Goal: Task Accomplishment & Management: Use online tool/utility

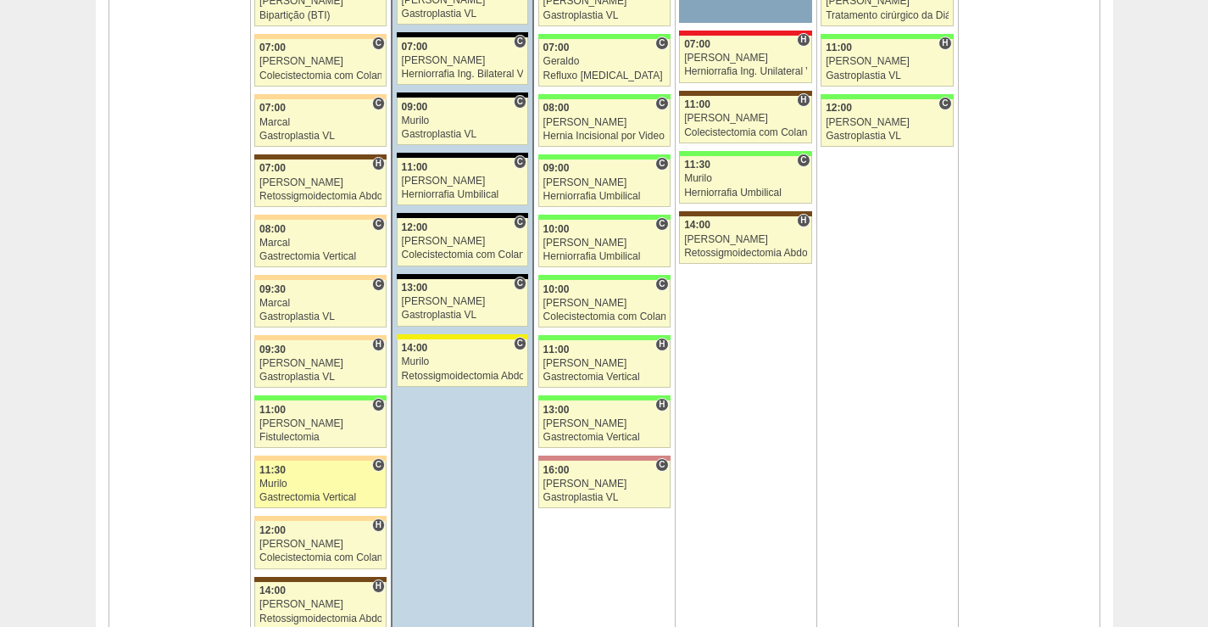
scroll to position [1272, 0]
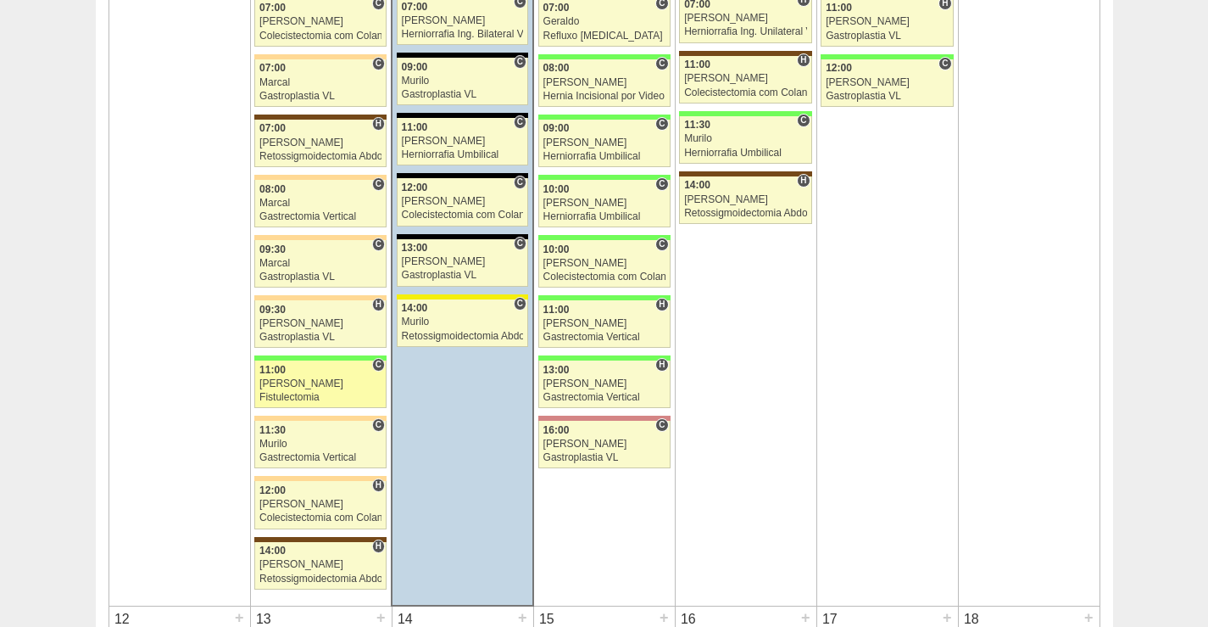
click at [329, 383] on div "[PERSON_NAME]" at bounding box center [320, 383] width 122 height 11
click at [327, 363] on link "89006 Juliana C 11:00 Juliana Fistulectomia Hospital Brasil RR Médicos - São Be…" at bounding box center [320, 383] width 132 height 47
click at [302, 375] on div "11:00" at bounding box center [320, 370] width 122 height 11
click at [324, 392] on div "Fistulectomia" at bounding box center [320, 397] width 122 height 11
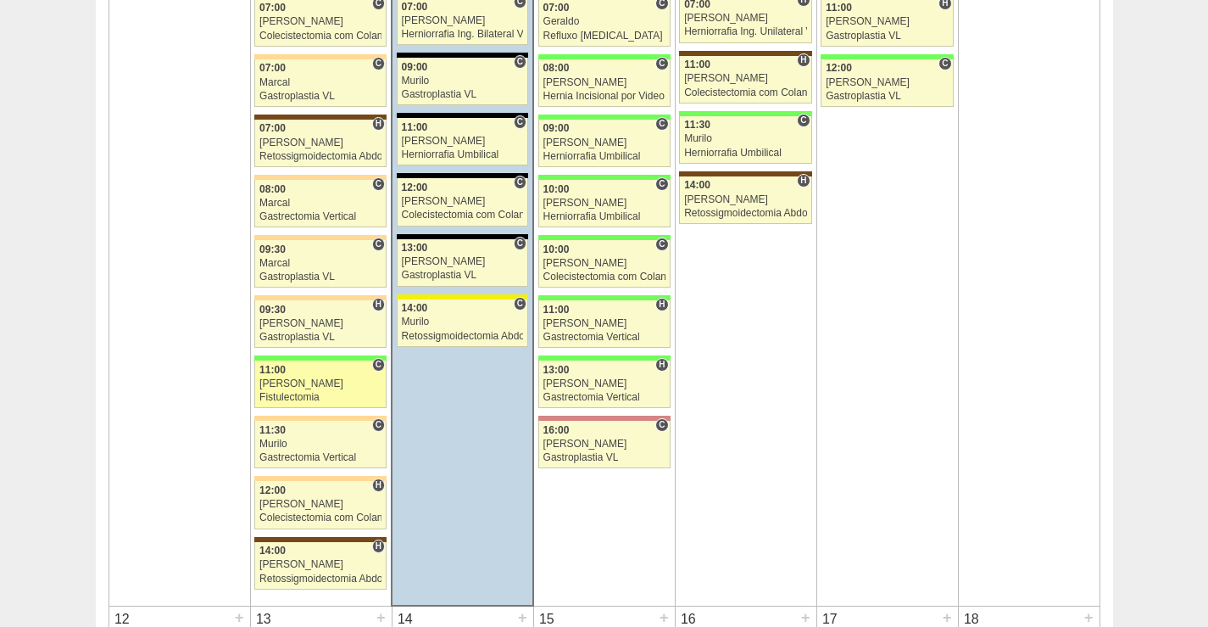
click at [321, 388] on div "[PERSON_NAME]" at bounding box center [320, 383] width 122 height 11
click at [328, 388] on div "[PERSON_NAME]" at bounding box center [320, 383] width 122 height 11
click at [327, 389] on div "[PERSON_NAME]" at bounding box center [320, 383] width 122 height 11
click at [326, 388] on div "[PERSON_NAME]" at bounding box center [320, 383] width 122 height 11
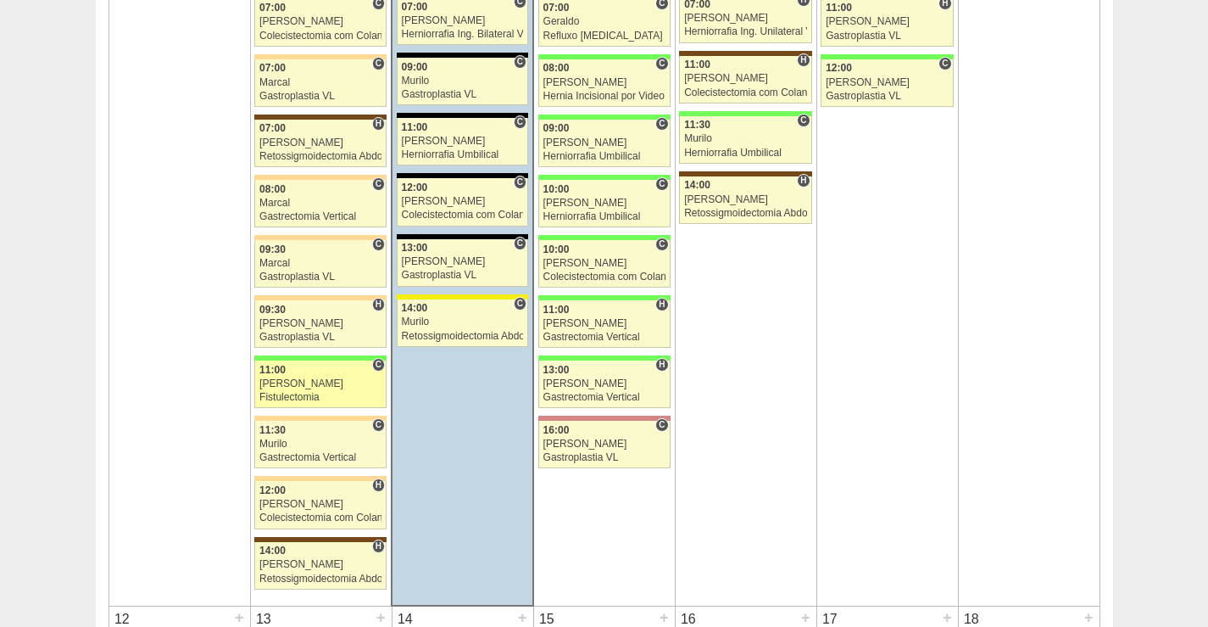
click at [326, 387] on div "[PERSON_NAME]" at bounding box center [320, 383] width 122 height 11
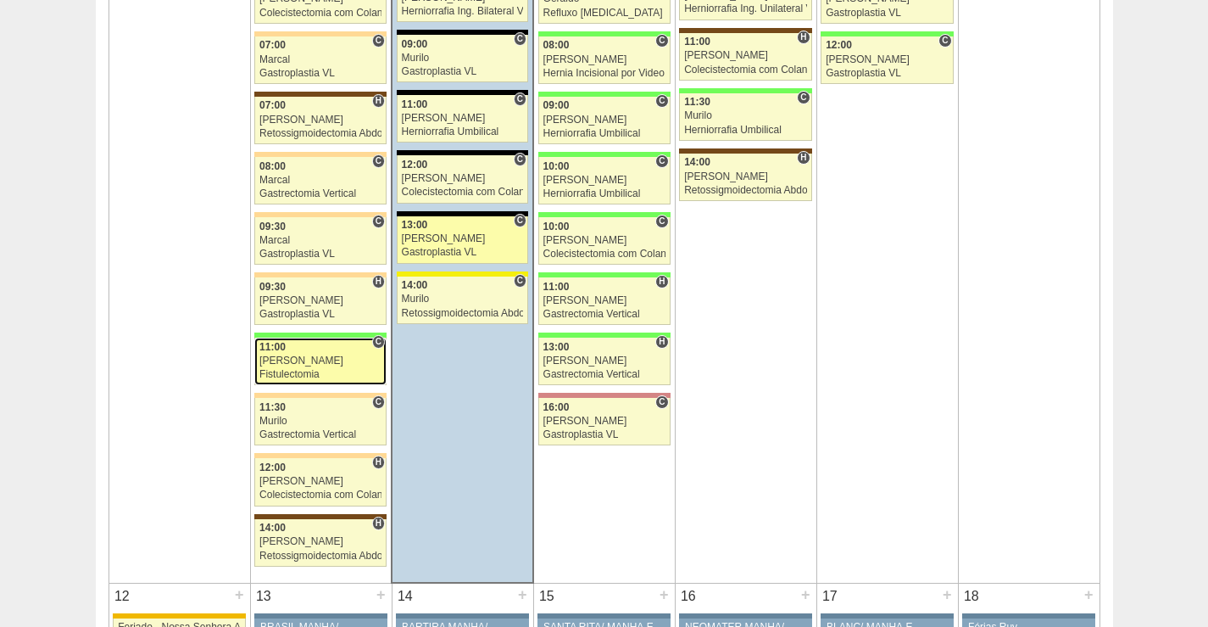
scroll to position [1357, 0]
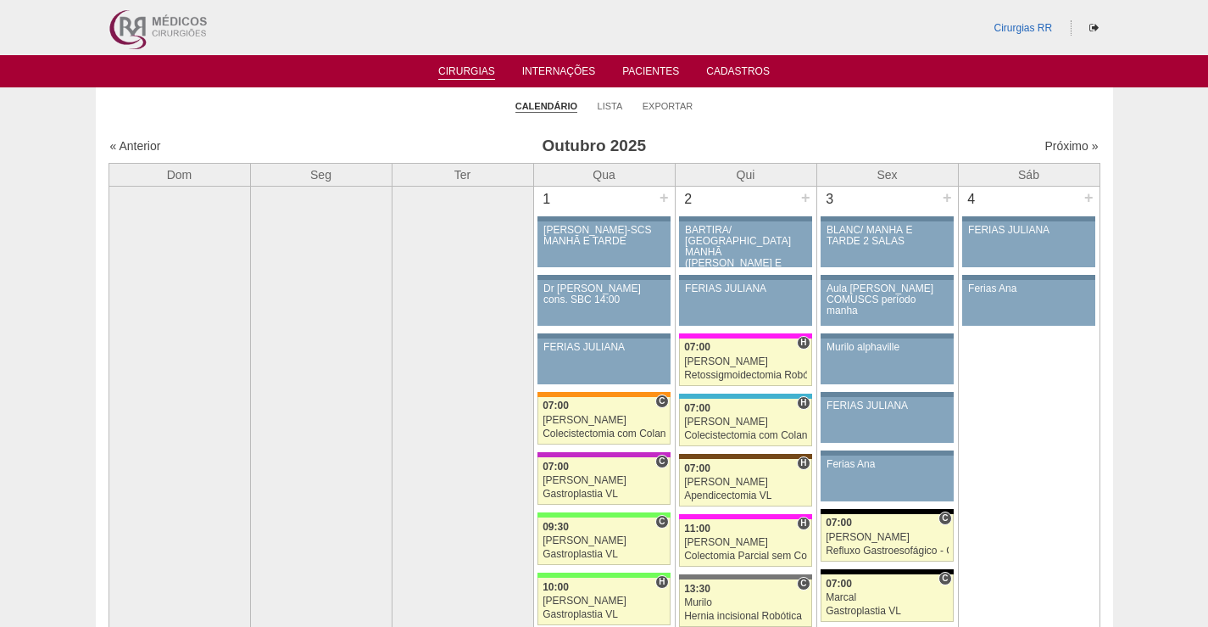
scroll to position [1357, 0]
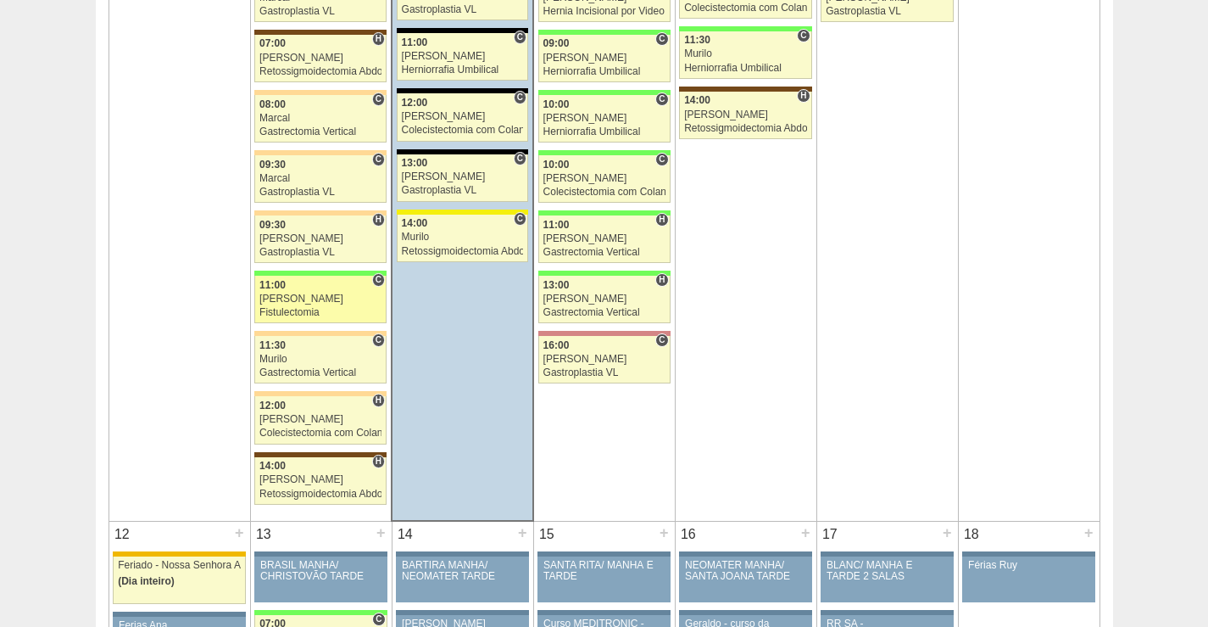
click at [318, 296] on div "[PERSON_NAME]" at bounding box center [320, 298] width 122 height 11
click at [302, 298] on div "[PERSON_NAME]" at bounding box center [320, 298] width 122 height 11
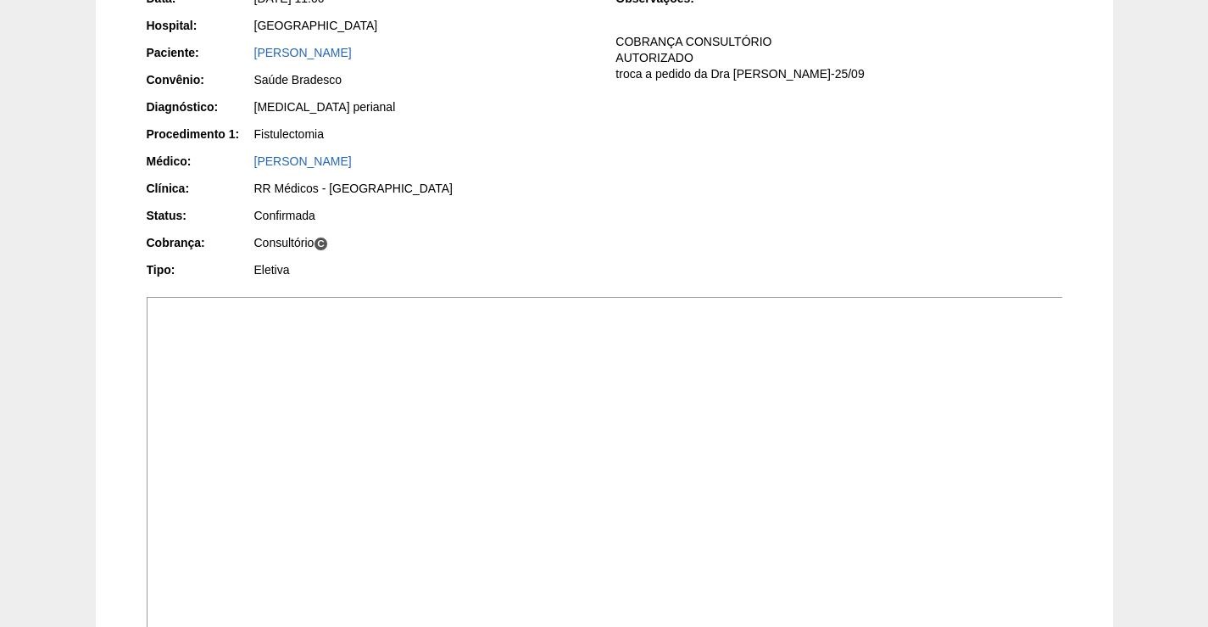
scroll to position [509, 0]
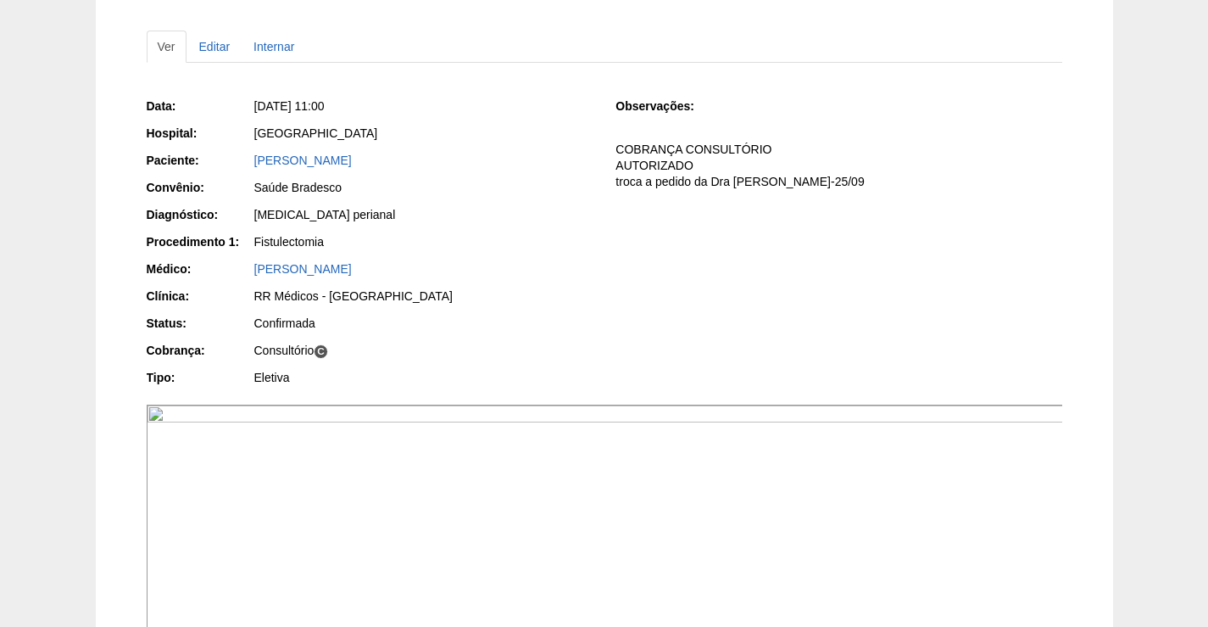
scroll to position [83, 0]
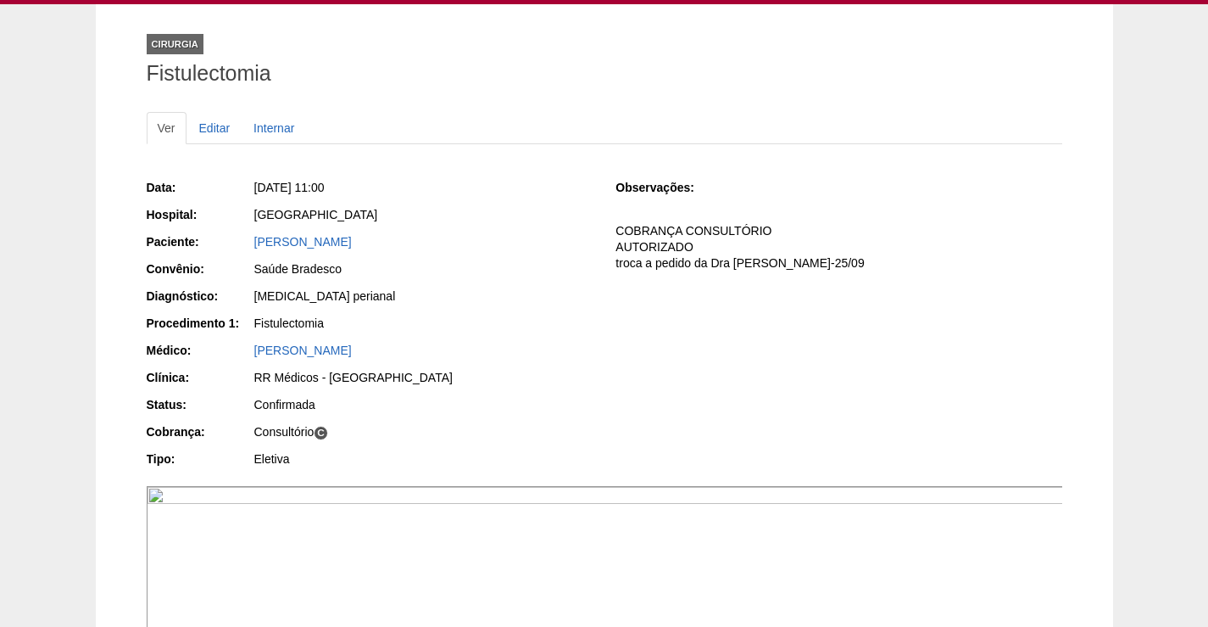
drag, startPoint x: 360, startPoint y: 247, endPoint x: 237, endPoint y: 251, distance: 123.9
click at [237, 251] on div "Paciente: Odair Garofalo" at bounding box center [370, 243] width 446 height 21
copy link "Odair Garofalo"
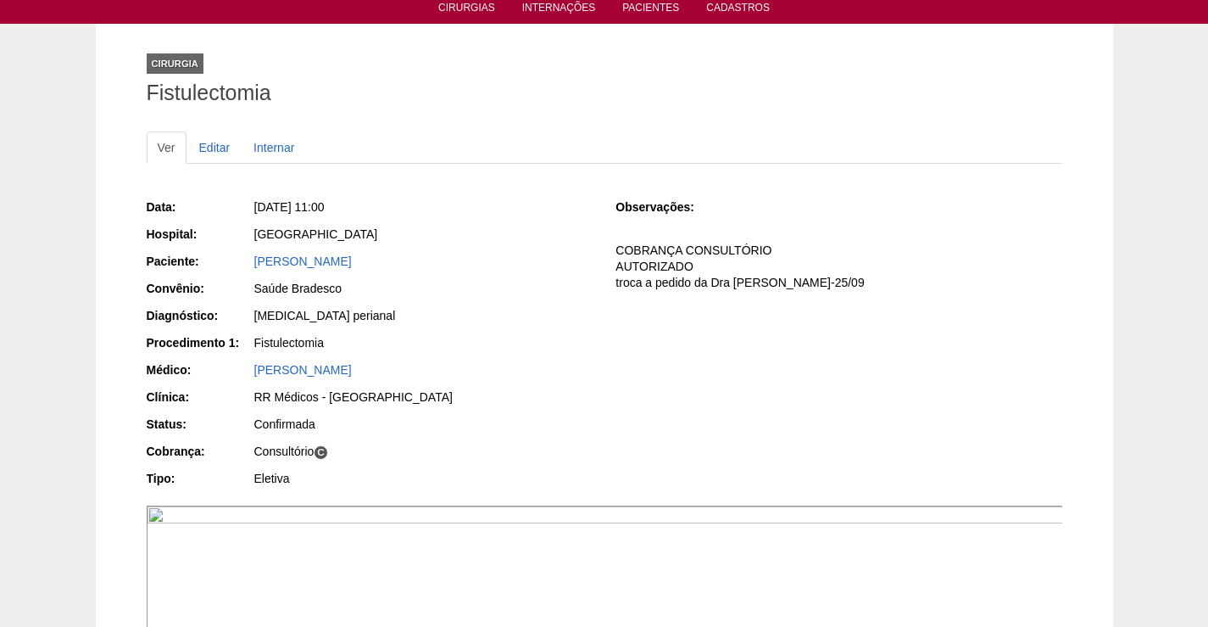
scroll to position [0, 0]
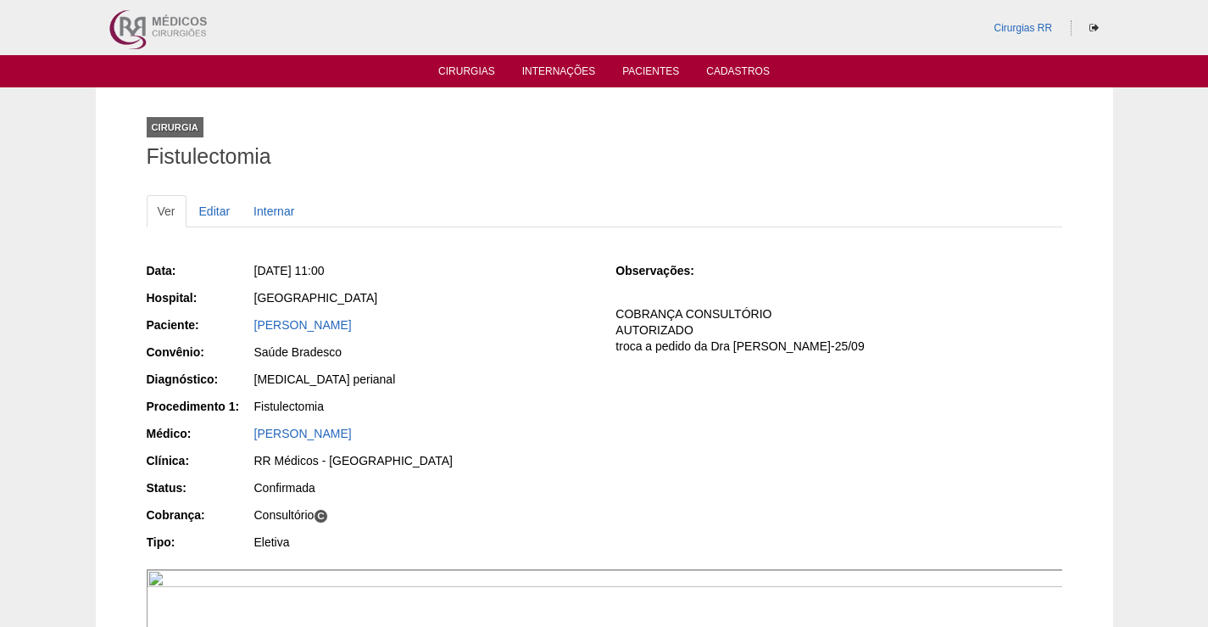
click at [306, 350] on div "Saúde Bradesco" at bounding box center [423, 351] width 338 height 17
click at [300, 326] on link "Odair Garofalo" at bounding box center [303, 325] width 98 height 14
click at [306, 325] on link "Odair Garofalo" at bounding box center [303, 325] width 98 height 14
click at [292, 325] on link "Odair Garofalo" at bounding box center [303, 325] width 98 height 14
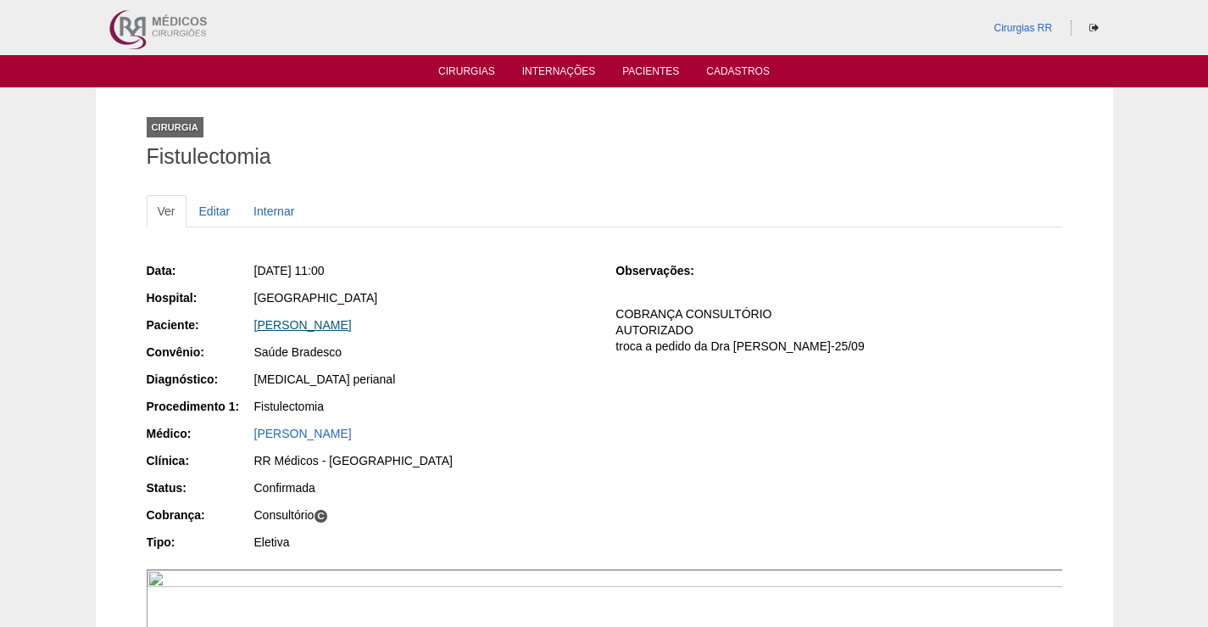
click at [292, 325] on link "[PERSON_NAME]" at bounding box center [303, 325] width 98 height 14
click at [315, 326] on link "[PERSON_NAME]" at bounding box center [303, 325] width 98 height 14
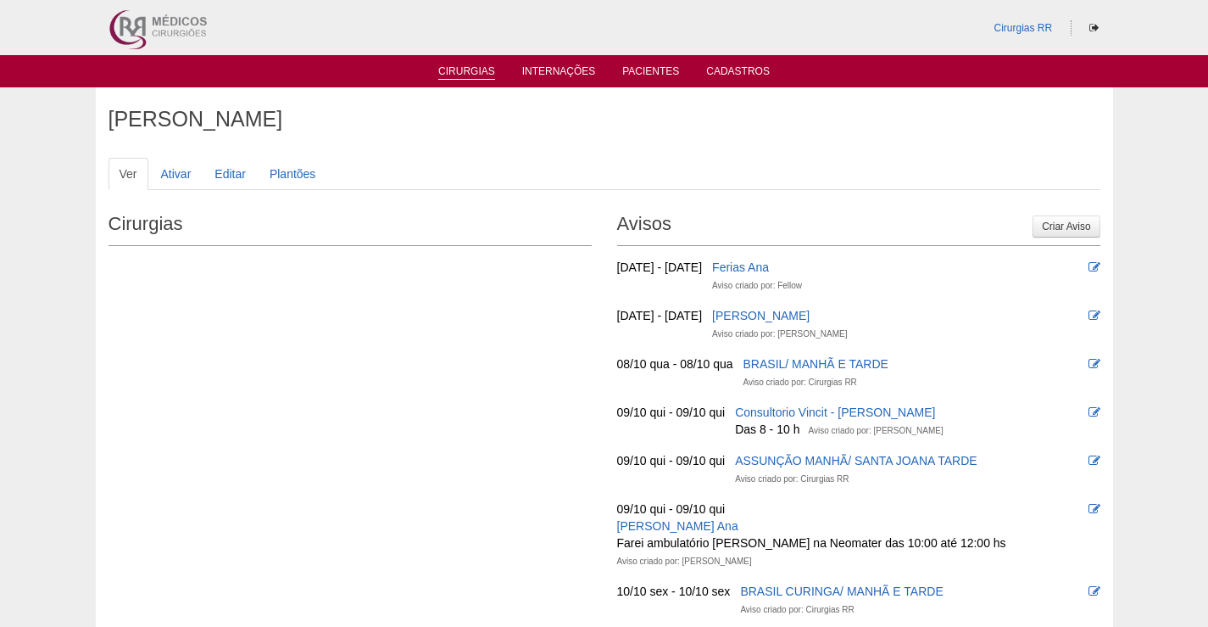
click at [465, 66] on link "Cirurgias" at bounding box center [466, 72] width 57 height 14
click at [488, 73] on link "Cirurgias" at bounding box center [466, 72] width 57 height 14
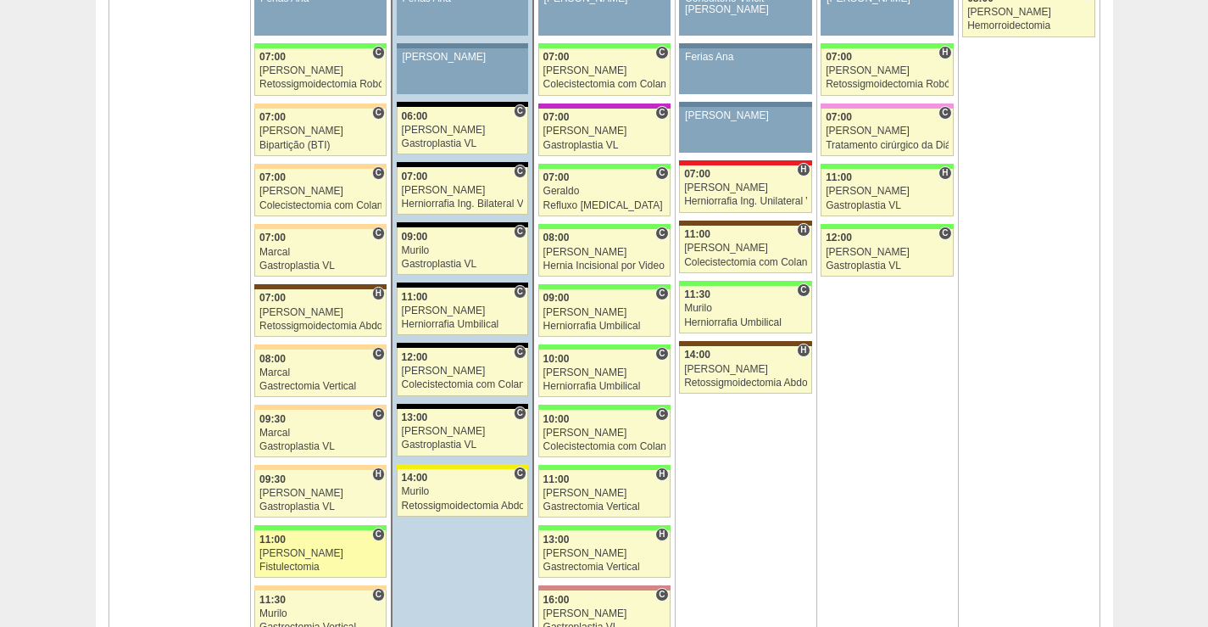
scroll to position [1187, 0]
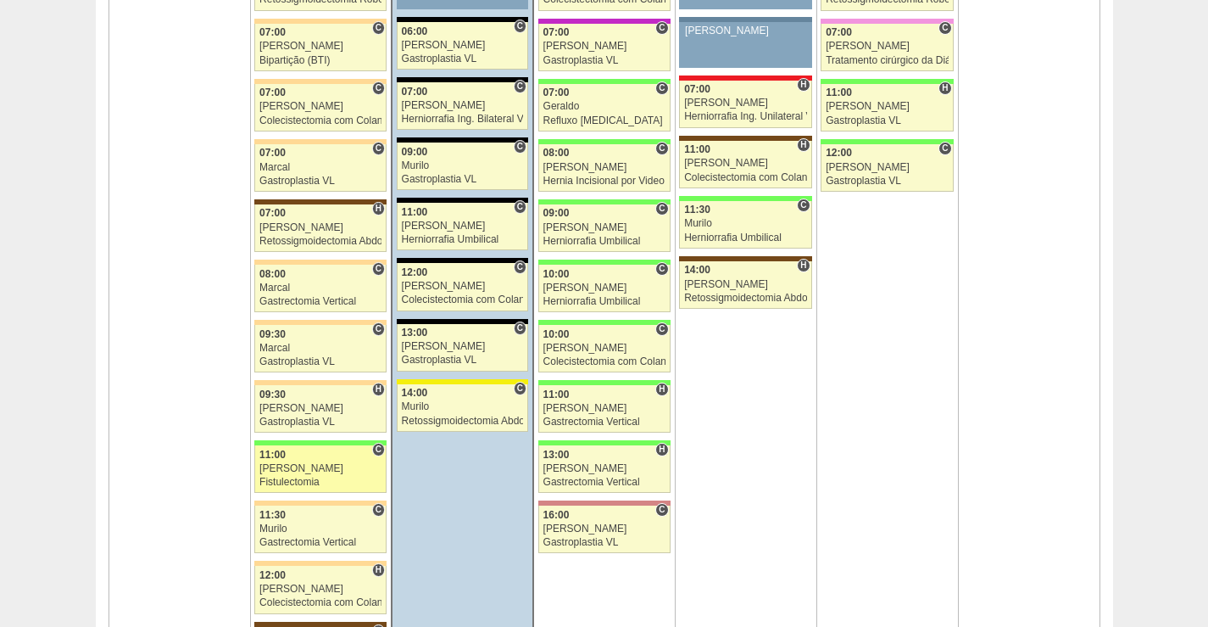
click at [329, 481] on div "Fistulectomia" at bounding box center [320, 482] width 122 height 11
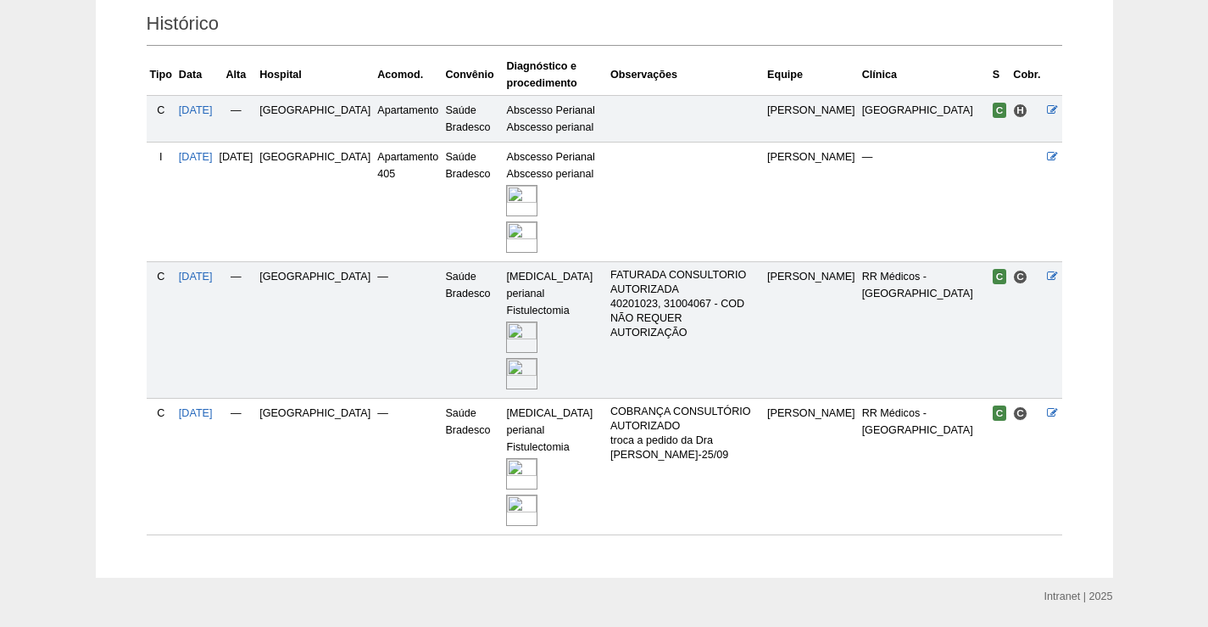
scroll to position [415, 0]
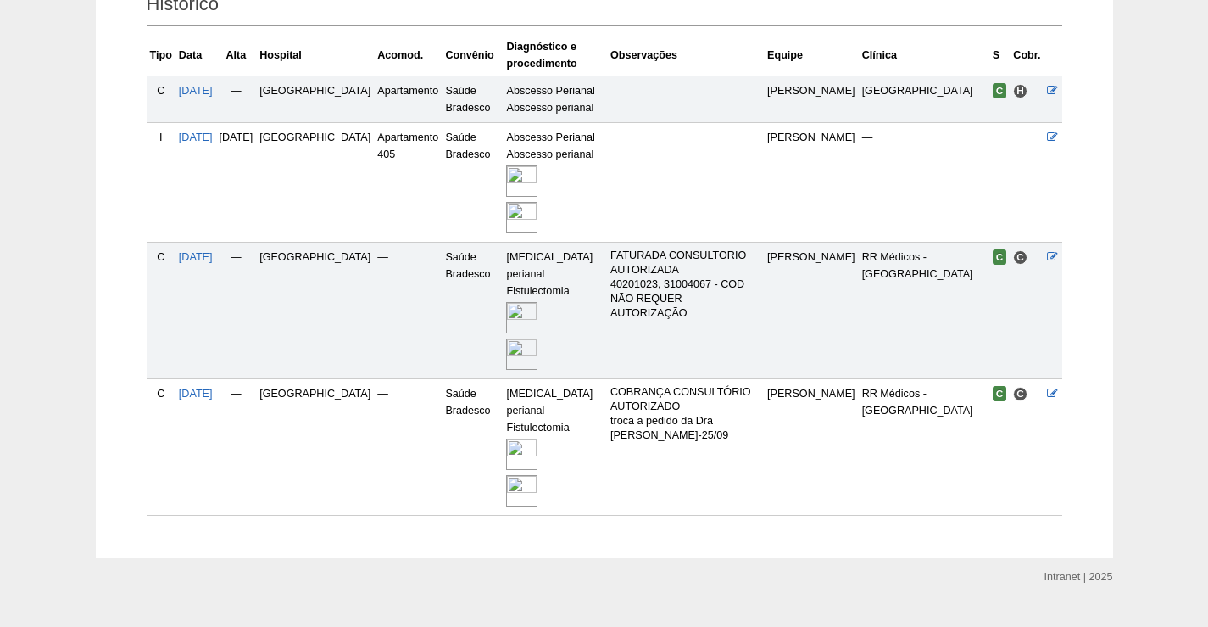
click at [510, 475] on img at bounding box center [521, 490] width 31 height 31
click at [513, 475] on img at bounding box center [521, 490] width 31 height 31
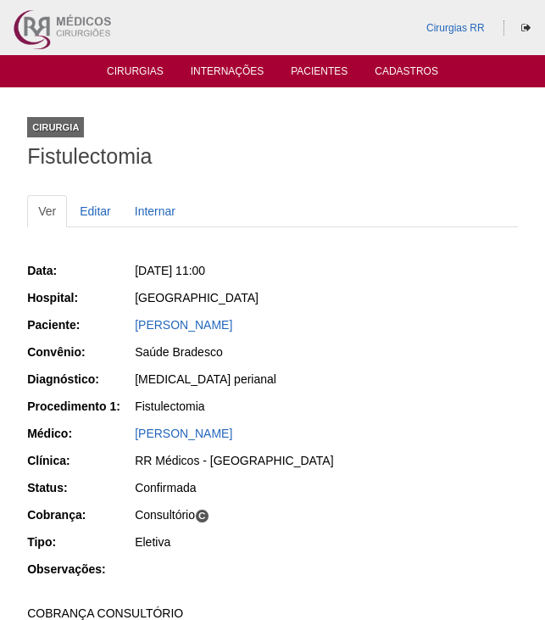
drag, startPoint x: 37, startPoint y: 105, endPoint x: 192, endPoint y: 22, distance: 175.3
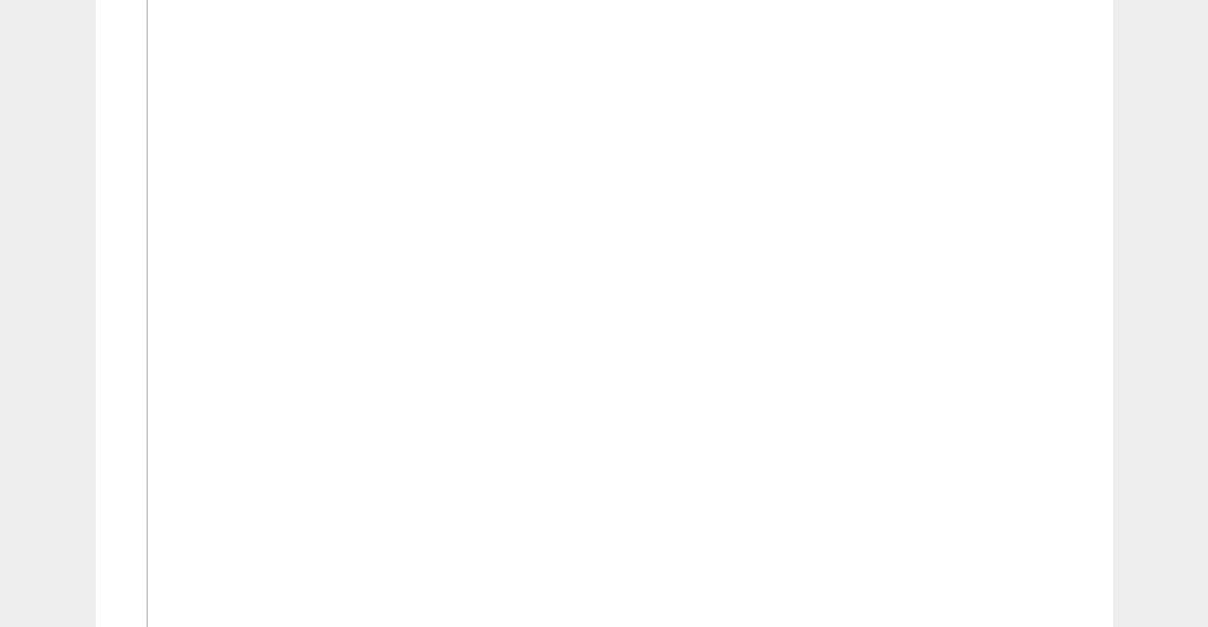
scroll to position [3307, 0]
click at [768, 330] on img at bounding box center [605, 252] width 917 height 1986
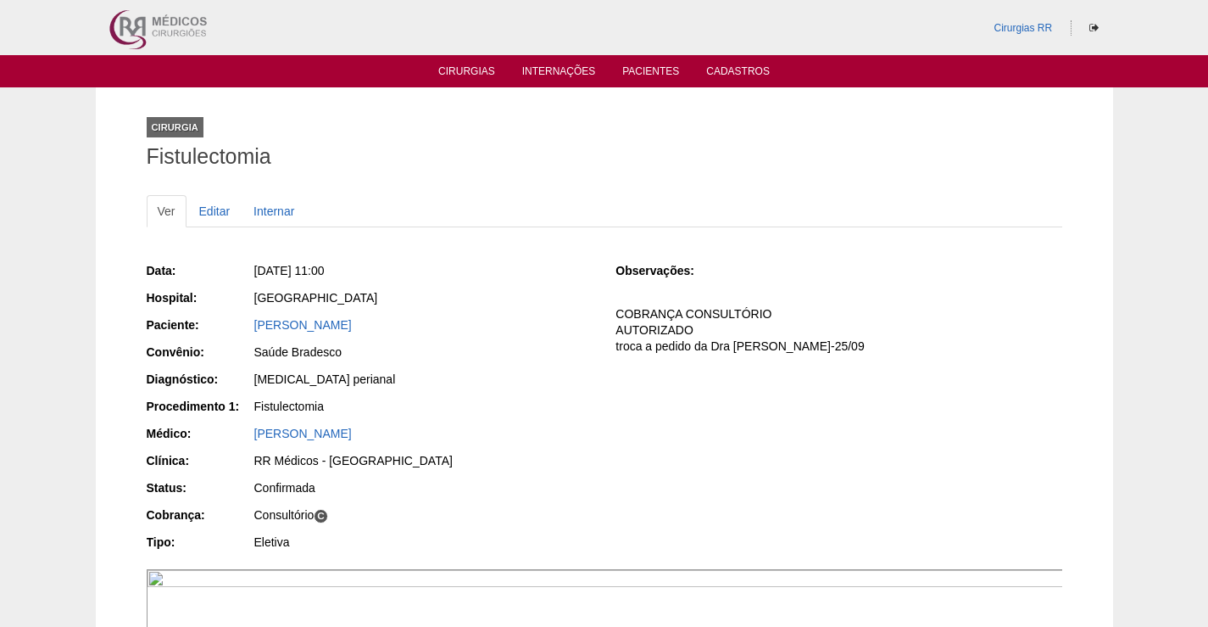
scroll to position [3307, 0]
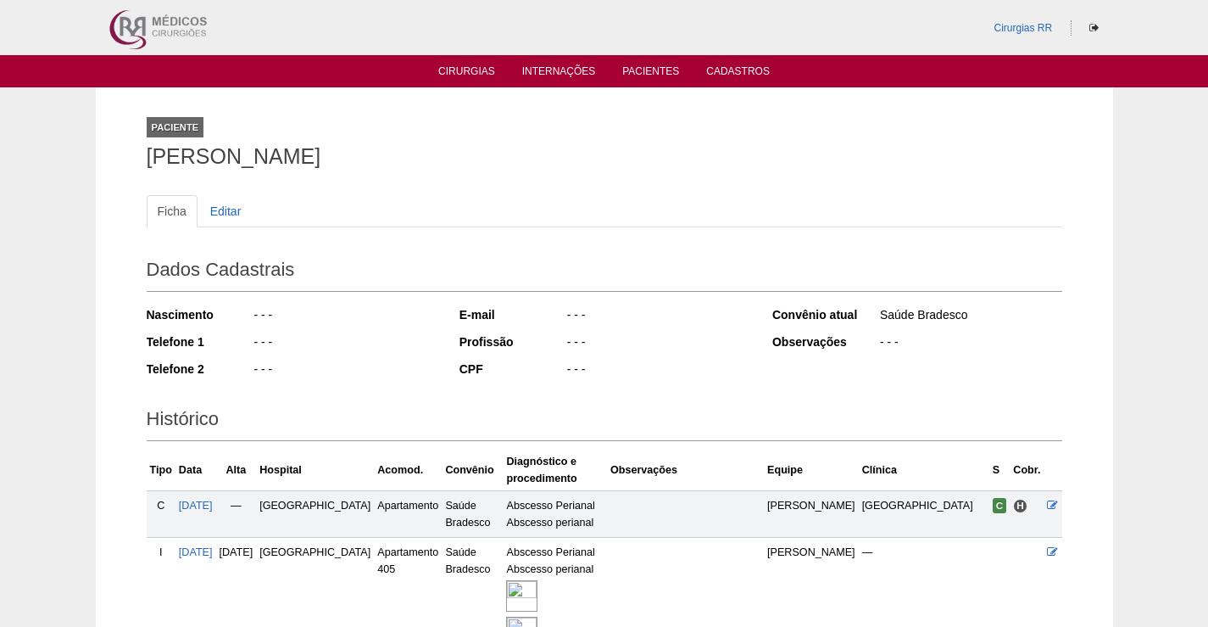
scroll to position [409, 0]
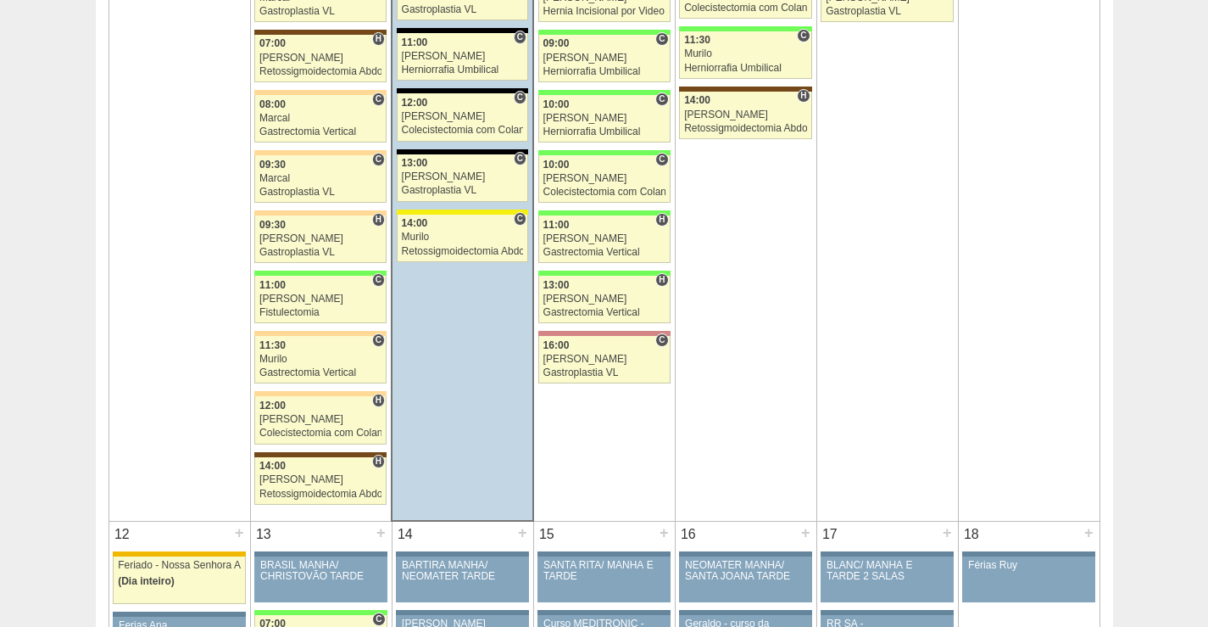
scroll to position [1357, 0]
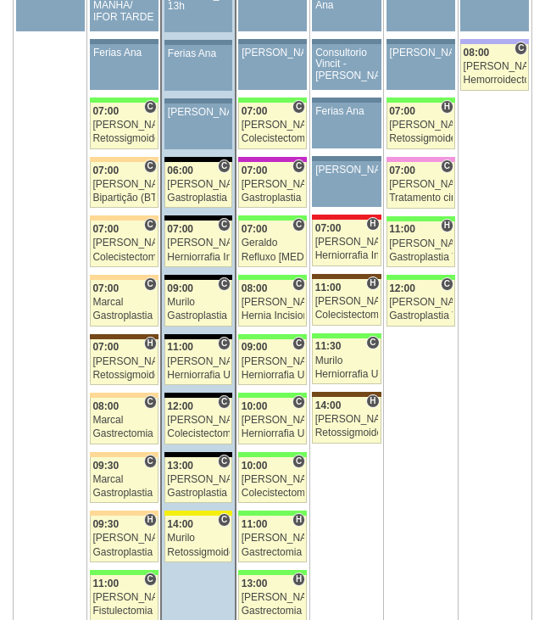
scroll to position [1009, 0]
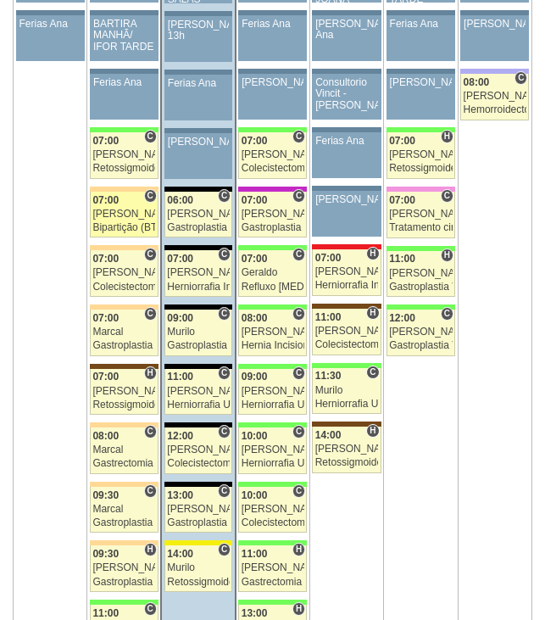
click at [115, 210] on div "[PERSON_NAME]" at bounding box center [123, 214] width 63 height 11
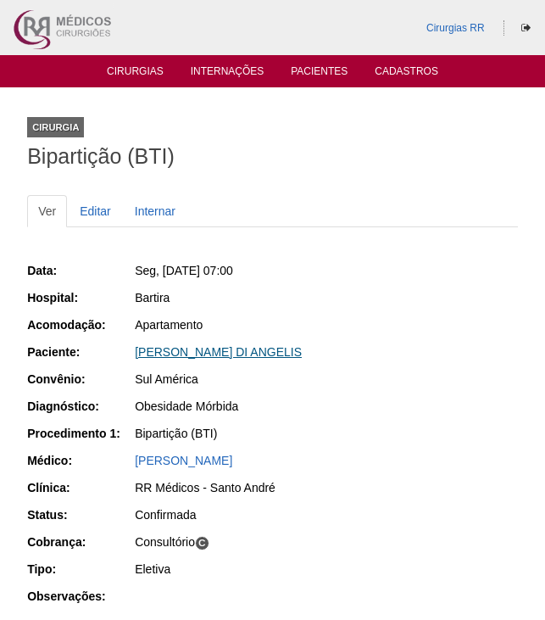
click at [207, 349] on link "[PERSON_NAME] DI ANGELIS" at bounding box center [218, 352] width 167 height 14
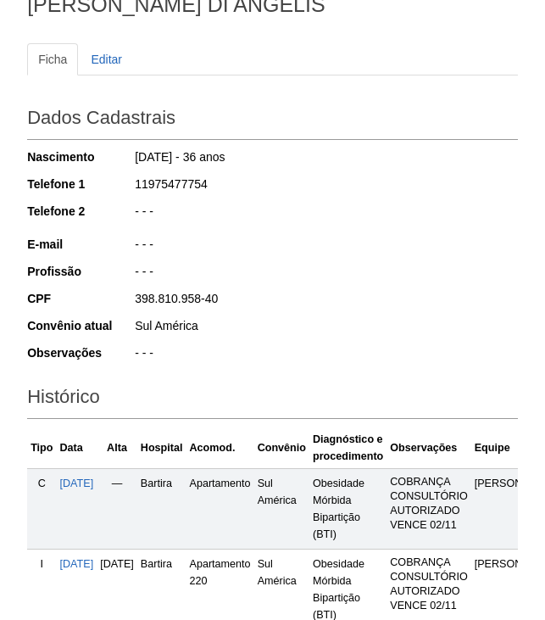
scroll to position [339, 0]
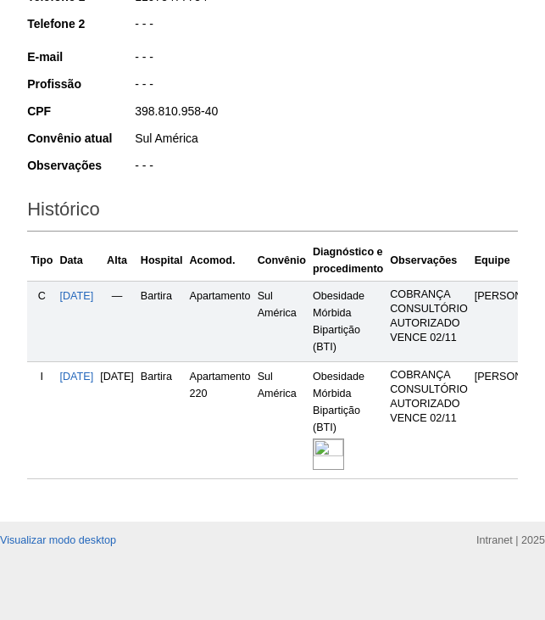
click at [344, 448] on img at bounding box center [328, 453] width 31 height 31
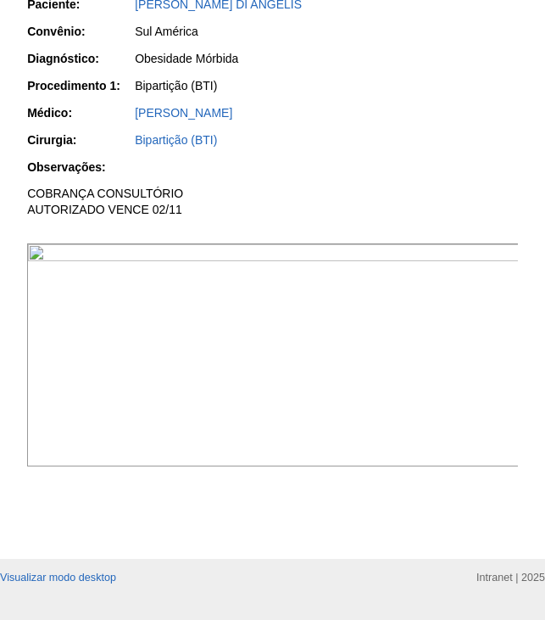
scroll to position [509, 0]
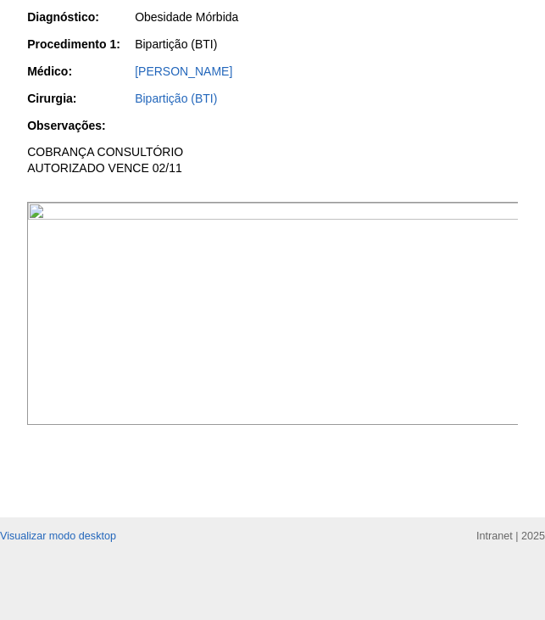
click at [393, 271] on img at bounding box center [273, 313] width 493 height 223
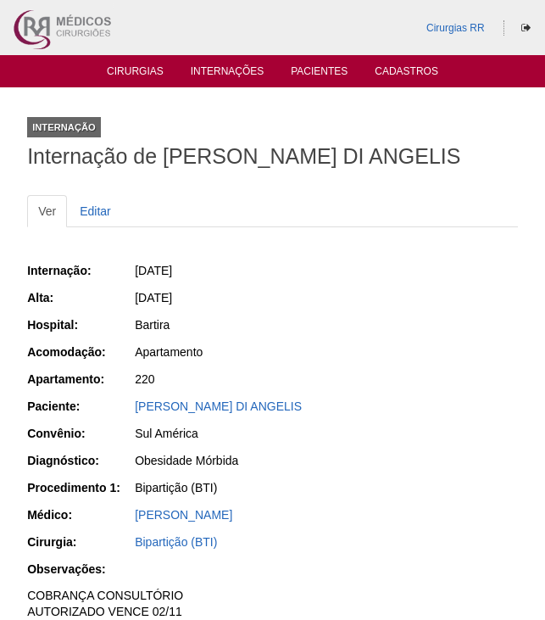
scroll to position [507, 0]
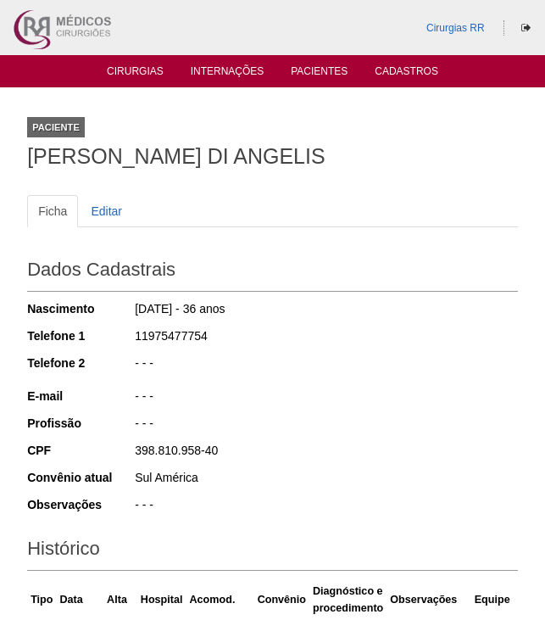
scroll to position [337, 0]
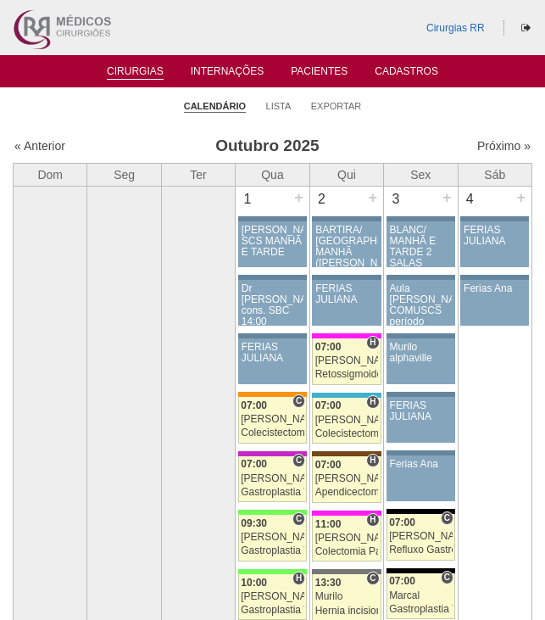
scroll to position [1009, 0]
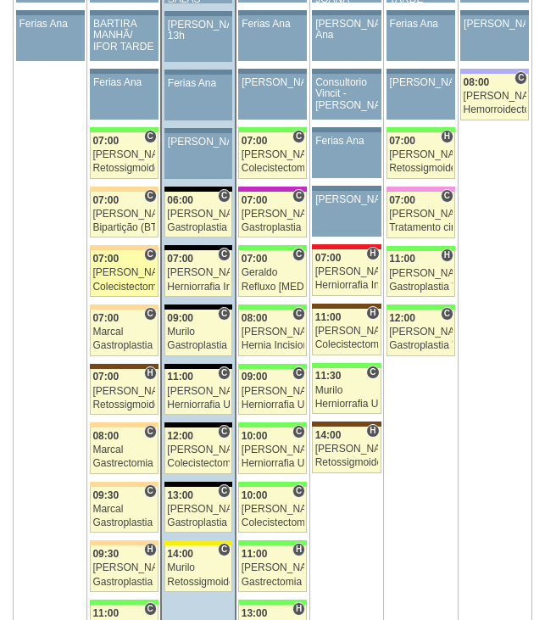
click at [129, 259] on div "07:00" at bounding box center [123, 259] width 63 height 11
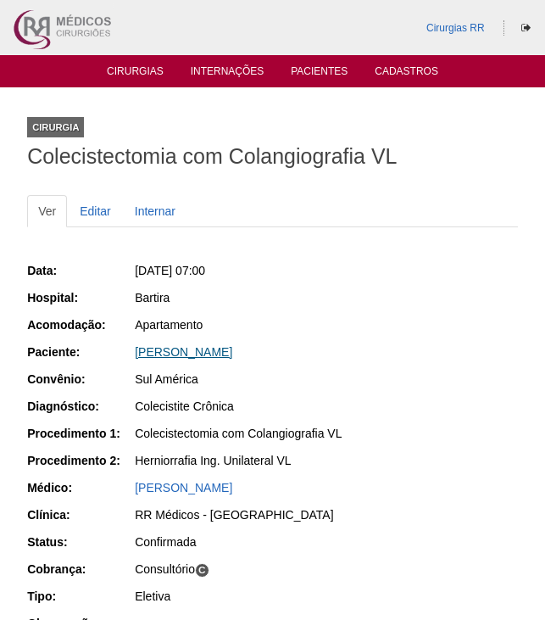
click at [220, 353] on link "[PERSON_NAME]" at bounding box center [184, 352] width 98 height 14
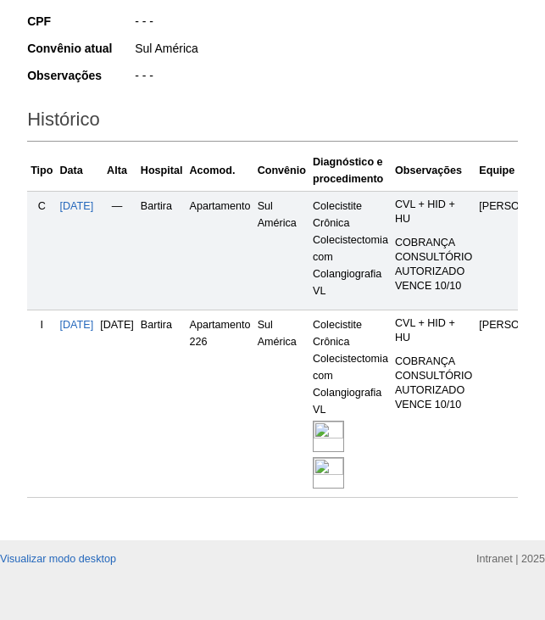
scroll to position [464, 0]
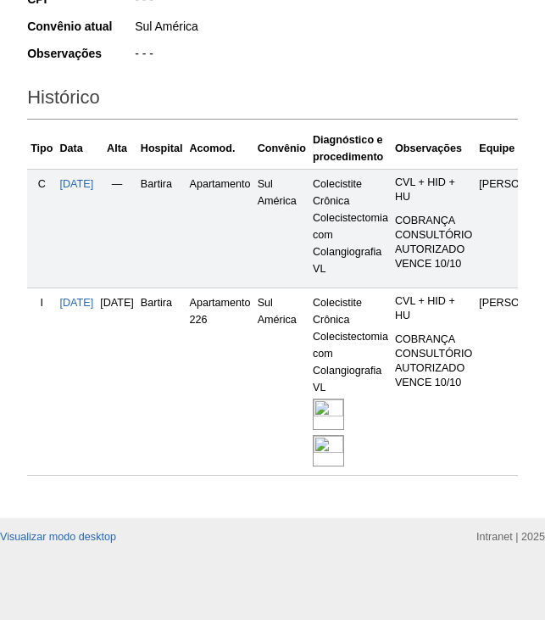
click at [344, 435] on img at bounding box center [328, 450] width 31 height 31
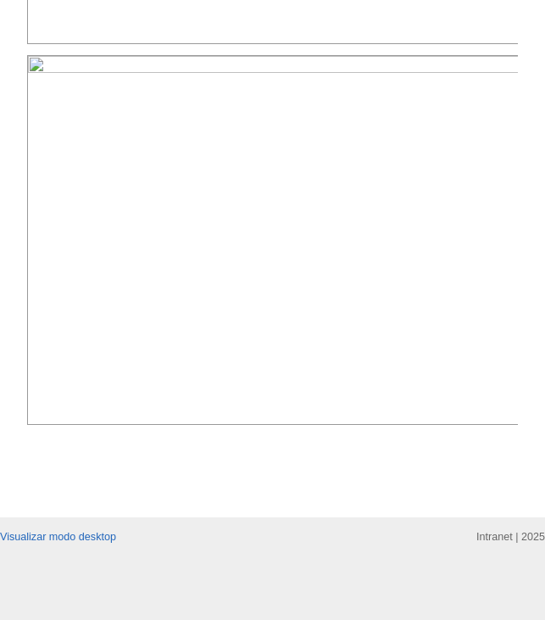
scroll to position [1357, 0]
drag, startPoint x: 333, startPoint y: 131, endPoint x: 348, endPoint y: 131, distance: 15.3
click at [333, 131] on img at bounding box center [273, 240] width 493 height 370
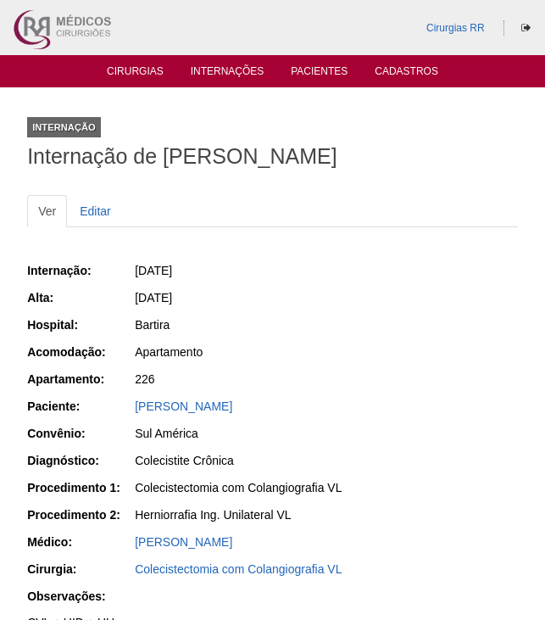
scroll to position [1357, 0]
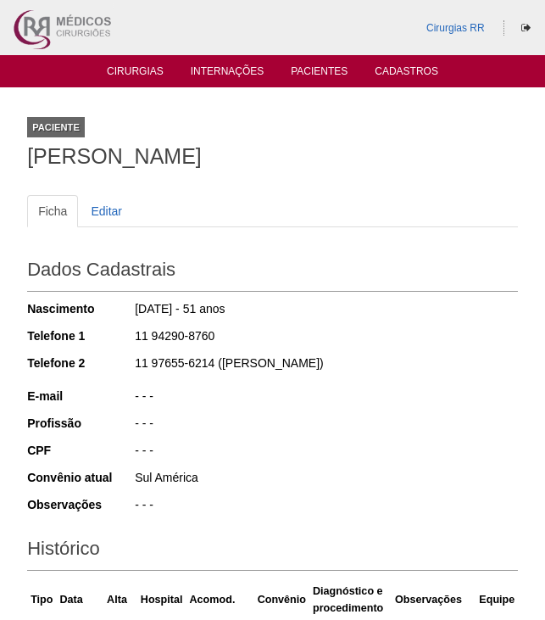
scroll to position [464, 0]
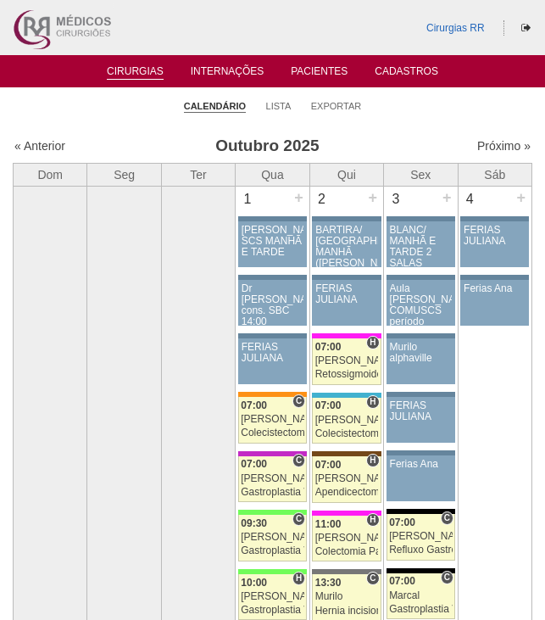
scroll to position [1009, 0]
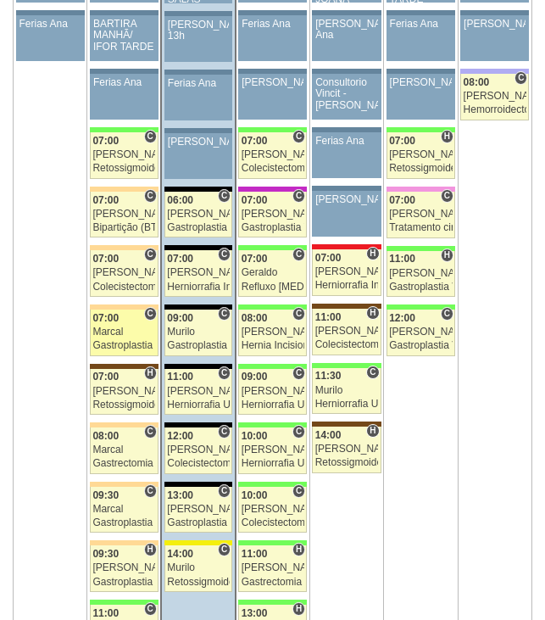
click at [126, 332] on div "Marcal" at bounding box center [123, 331] width 63 height 11
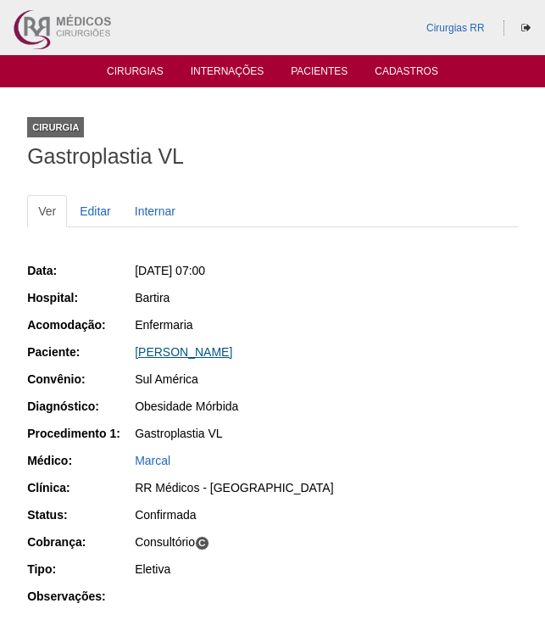
click at [232, 353] on link "[PERSON_NAME]" at bounding box center [184, 352] width 98 height 14
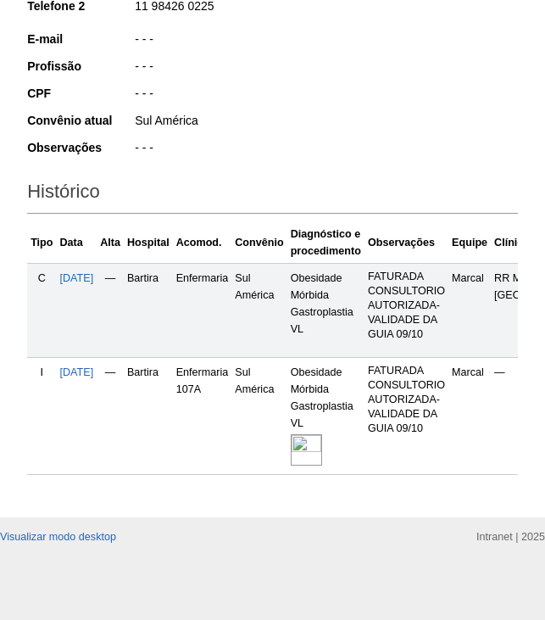
scroll to position [390, 0]
click at [322, 434] on img at bounding box center [306, 449] width 31 height 31
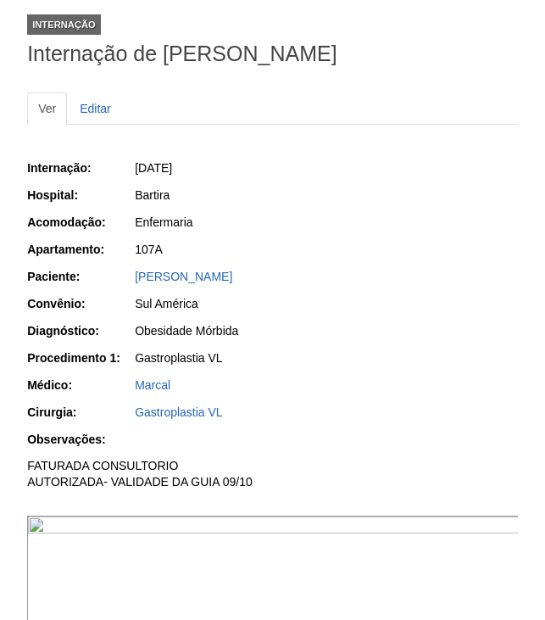
scroll to position [254, 0]
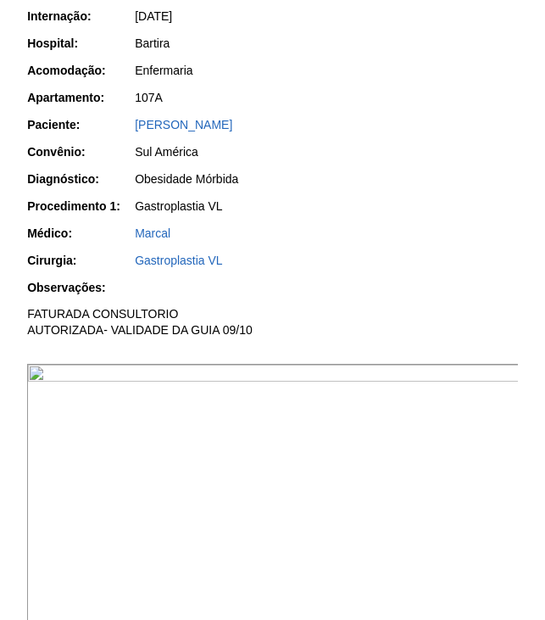
click at [330, 443] on img at bounding box center [273, 549] width 493 height 370
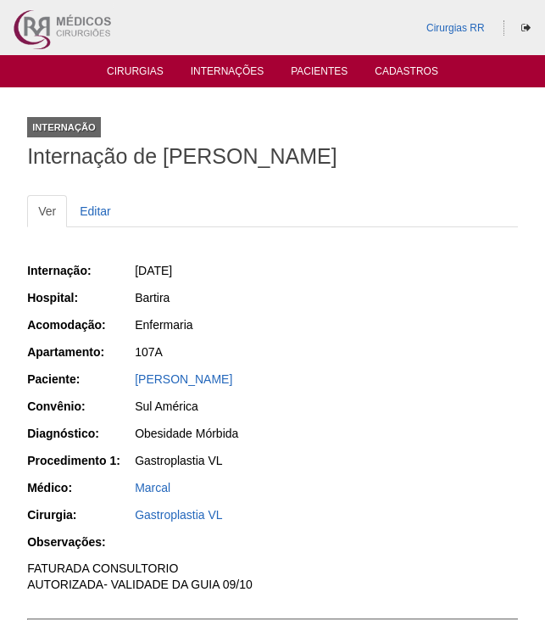
scroll to position [254, 0]
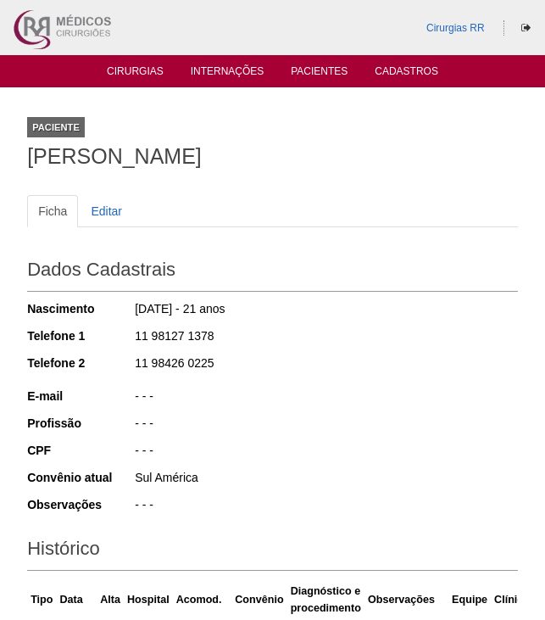
scroll to position [388, 0]
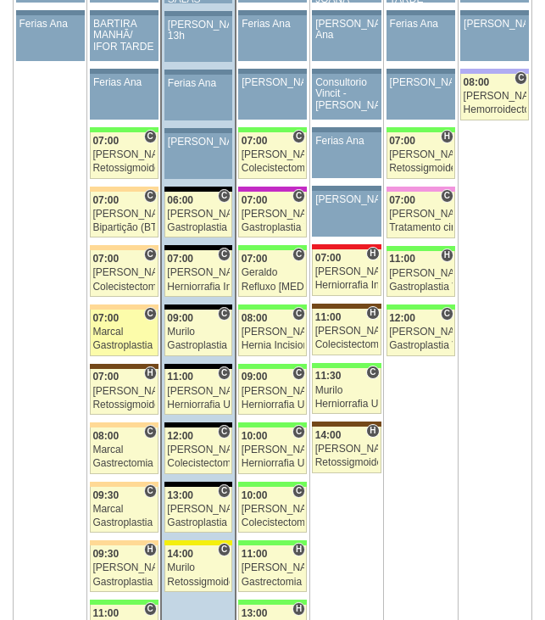
scroll to position [1009, 0]
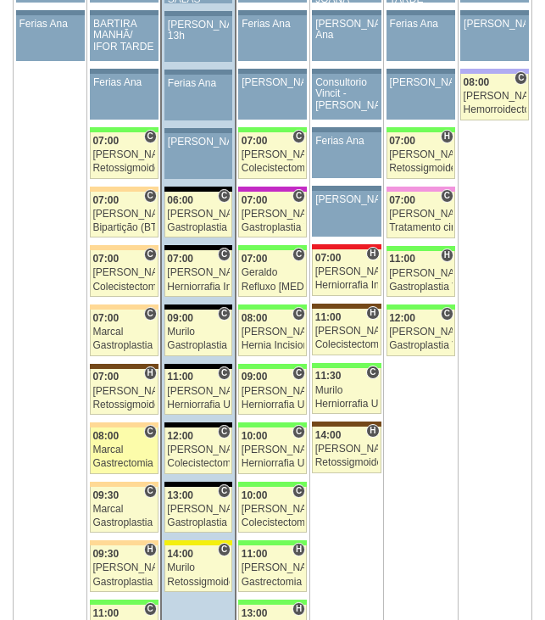
click at [130, 450] on div "Marcal" at bounding box center [123, 449] width 63 height 11
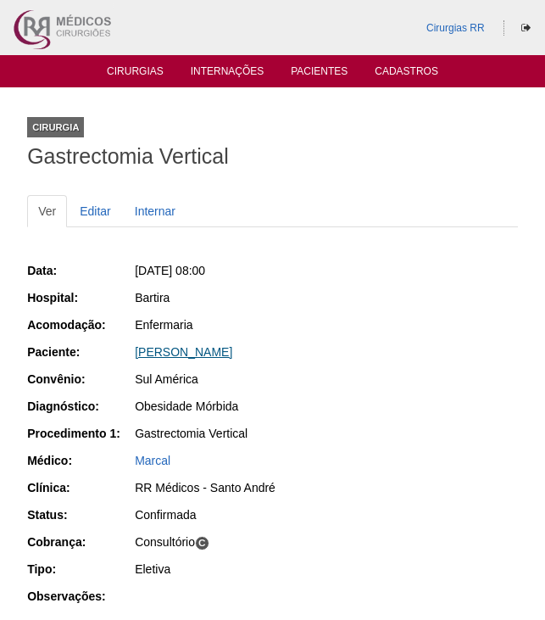
click at [188, 348] on link "[PERSON_NAME]" at bounding box center [184, 352] width 98 height 14
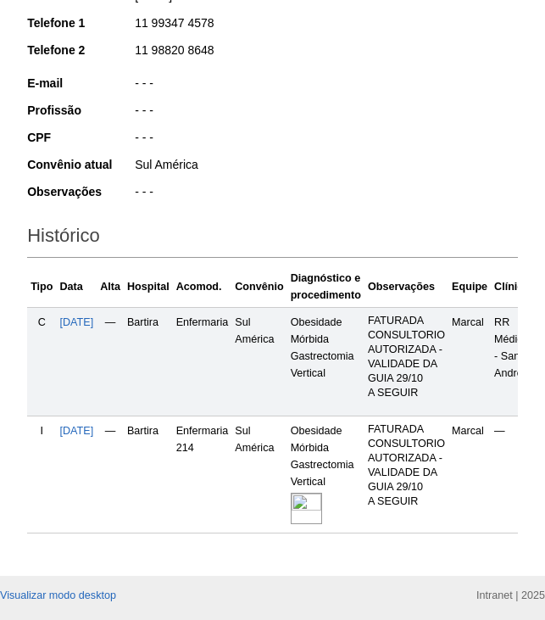
scroll to position [384, 0]
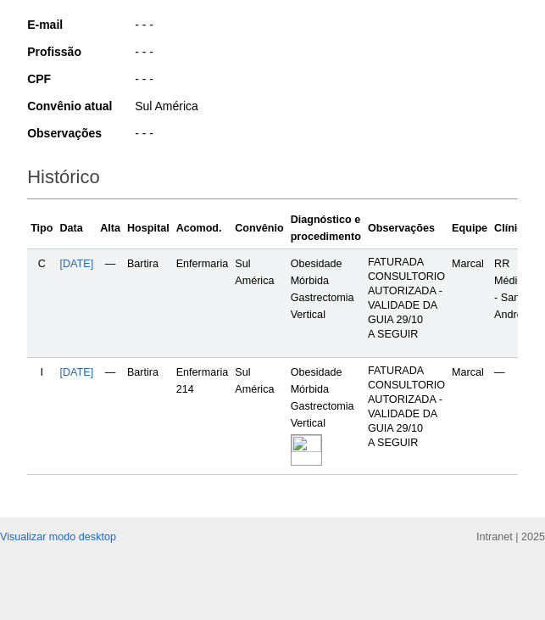
click at [322, 434] on img at bounding box center [306, 449] width 31 height 31
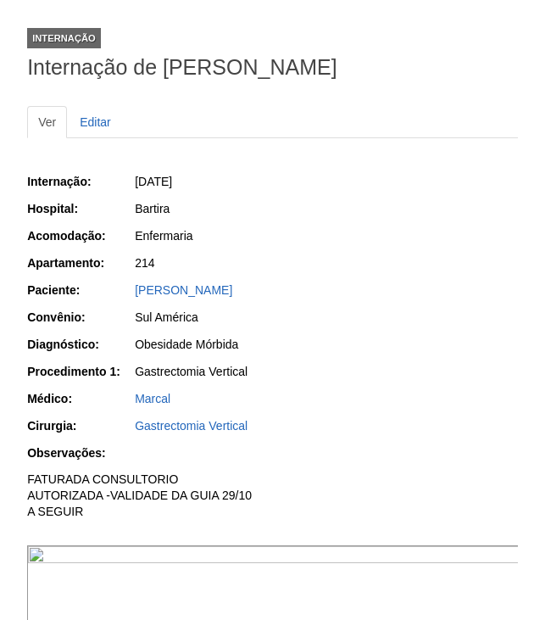
scroll to position [170, 0]
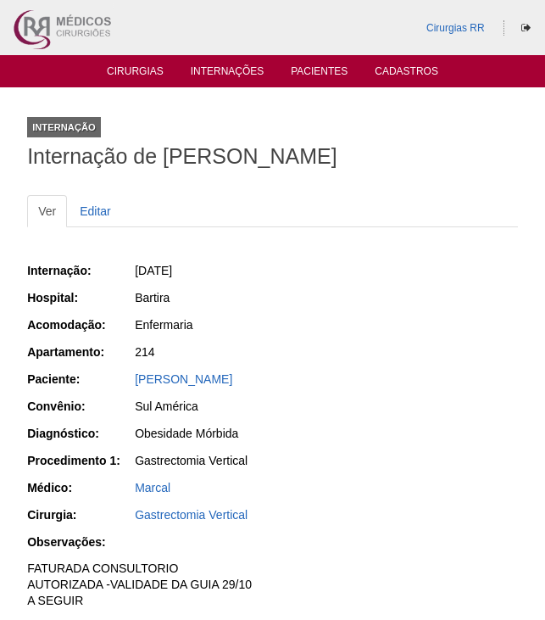
scroll to position [170, 0]
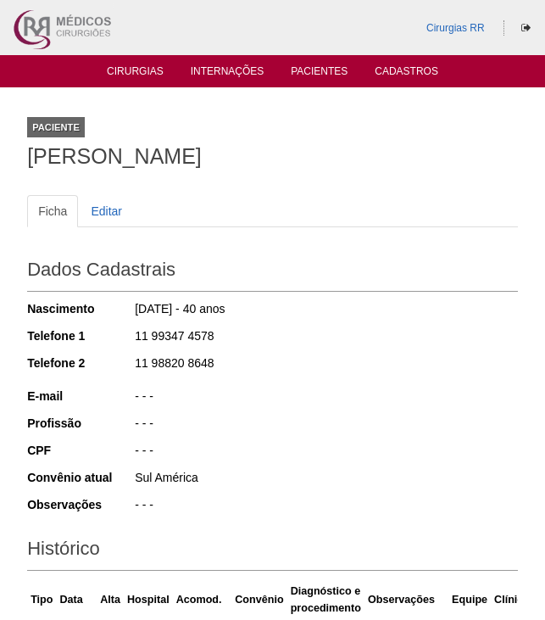
scroll to position [384, 0]
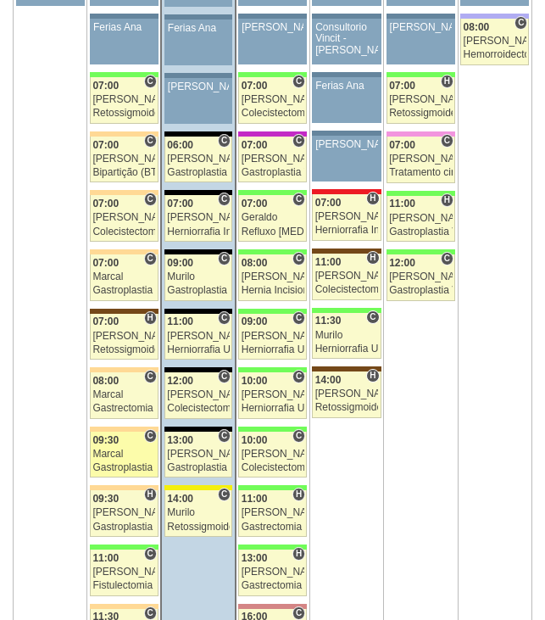
scroll to position [1094, 0]
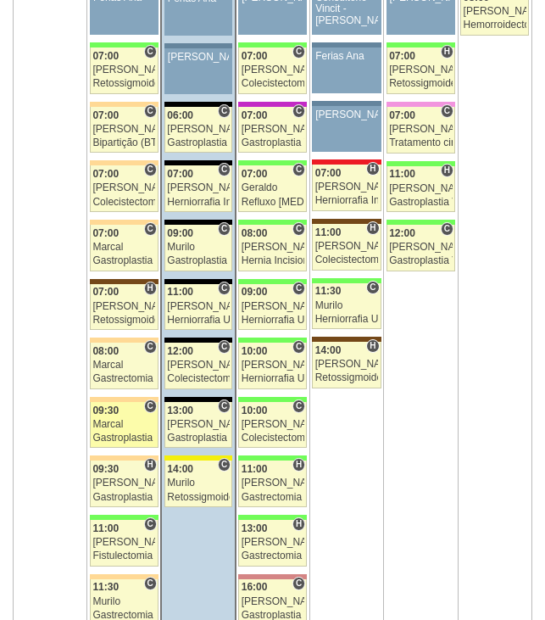
click at [143, 430] on link "89145 Marcal C 09:30 Marcal Gastroplastia VL Hospital Bartira RR Médicos - São …" at bounding box center [124, 425] width 69 height 47
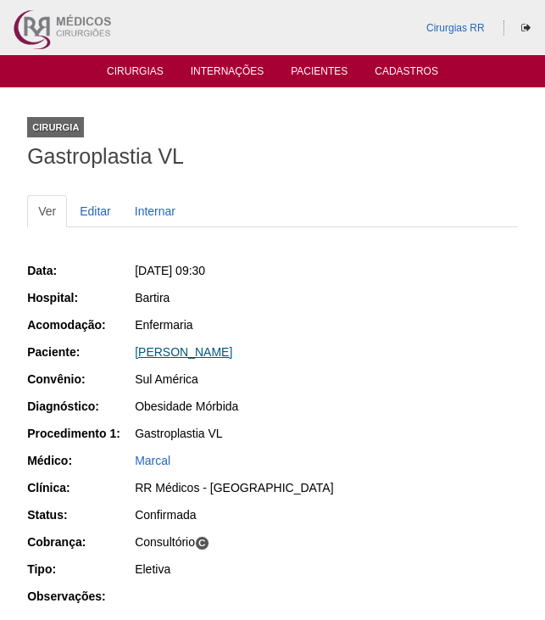
click at [232, 353] on link "[PERSON_NAME]" at bounding box center [184, 352] width 98 height 14
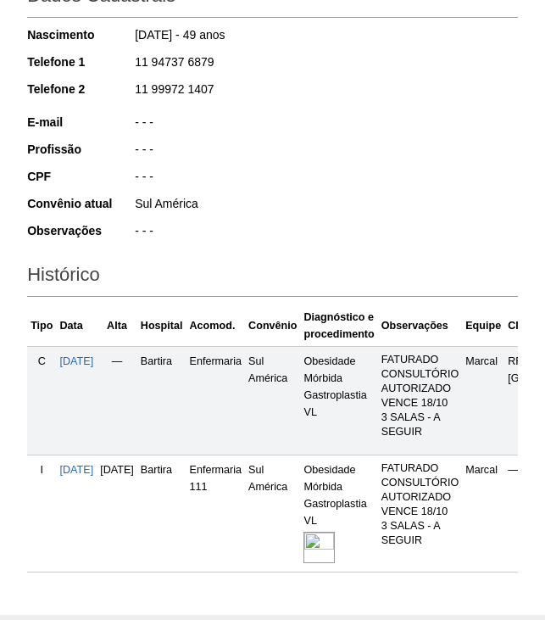
scroll to position [390, 0]
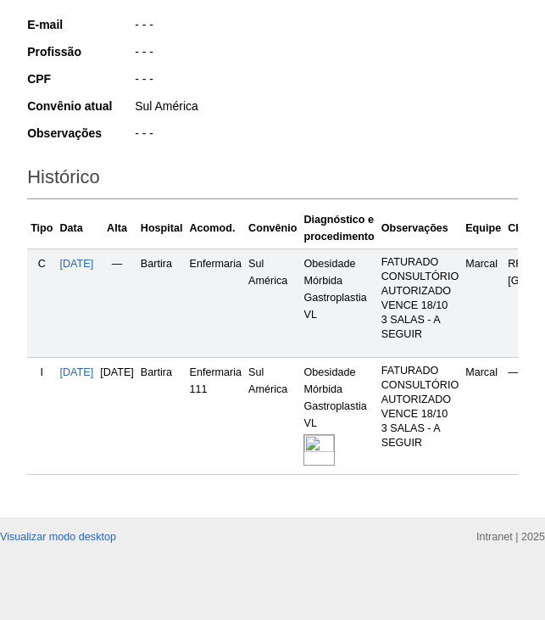
click at [335, 441] on img at bounding box center [319, 449] width 31 height 31
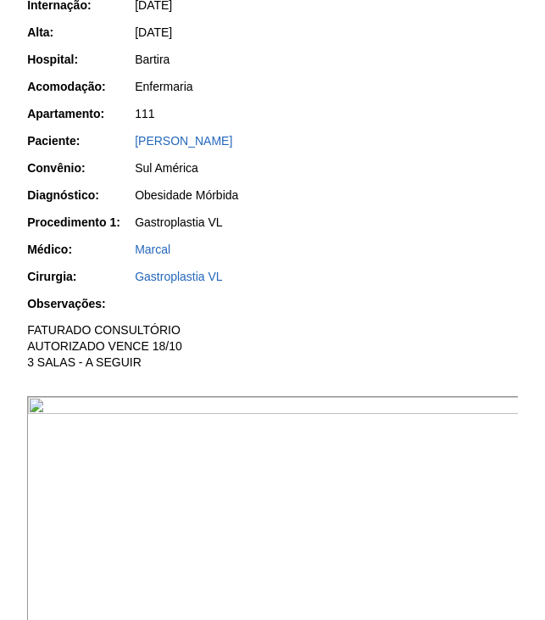
scroll to position [424, 0]
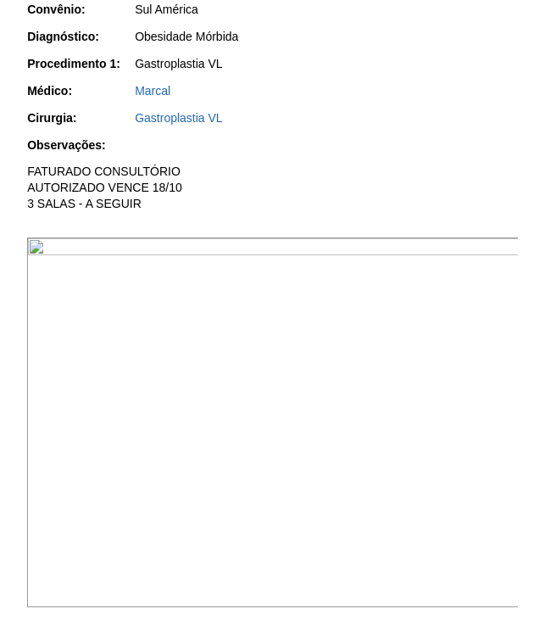
click at [360, 273] on img at bounding box center [273, 422] width 493 height 370
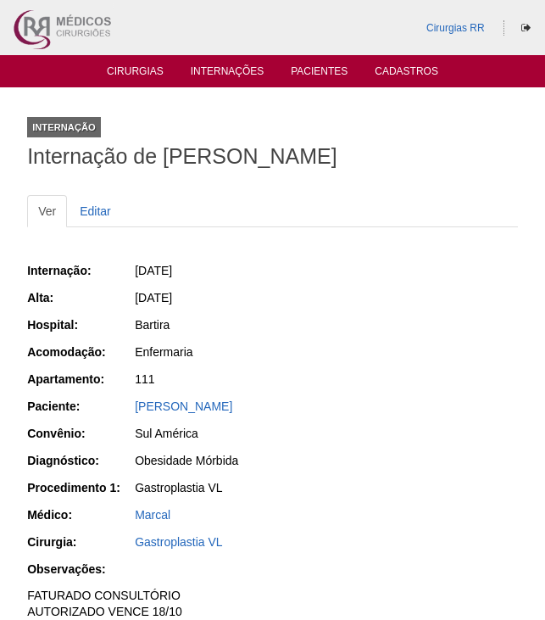
scroll to position [424, 0]
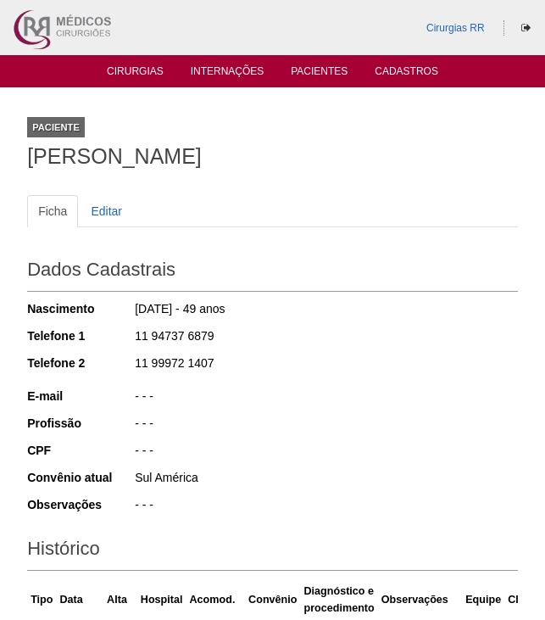
scroll to position [388, 0]
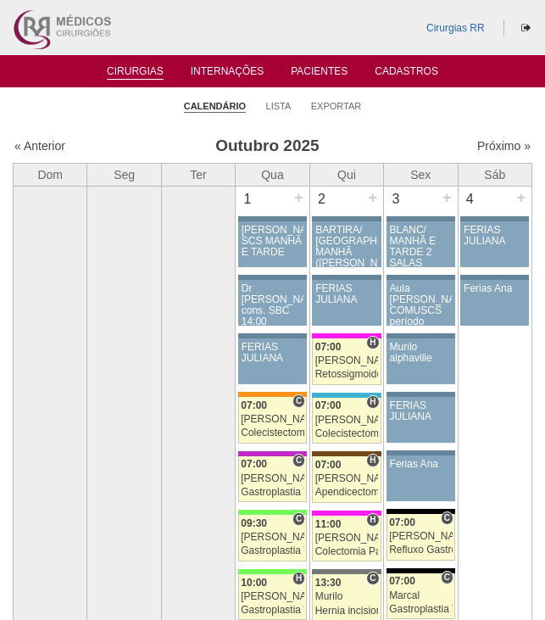
scroll to position [1094, 0]
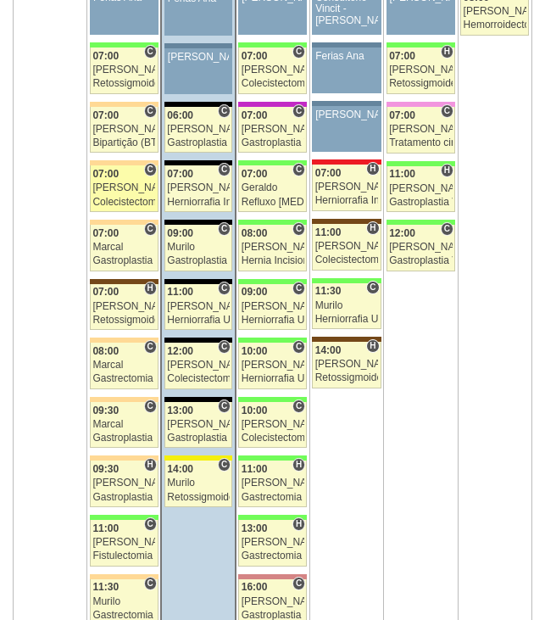
click at [125, 181] on link "88719 Nathan C 07:00 Nathan Colecistectomia com Colangiografia VL Hospital Bart…" at bounding box center [124, 188] width 69 height 47
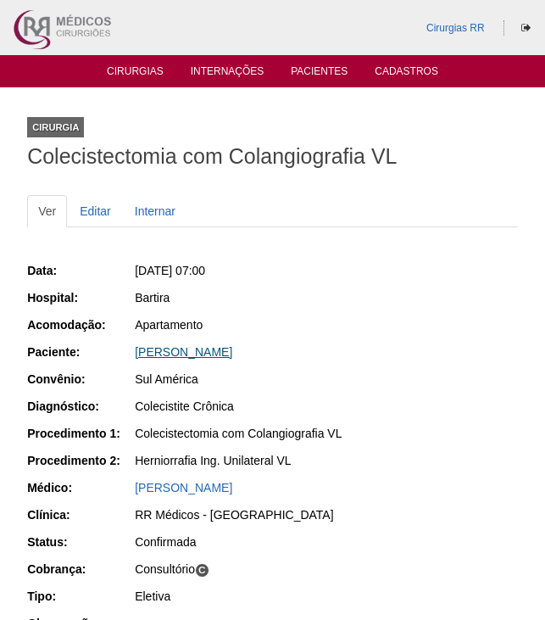
click at [206, 353] on link "[PERSON_NAME]" at bounding box center [184, 352] width 98 height 14
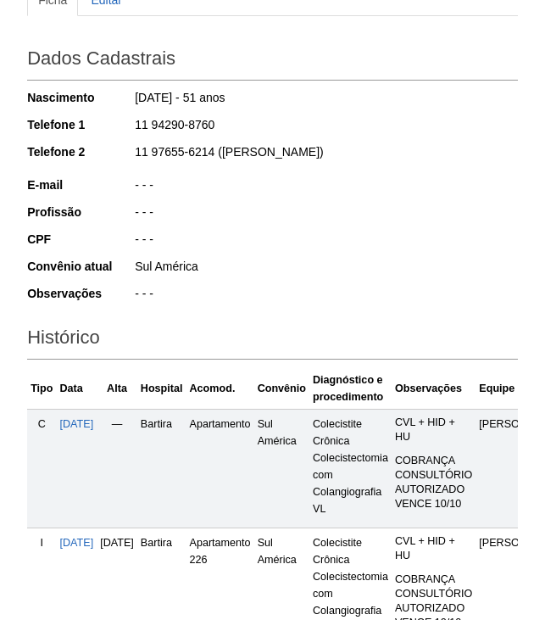
scroll to position [339, 0]
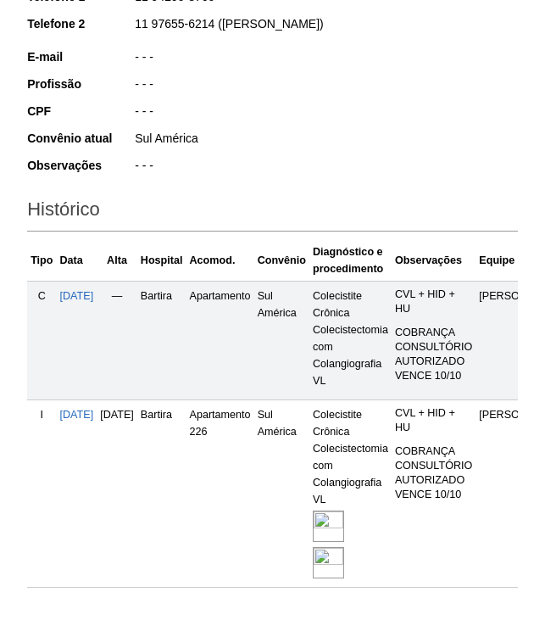
click at [344, 552] on img at bounding box center [328, 562] width 31 height 31
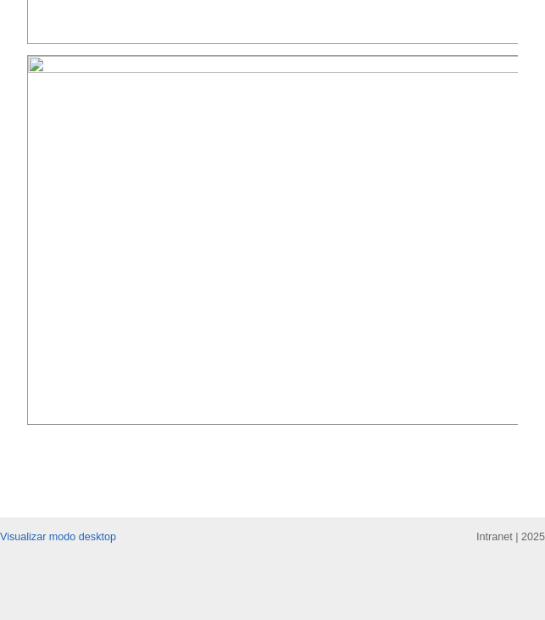
scroll to position [1441, 0]
click at [262, 403] on img at bounding box center [273, 240] width 493 height 370
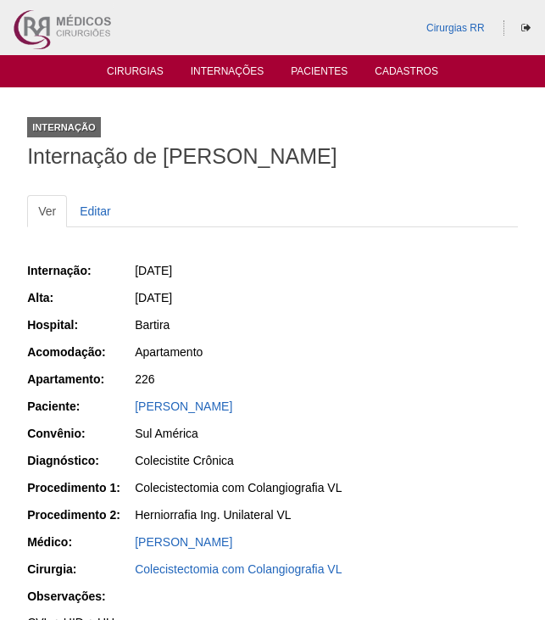
scroll to position [1441, 0]
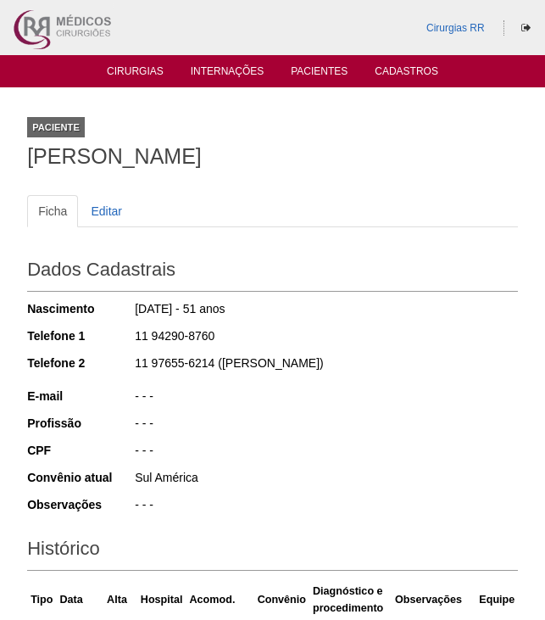
scroll to position [337, 0]
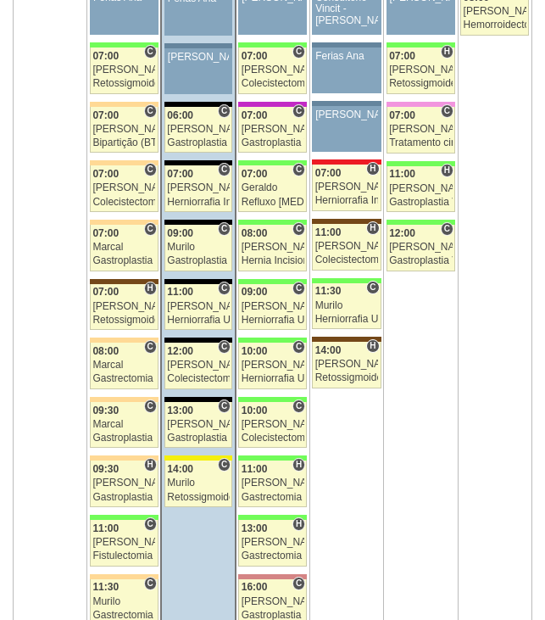
scroll to position [1094, 0]
click at [125, 73] on div "Bruno" at bounding box center [123, 69] width 63 height 11
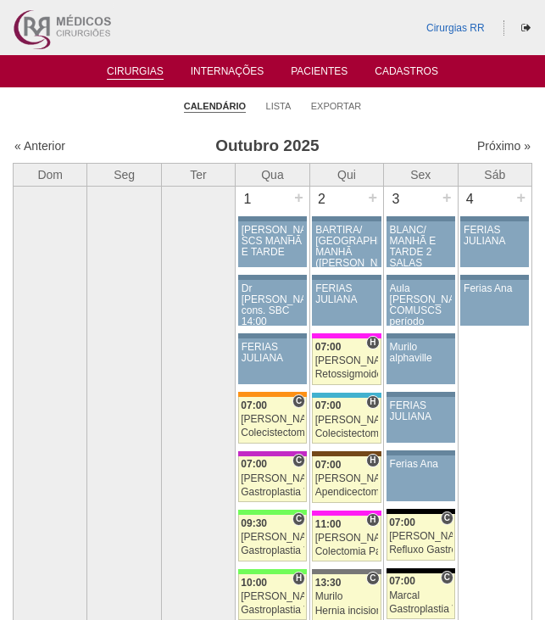
scroll to position [1094, 0]
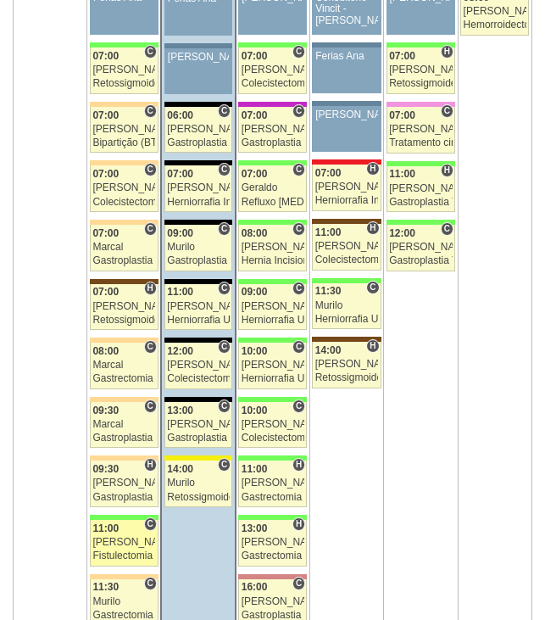
click at [115, 542] on div "Juliana" at bounding box center [123, 542] width 63 height 11
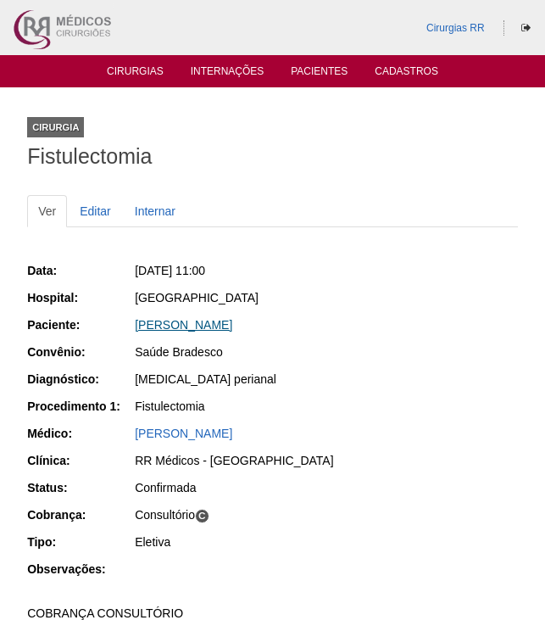
click at [192, 330] on link "[PERSON_NAME]" at bounding box center [184, 325] width 98 height 14
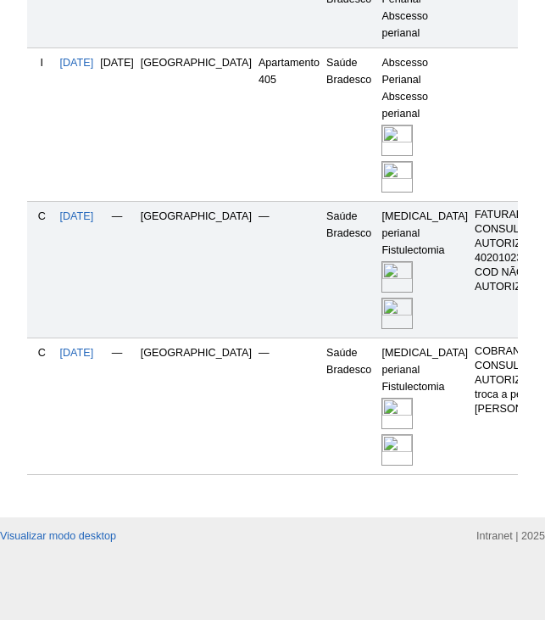
scroll to position [666, 0]
click at [383, 399] on img at bounding box center [397, 413] width 31 height 31
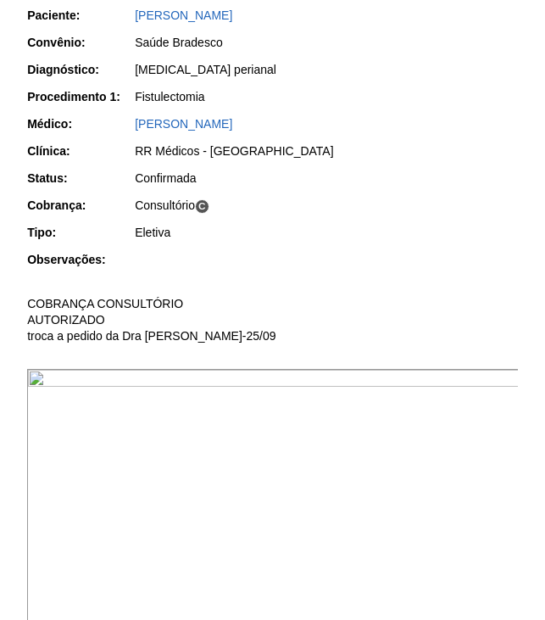
scroll to position [509, 0]
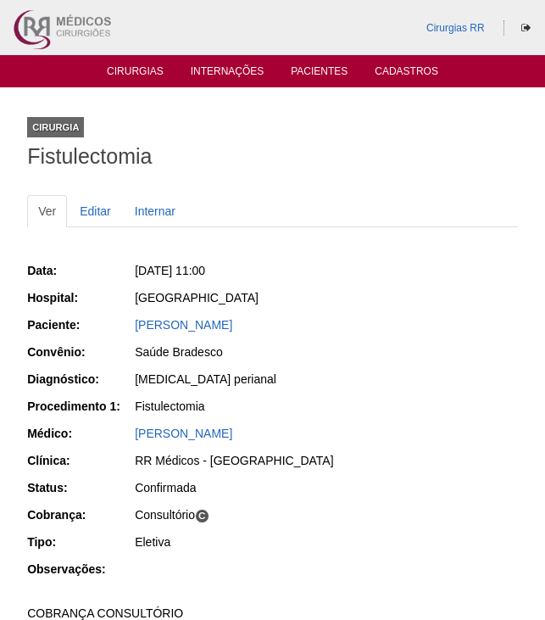
scroll to position [507, 0]
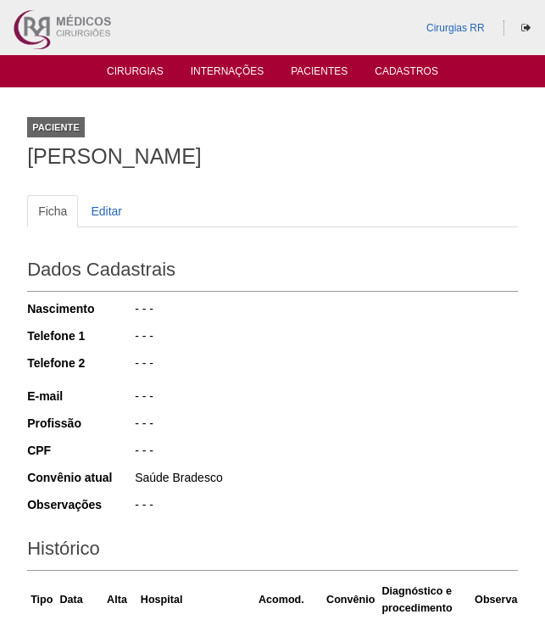
scroll to position [666, 0]
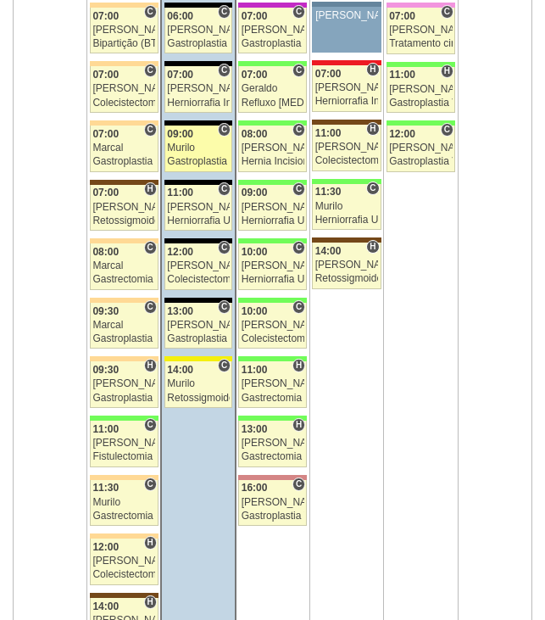
scroll to position [1094, 0]
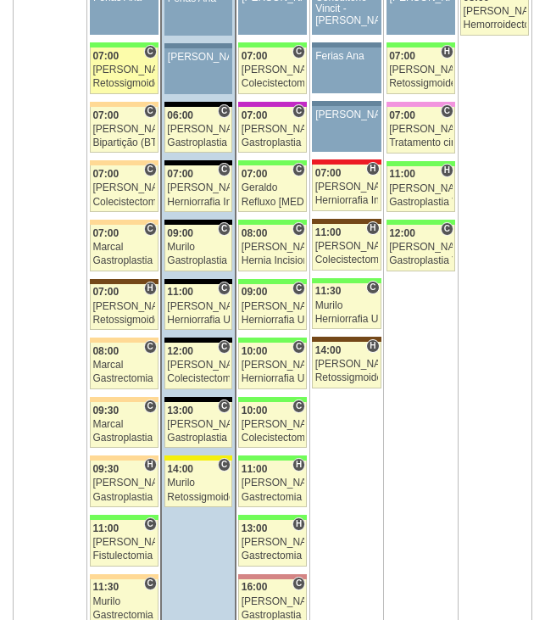
click at [115, 64] on div "[PERSON_NAME]" at bounding box center [123, 69] width 63 height 11
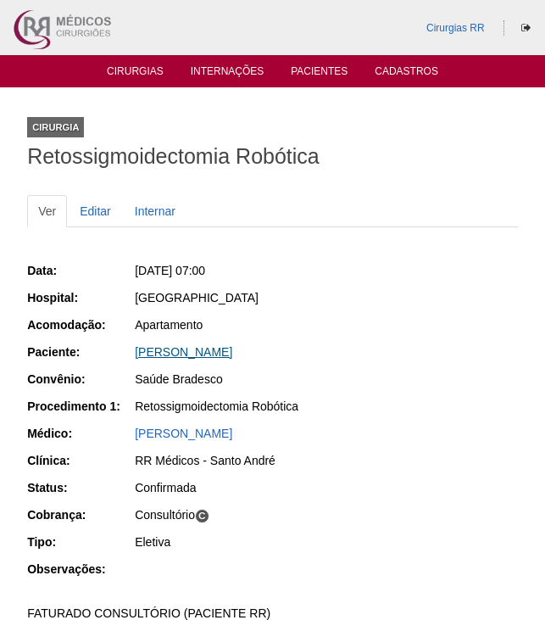
click at [232, 351] on link "[PERSON_NAME]" at bounding box center [184, 352] width 98 height 14
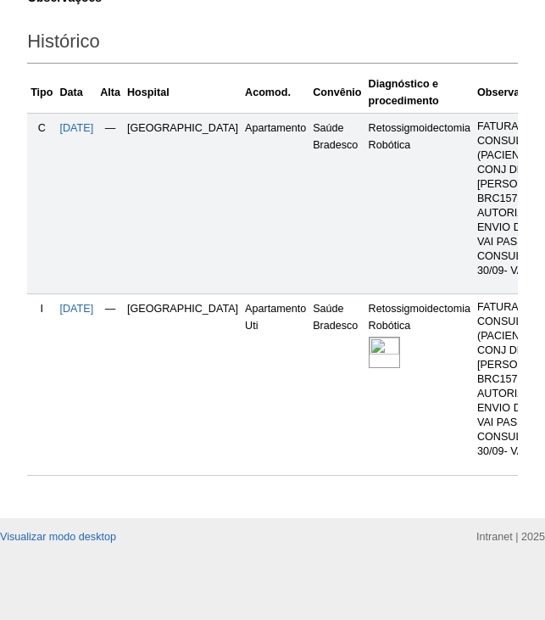
scroll to position [577, 0]
click at [369, 337] on img at bounding box center [384, 352] width 31 height 31
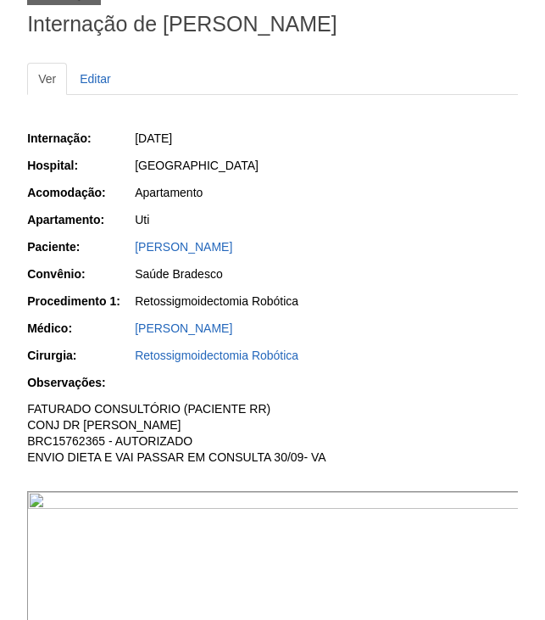
scroll to position [254, 0]
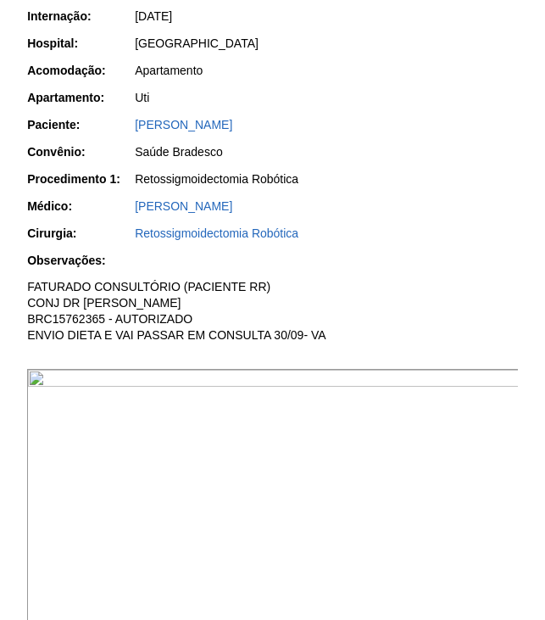
click at [367, 445] on img at bounding box center [273, 554] width 493 height 370
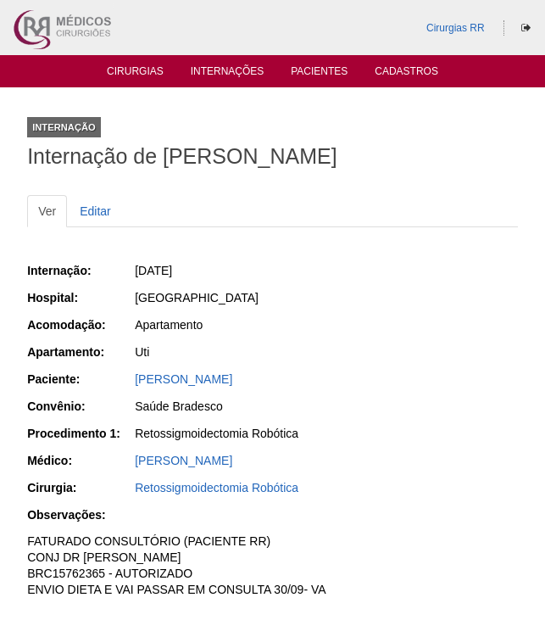
scroll to position [254, 0]
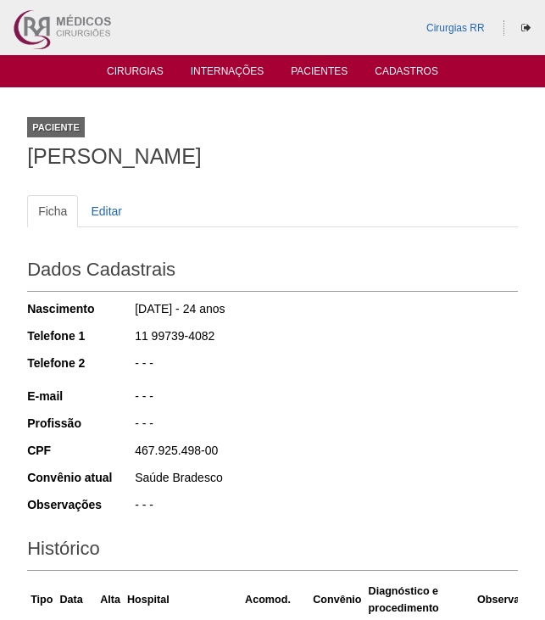
scroll to position [577, 0]
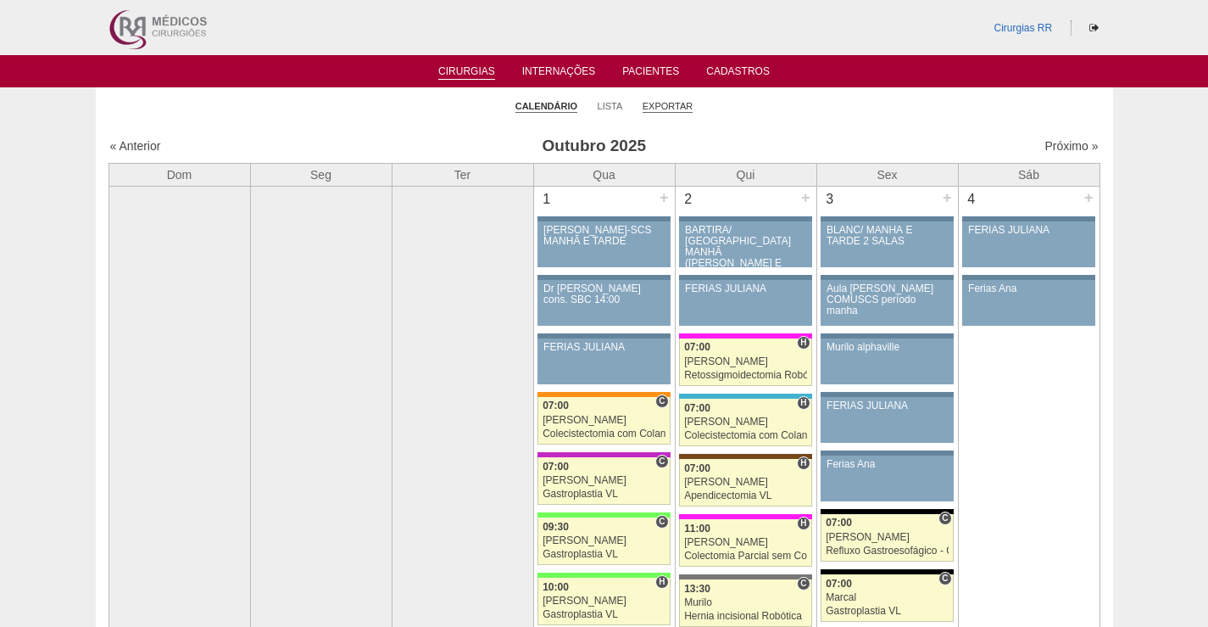
click at [544, 109] on link "Exportar" at bounding box center [668, 106] width 51 height 13
click at [667, 114] on li "Exportar" at bounding box center [668, 105] width 51 height 24
click at [665, 106] on link "Exportar" at bounding box center [668, 106] width 51 height 13
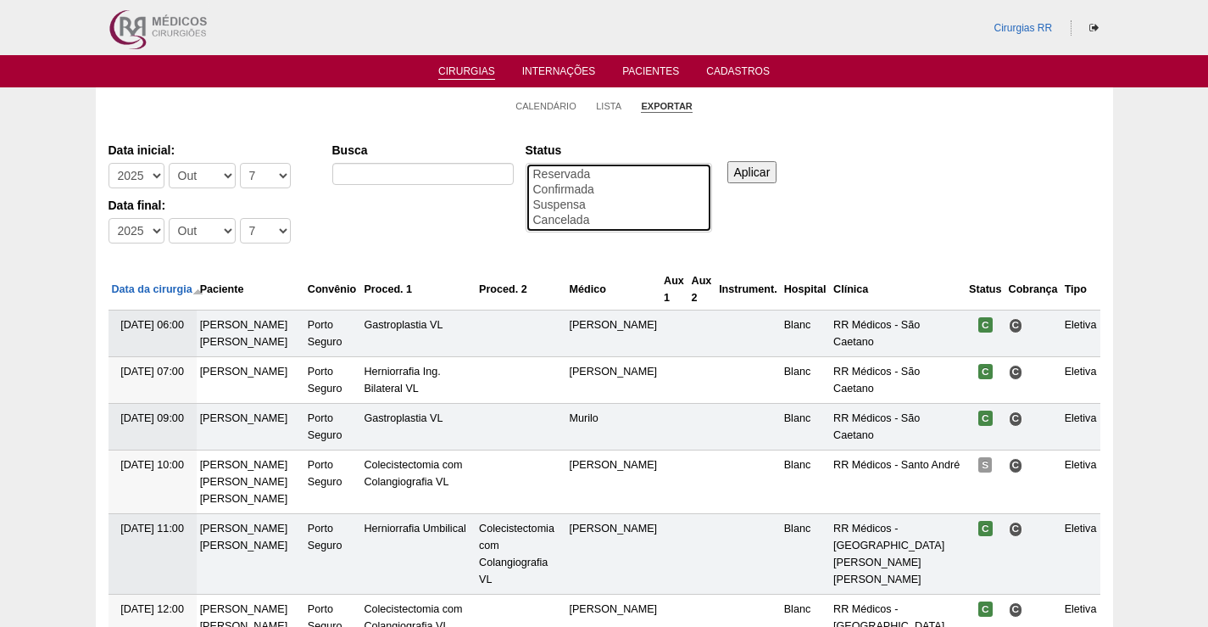
select select "conf"
click at [592, 187] on option "Confirmada" at bounding box center [619, 189] width 175 height 15
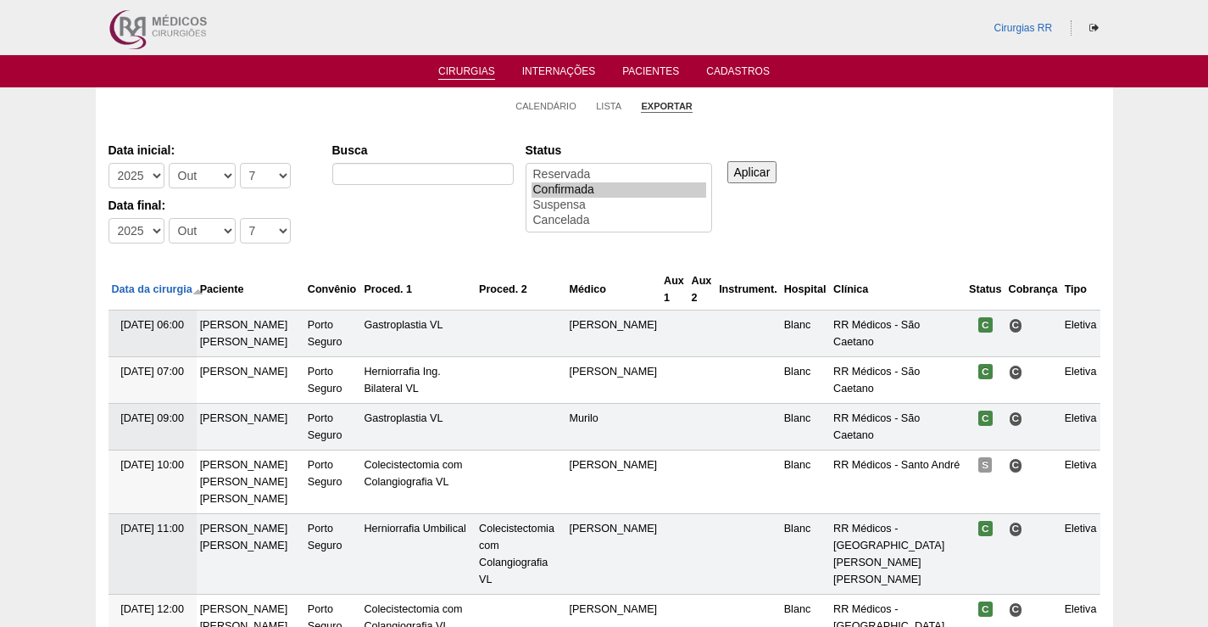
click at [740, 175] on input "Aplicar" at bounding box center [753, 172] width 50 height 22
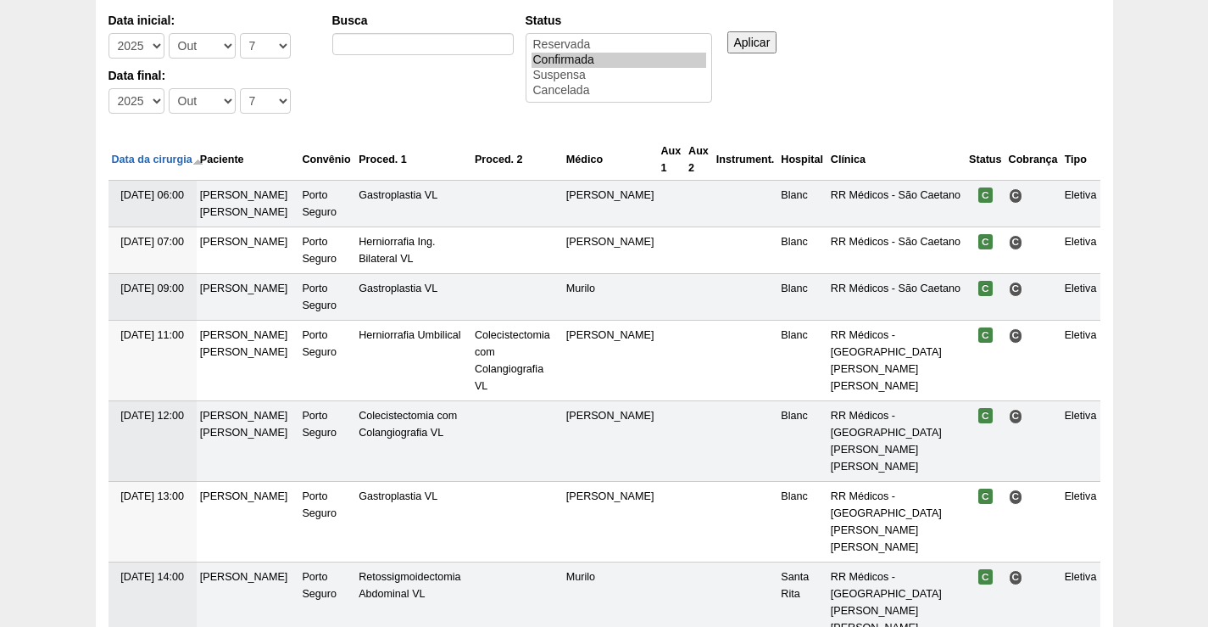
scroll to position [254, 0]
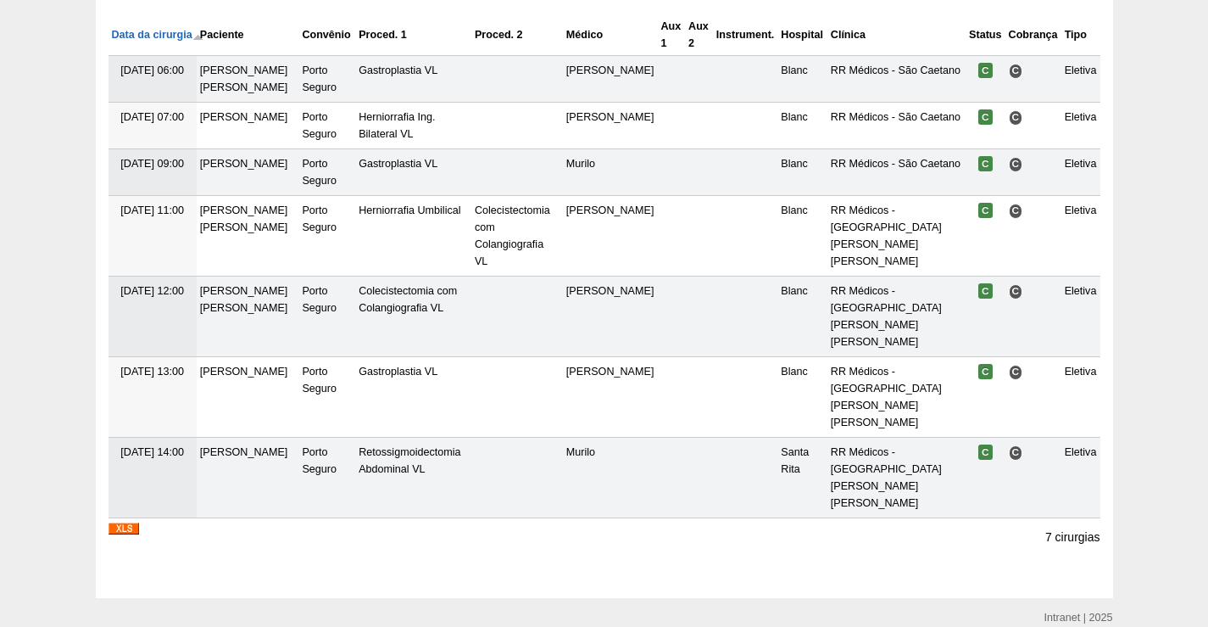
click at [118, 522] on img at bounding box center [124, 528] width 31 height 12
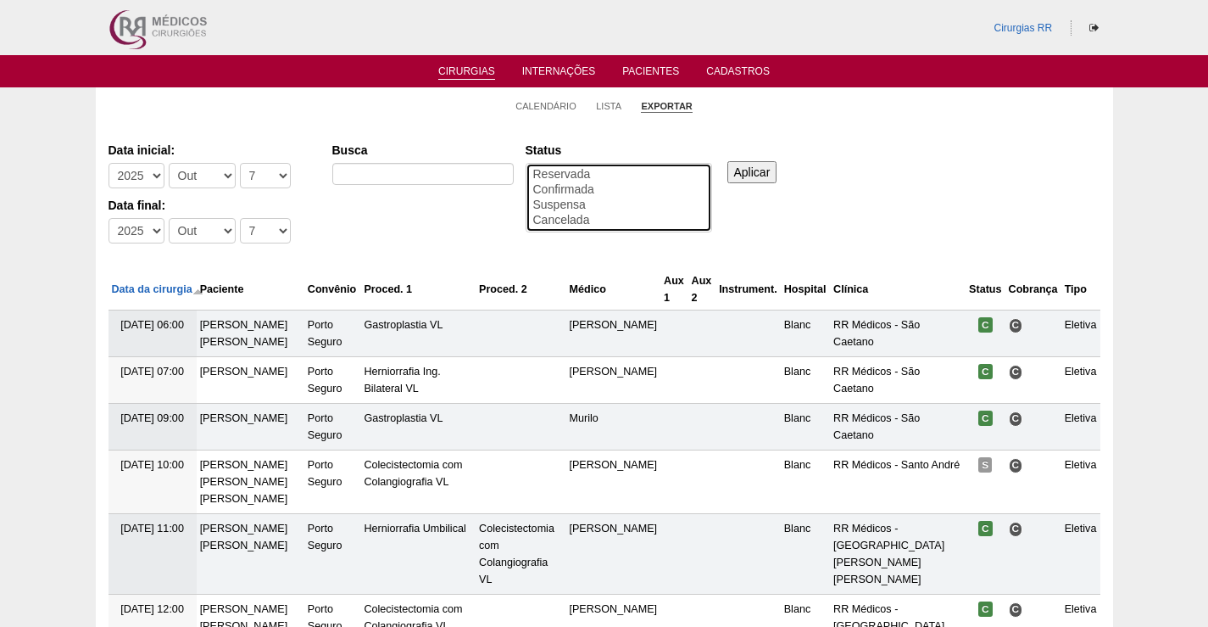
select select "conf"
click at [566, 186] on option "Confirmada" at bounding box center [619, 189] width 175 height 15
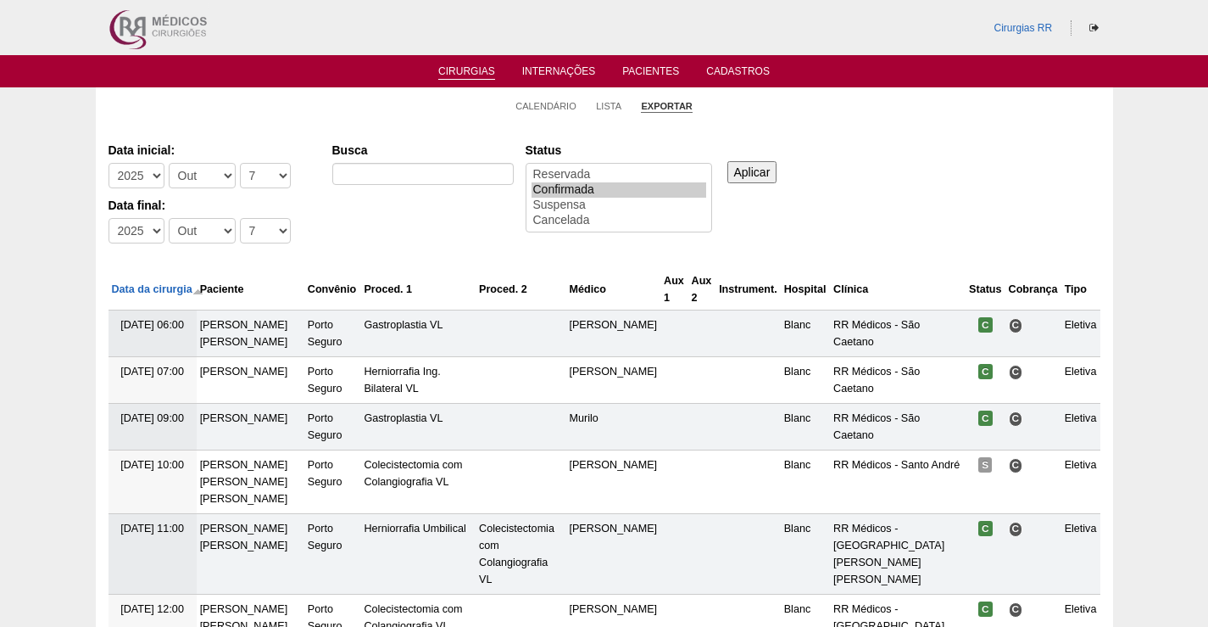
click at [762, 174] on input "Aplicar" at bounding box center [753, 172] width 50 height 22
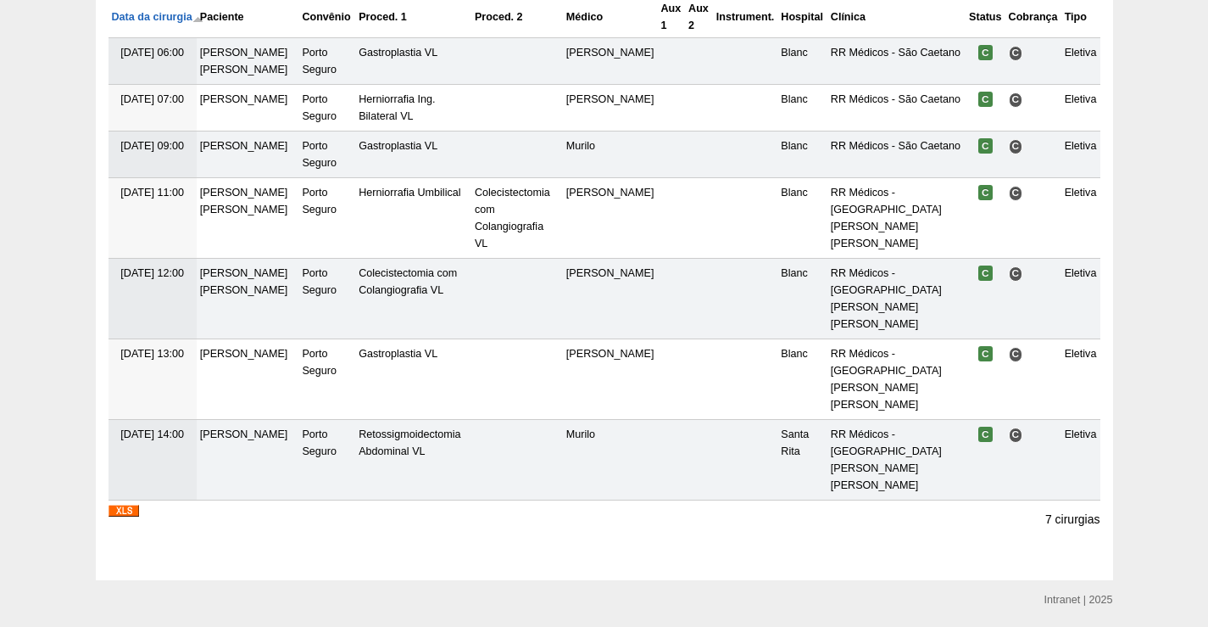
scroll to position [277, 0]
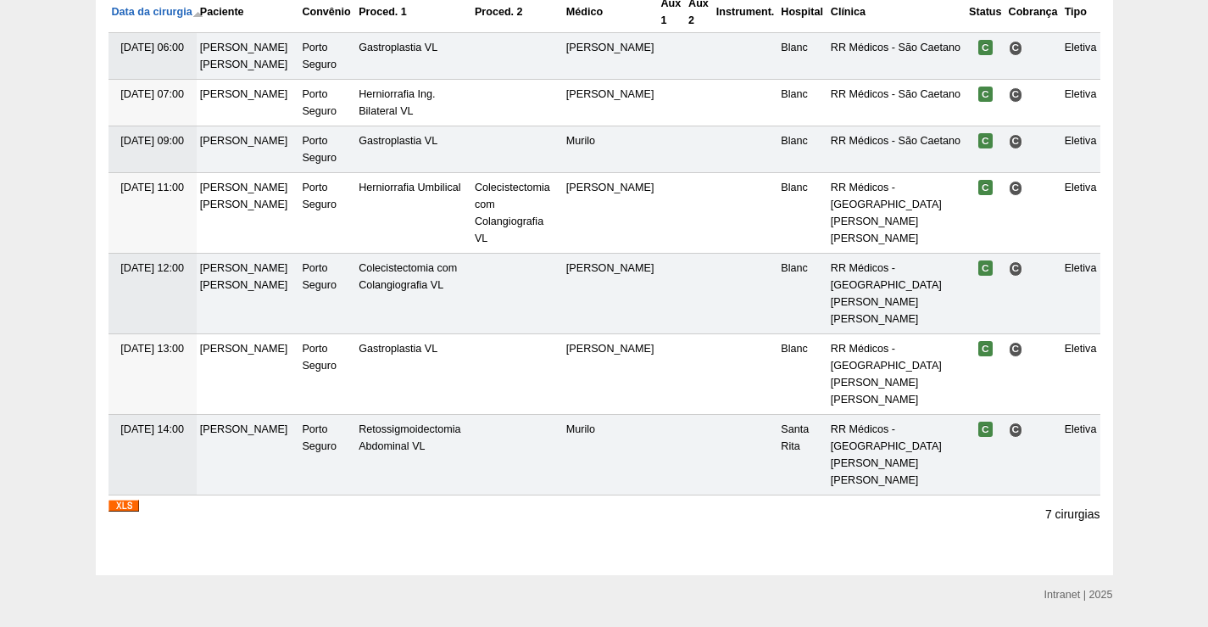
click at [114, 499] on img at bounding box center [124, 505] width 31 height 12
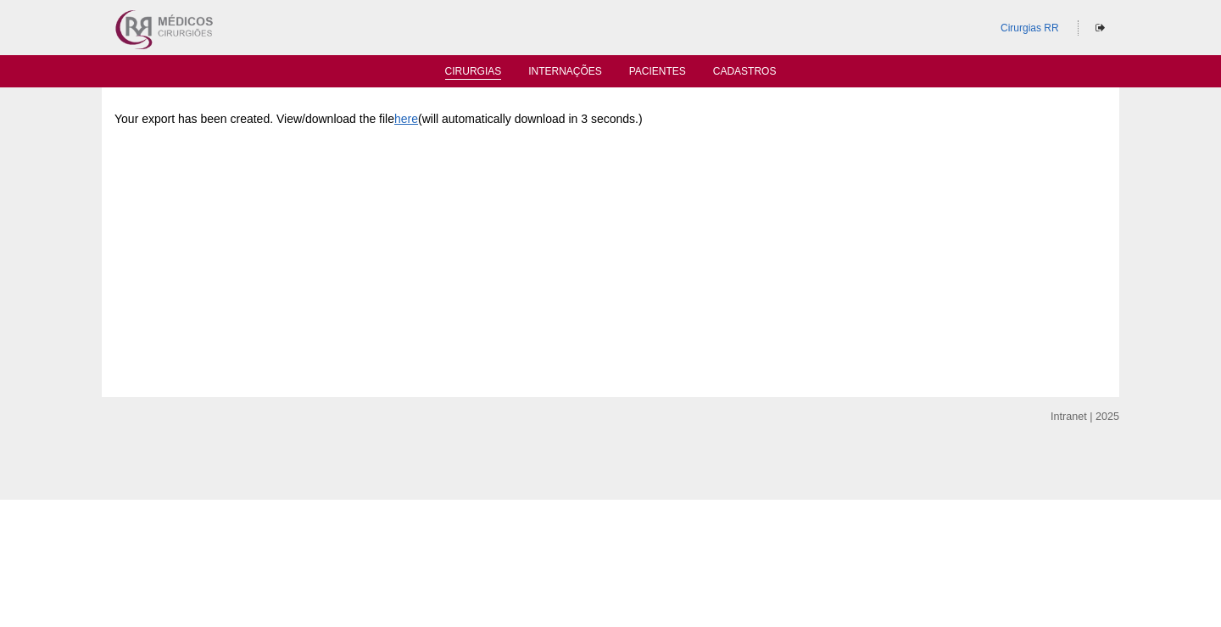
click at [481, 65] on link "Cirurgias" at bounding box center [473, 72] width 57 height 14
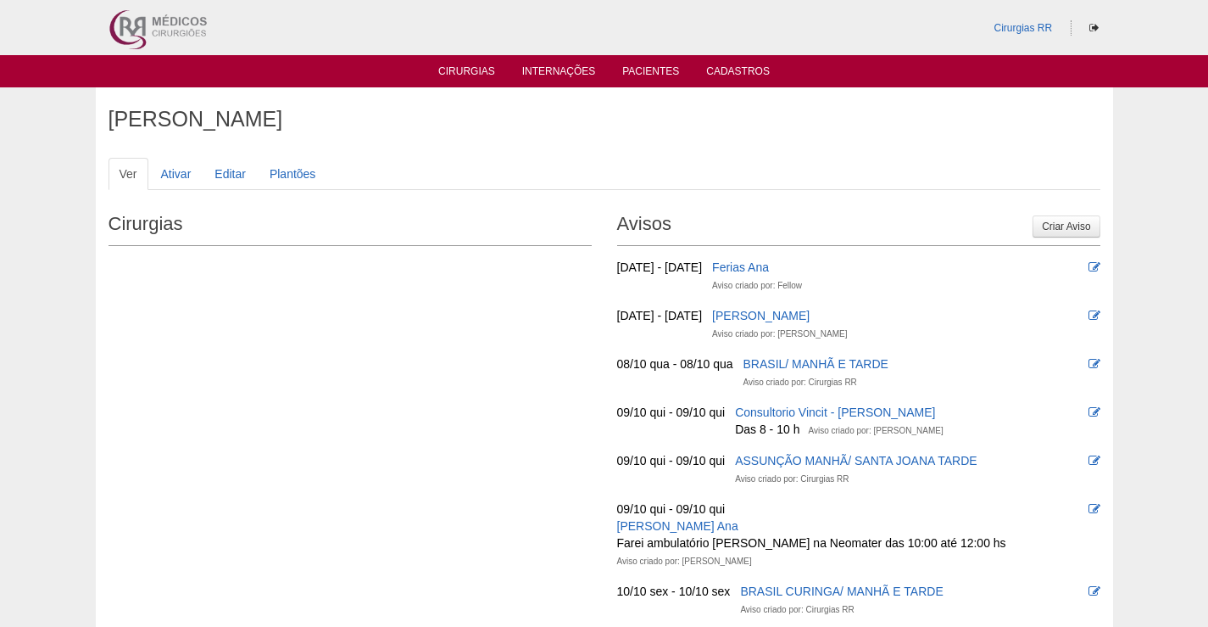
click at [477, 61] on ul "Cirurgias Internações Pacientes Cadastros" at bounding box center [604, 71] width 1208 height 32
click at [452, 68] on link "Cirurgias" at bounding box center [466, 72] width 57 height 14
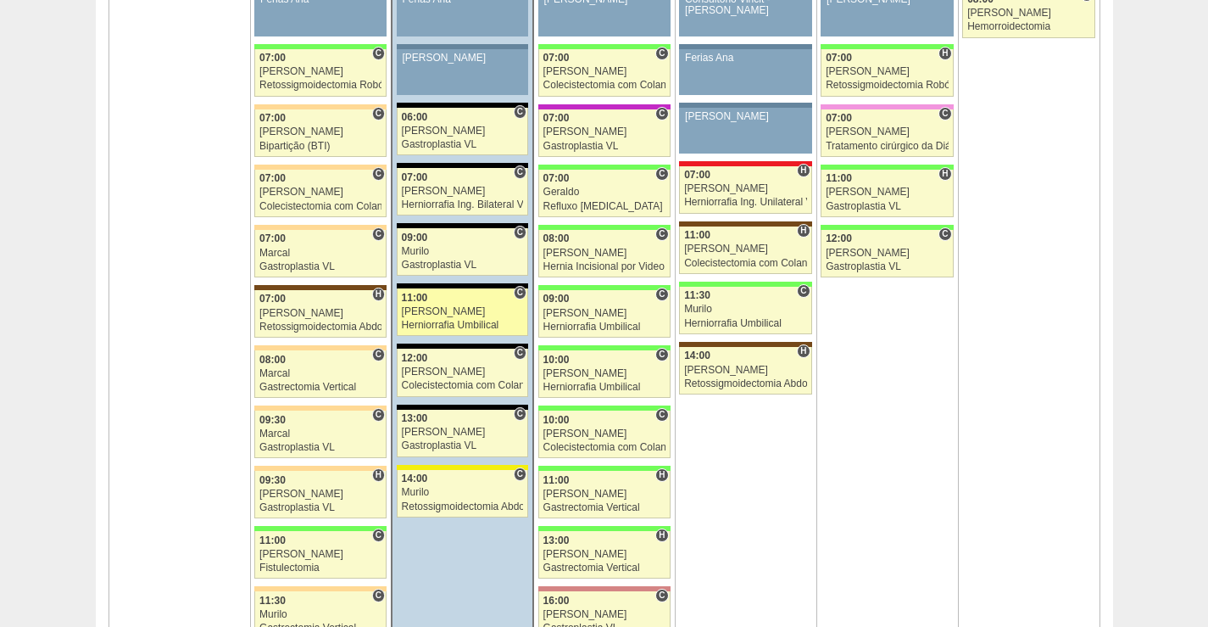
scroll to position [1102, 0]
click at [487, 310] on div "[PERSON_NAME]" at bounding box center [463, 310] width 122 height 11
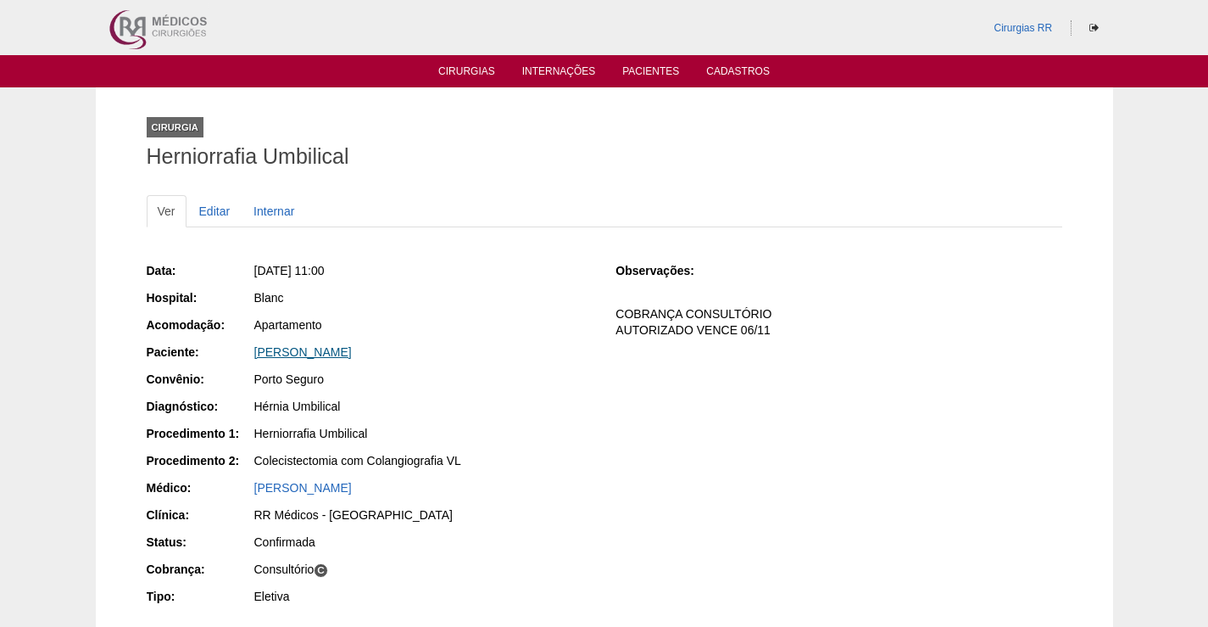
click at [352, 345] on link "[PERSON_NAME]" at bounding box center [303, 352] width 98 height 14
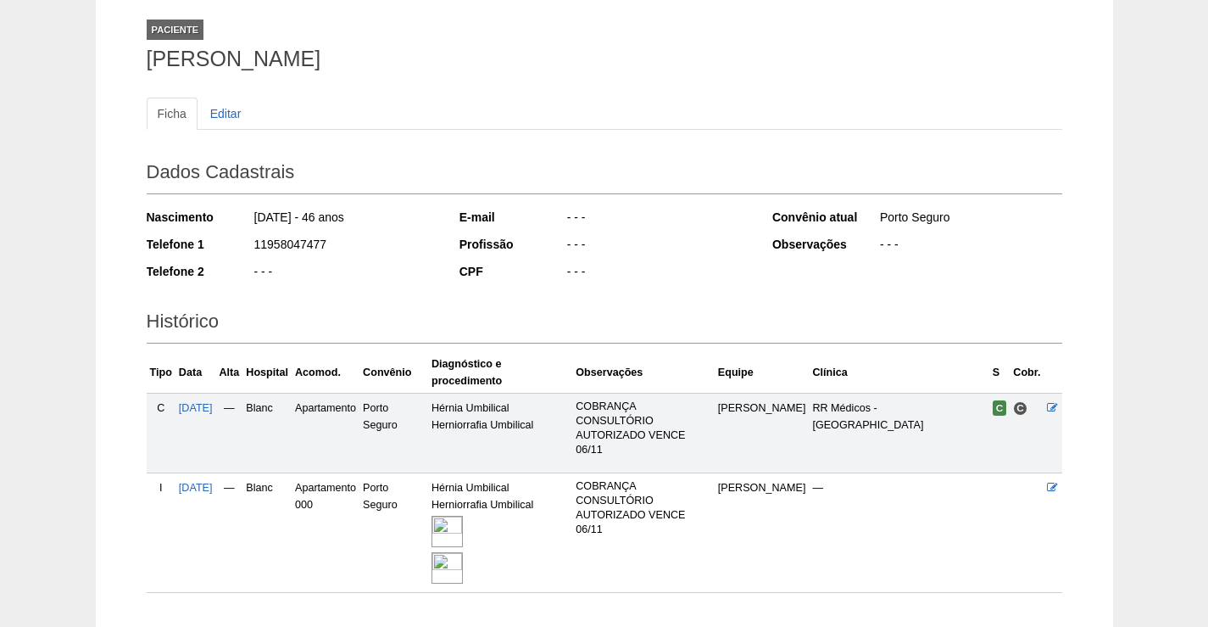
scroll to position [209, 0]
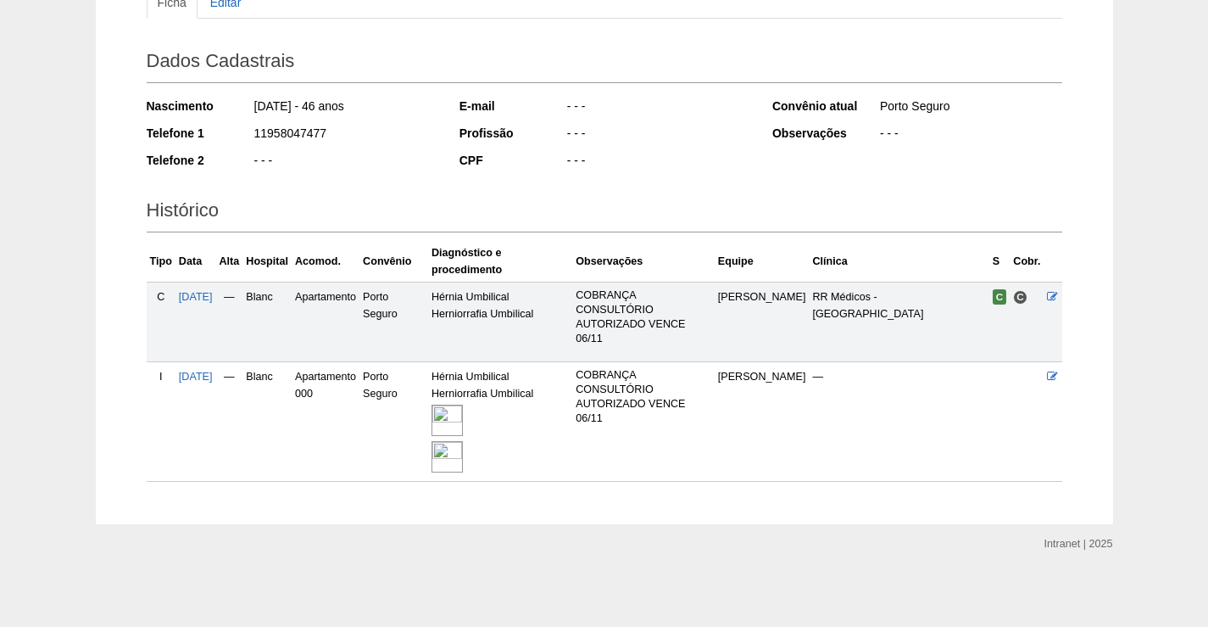
click at [463, 420] on img at bounding box center [447, 419] width 31 height 31
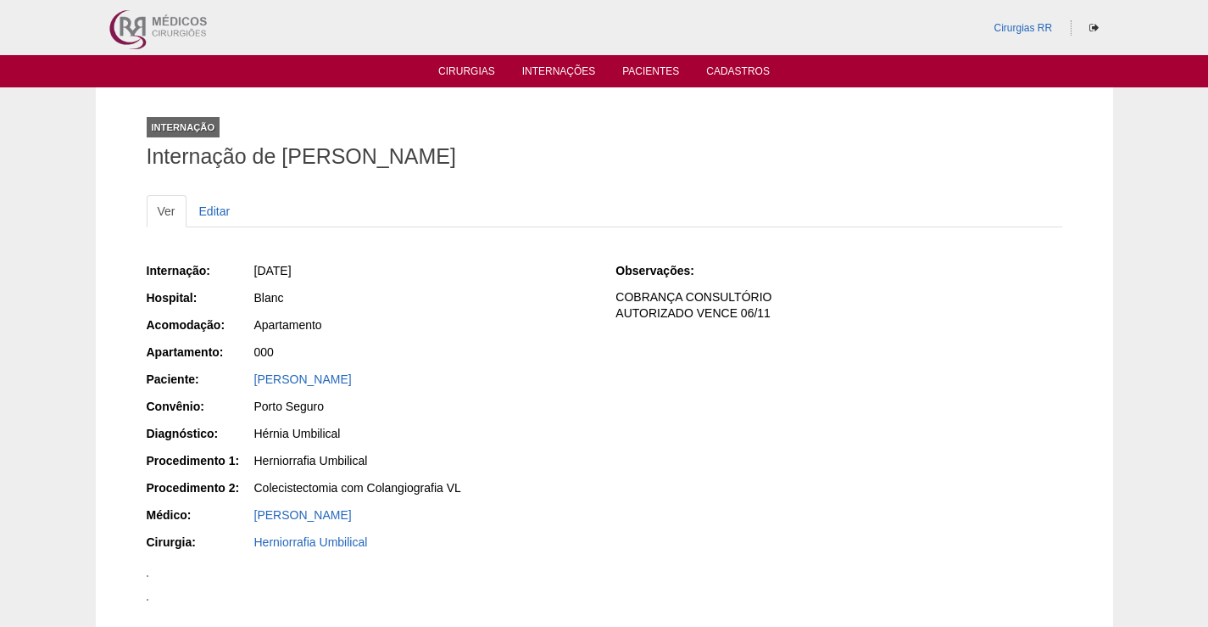
scroll to position [172, 0]
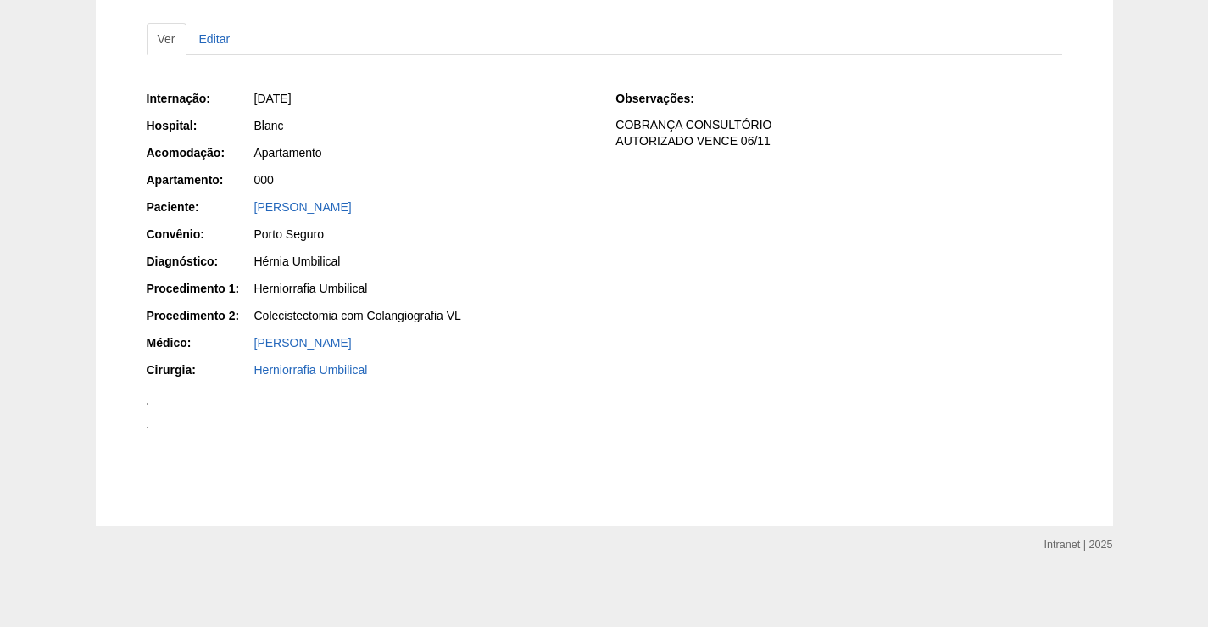
click at [148, 404] on img at bounding box center [148, 404] width 2 height 2
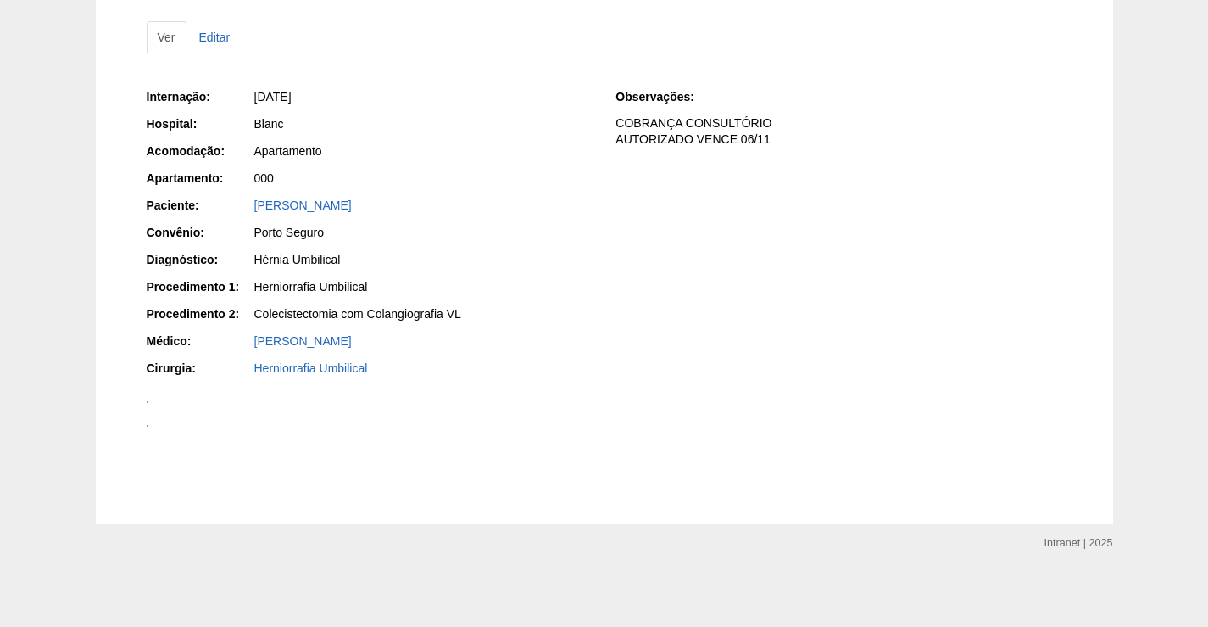
scroll to position [1444, 0]
drag, startPoint x: 527, startPoint y: 427, endPoint x: 954, endPoint y: 77, distance: 552.5
click at [148, 427] on img at bounding box center [148, 426] width 2 height 2
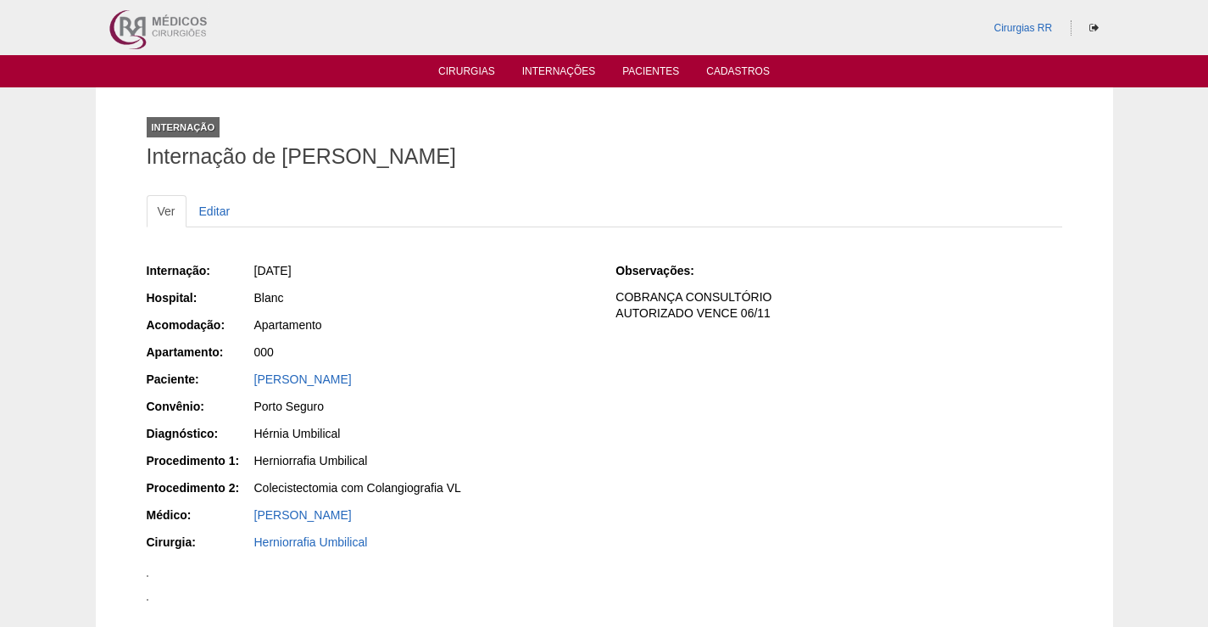
drag, startPoint x: 456, startPoint y: 386, endPoint x: 260, endPoint y: 390, distance: 195.9
click at [259, 390] on div "[PERSON_NAME]" at bounding box center [423, 381] width 340 height 21
drag, startPoint x: 535, startPoint y: 376, endPoint x: 461, endPoint y: 451, distance: 104.9
click at [531, 377] on div "[PERSON_NAME]" at bounding box center [423, 379] width 338 height 17
click at [488, 458] on div "Herniorrafia Umbilical" at bounding box center [423, 460] width 338 height 17
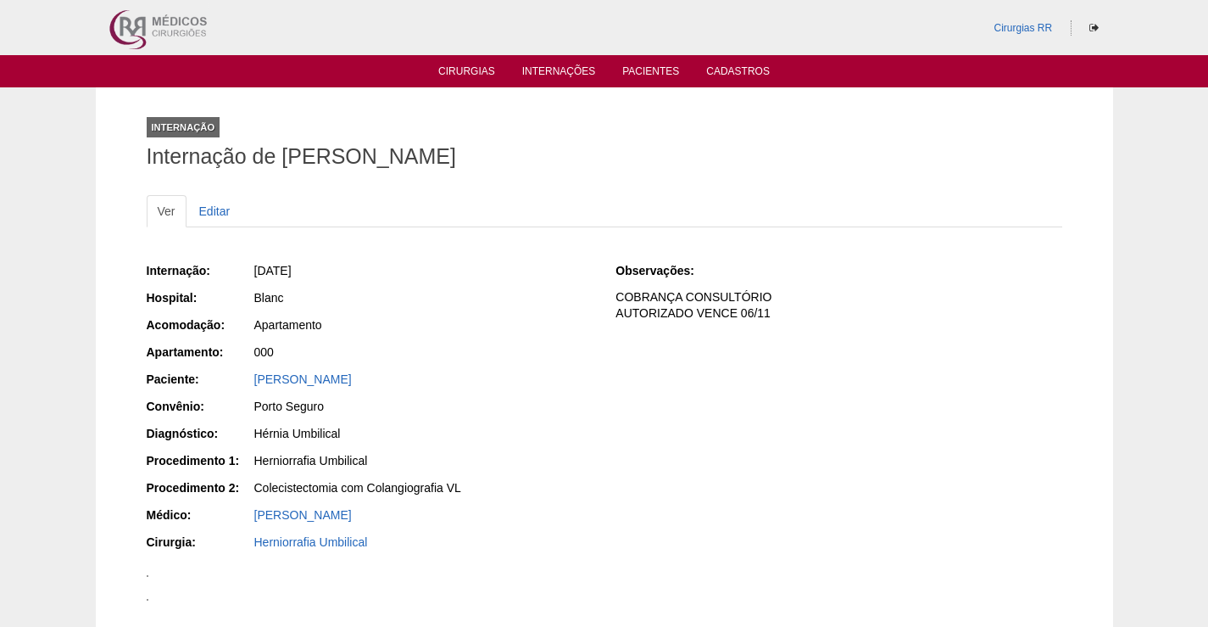
drag, startPoint x: 439, startPoint y: 371, endPoint x: 326, endPoint y: 361, distance: 113.2
click at [326, 361] on div "Internação: 07/10/2025 Hospital: Blanc Acomodação: Apartamento Apartamento: 000…" at bounding box center [370, 408] width 446 height 304
click at [456, 305] on div "Blanc" at bounding box center [423, 297] width 338 height 17
drag, startPoint x: 455, startPoint y: 371, endPoint x: 231, endPoint y: 362, distance: 224.0
click at [231, 362] on div "Internação: 07/10/2025 Hospital: Blanc Acomodação: Apartamento Apartamento: 000…" at bounding box center [370, 408] width 446 height 304
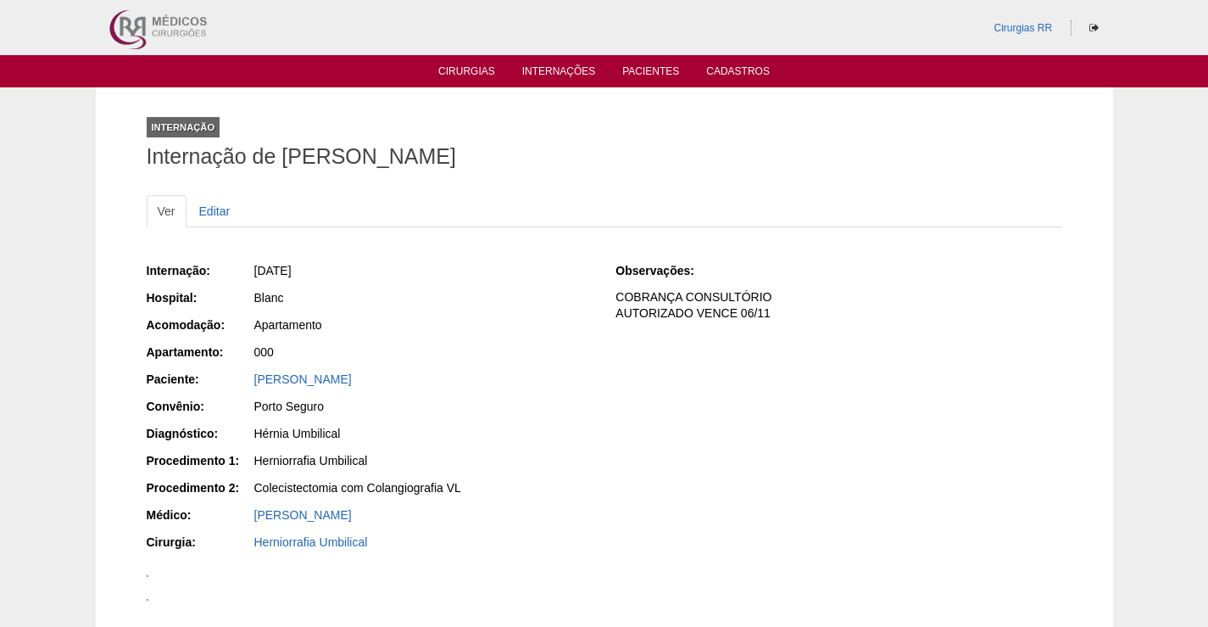
drag, startPoint x: 383, startPoint y: 305, endPoint x: 439, endPoint y: 318, distance: 57.4
click at [388, 305] on div "Blanc" at bounding box center [423, 297] width 338 height 17
drag, startPoint x: 438, startPoint y: 378, endPoint x: 235, endPoint y: 376, distance: 203.5
click at [235, 376] on div "Paciente: JOSIANE DE SOUZA SANTOS" at bounding box center [370, 381] width 446 height 21
copy div "Paciente: JOSIANE DE SOUZA SANTOS"
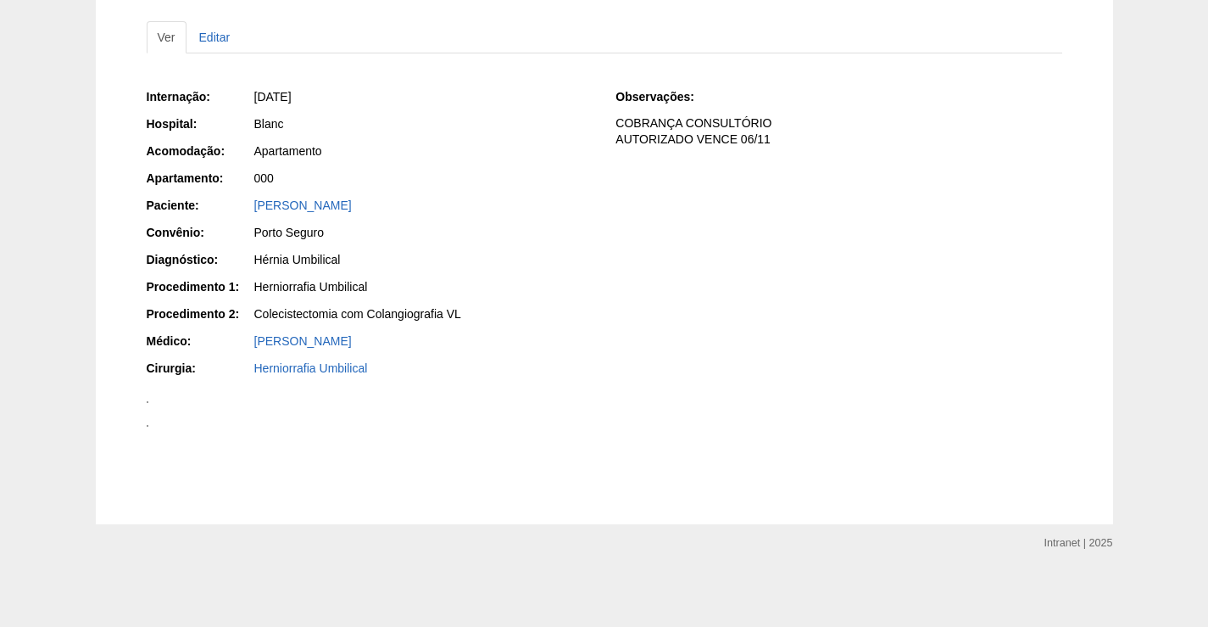
scroll to position [1611, 0]
click at [148, 425] on img at bounding box center [148, 426] width 2 height 2
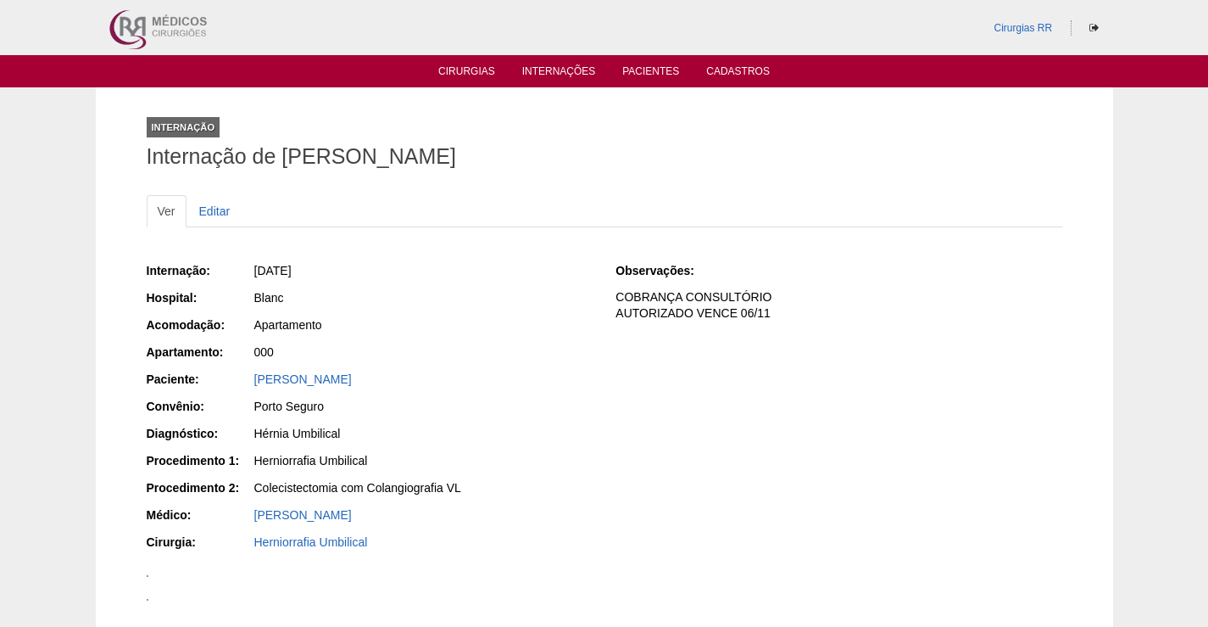
scroll to position [1611, 0]
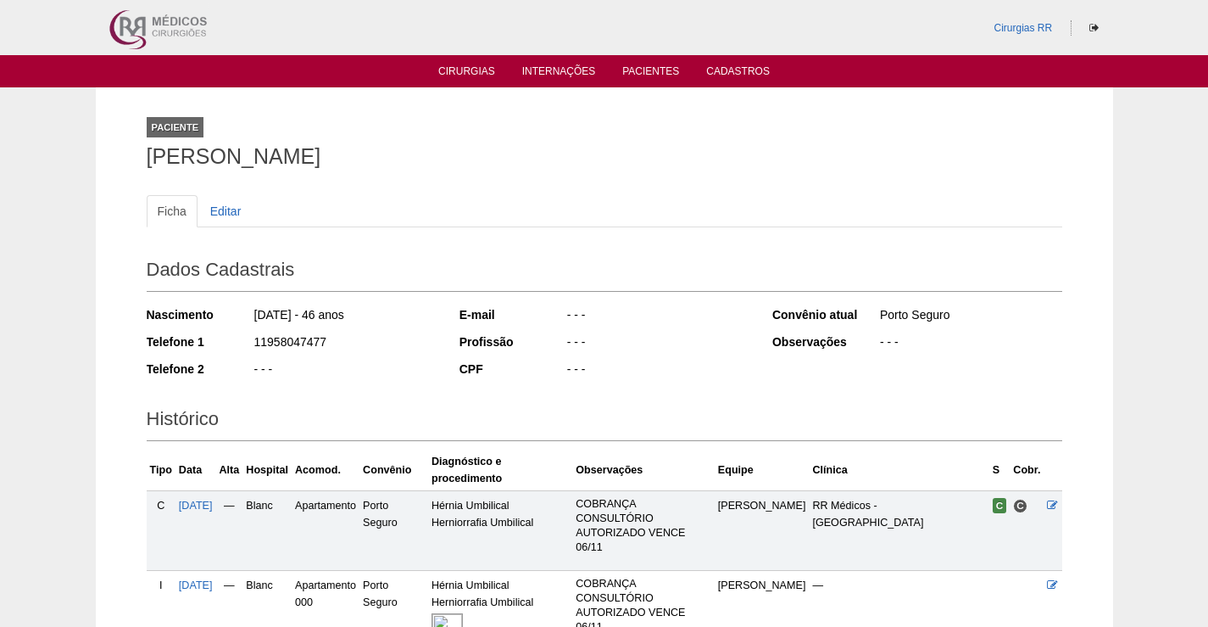
scroll to position [209, 0]
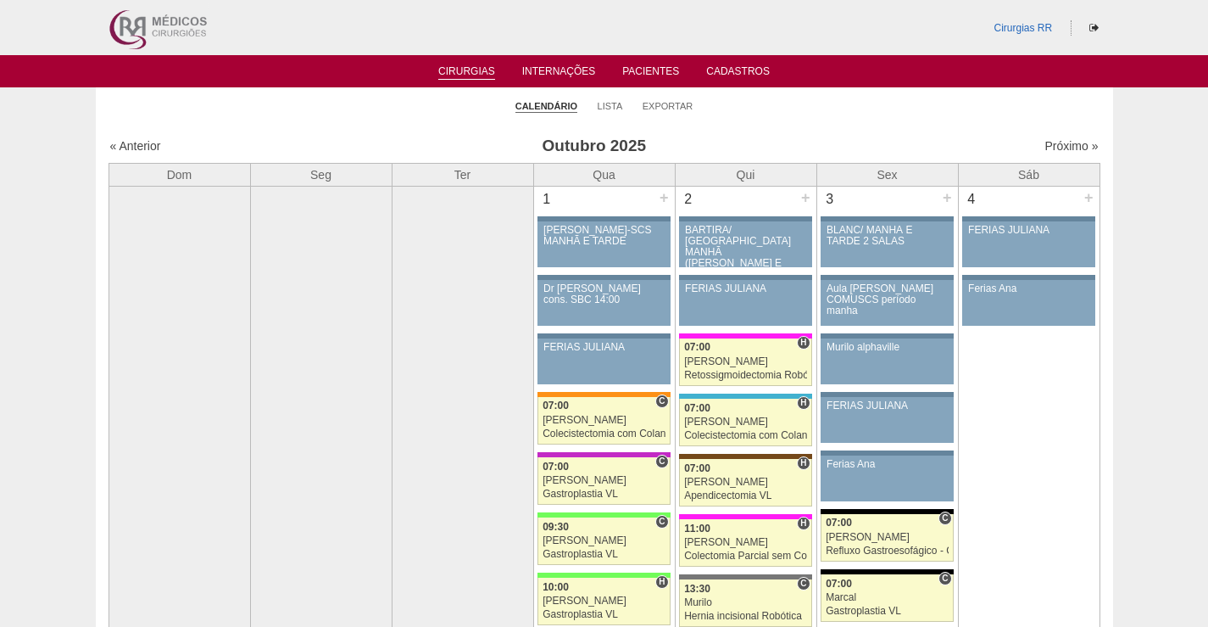
scroll to position [1102, 0]
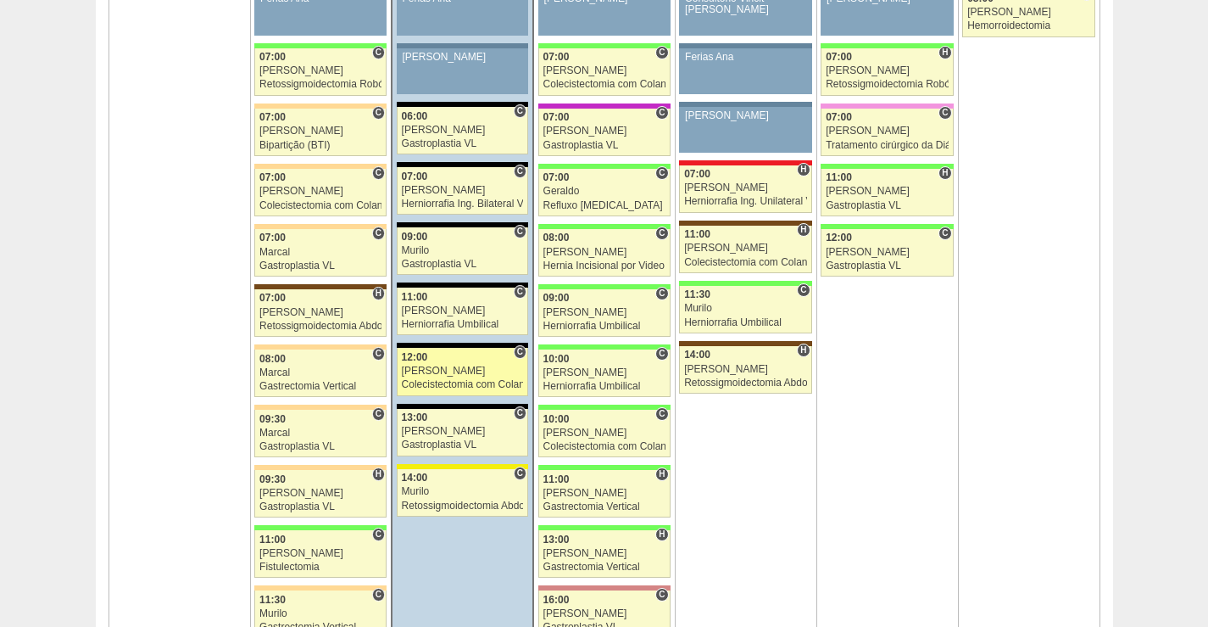
click at [490, 362] on div "12:00" at bounding box center [463, 357] width 122 height 11
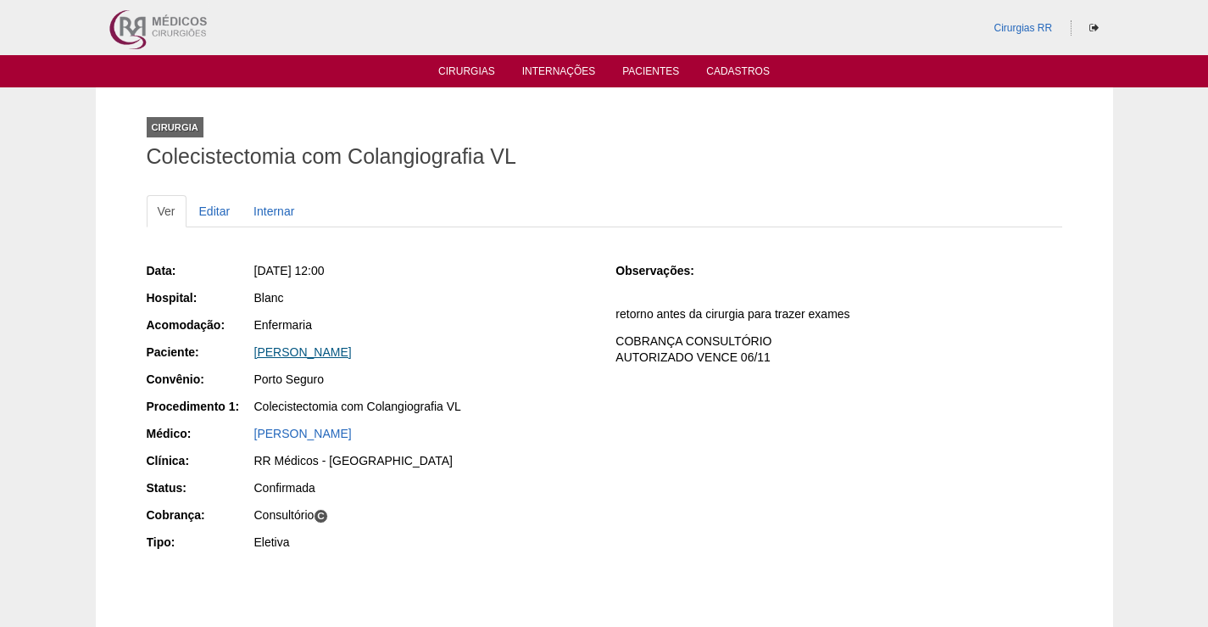
click at [338, 353] on link "SHEILA DA SILVA LUCENA" at bounding box center [303, 352] width 98 height 14
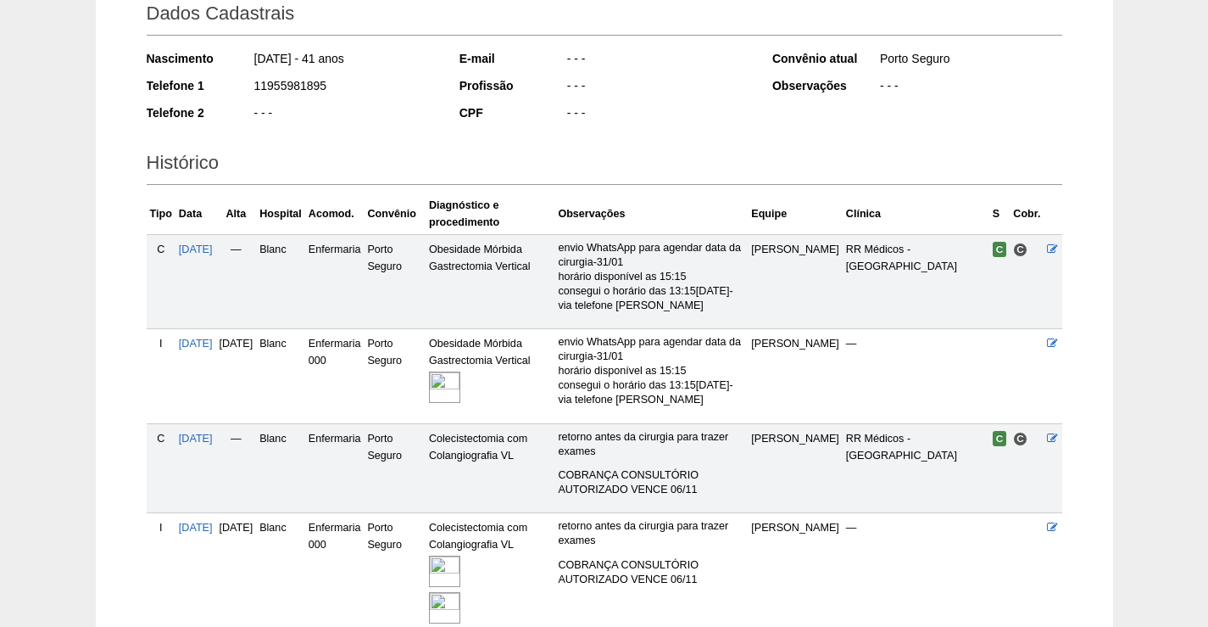
scroll to position [407, 0]
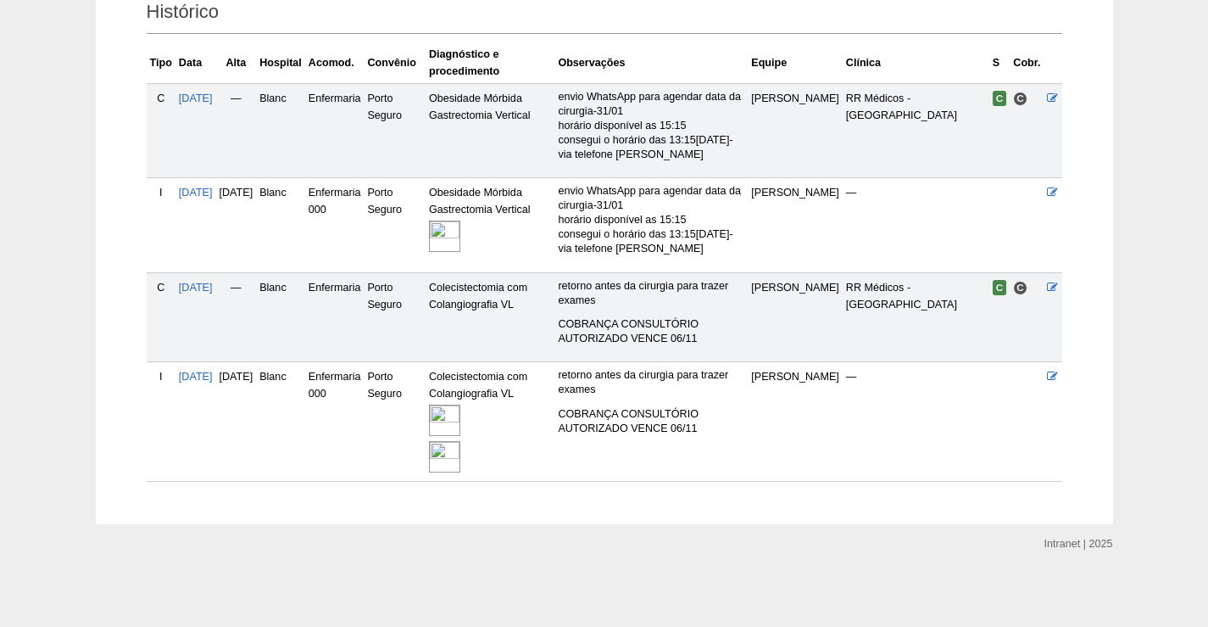
click at [460, 412] on img at bounding box center [444, 419] width 31 height 31
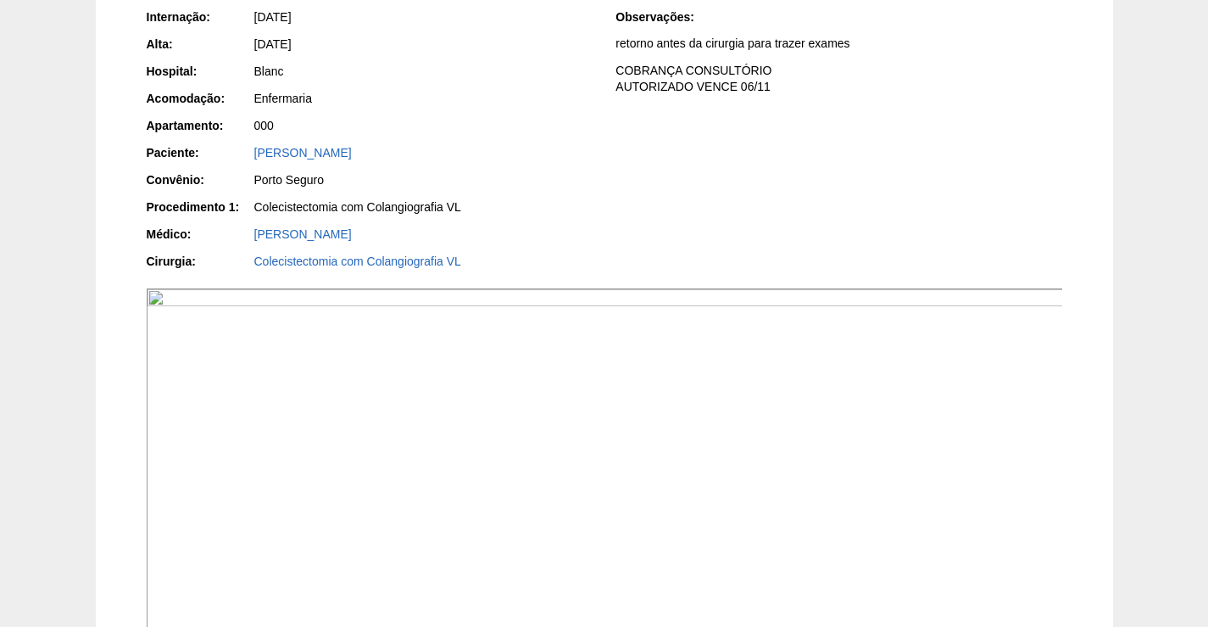
scroll to position [254, 0]
click at [661, 466] on img at bounding box center [605, 631] width 917 height 689
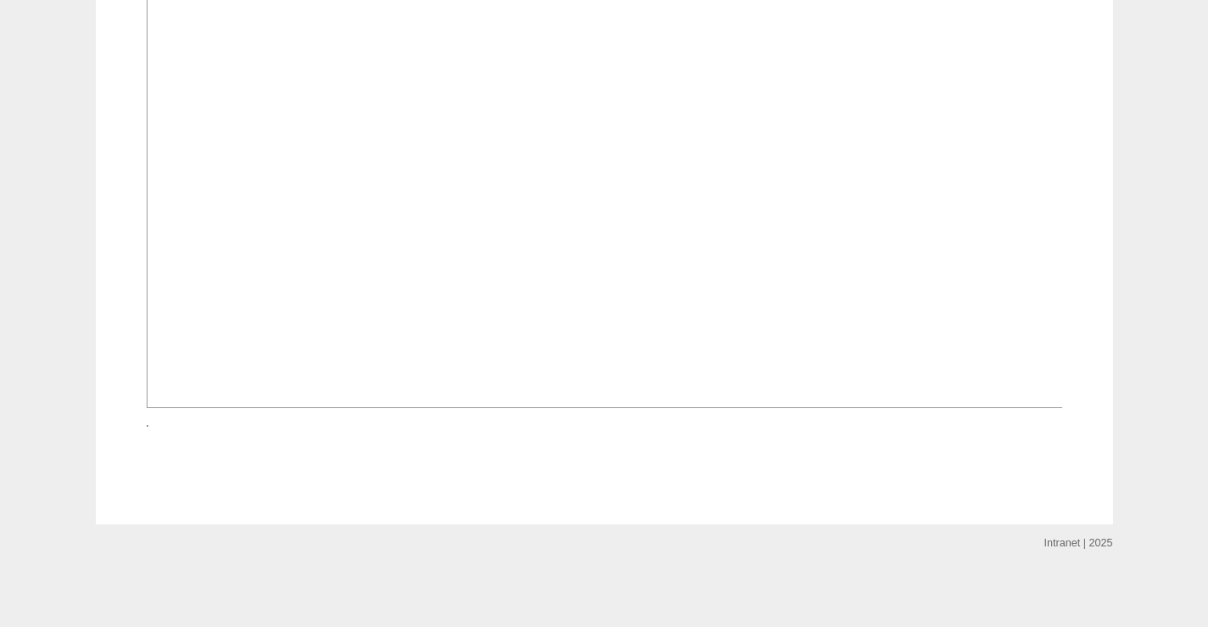
scroll to position [1865, 0]
click at [148, 427] on img at bounding box center [148, 426] width 2 height 2
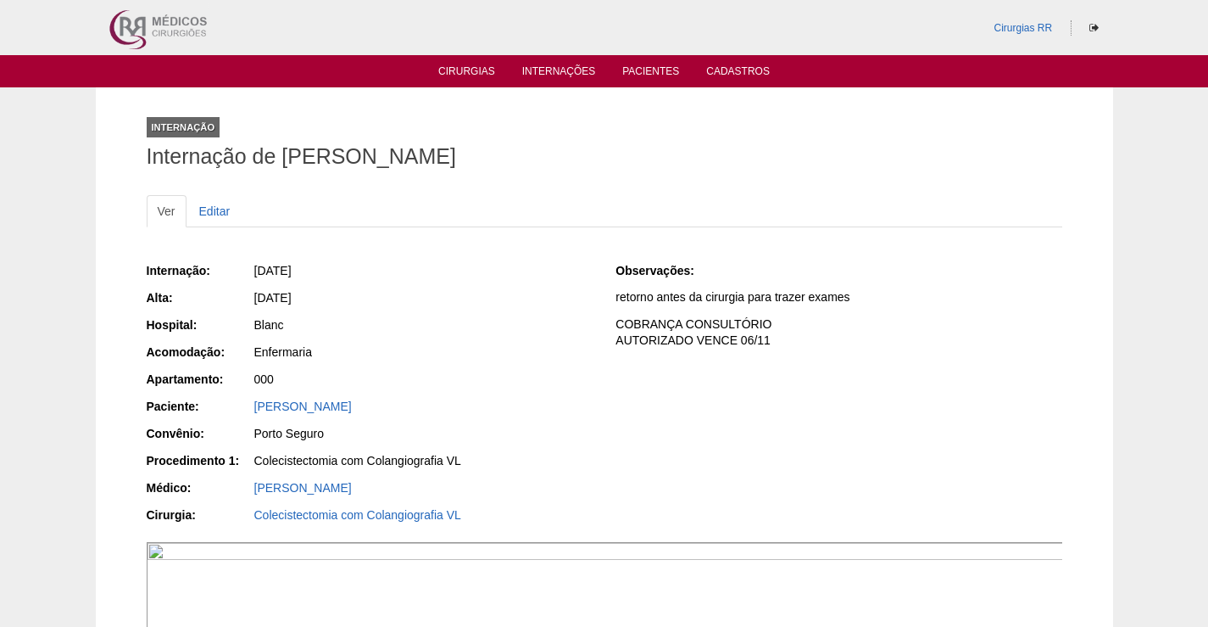
scroll to position [1865, 0]
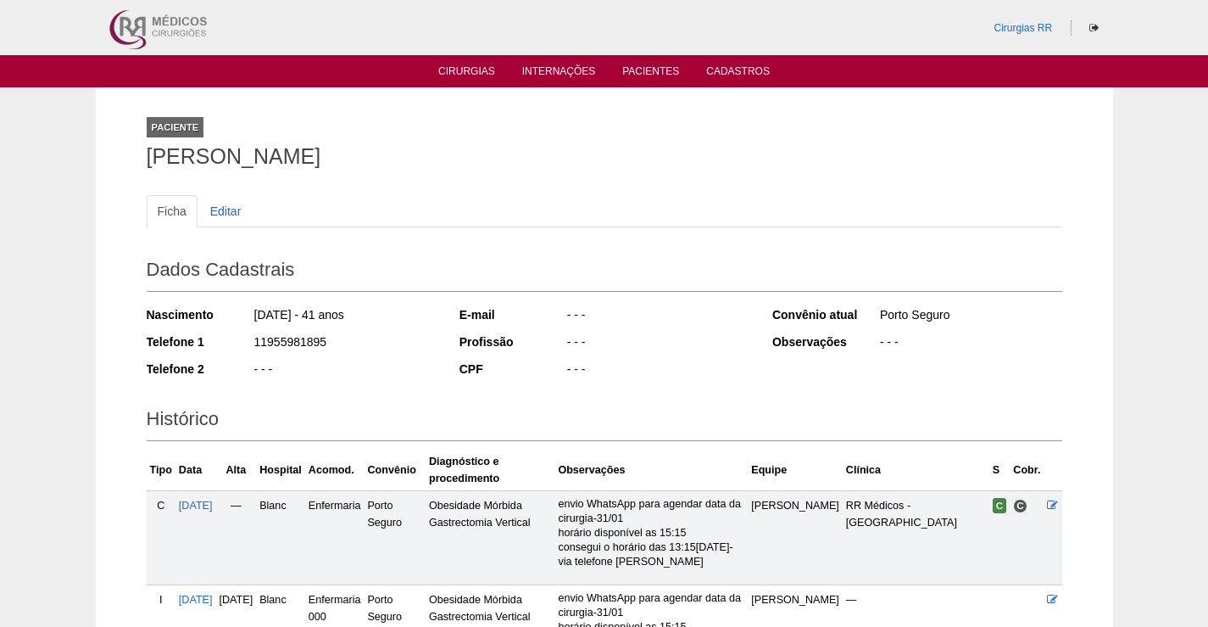
scroll to position [401, 0]
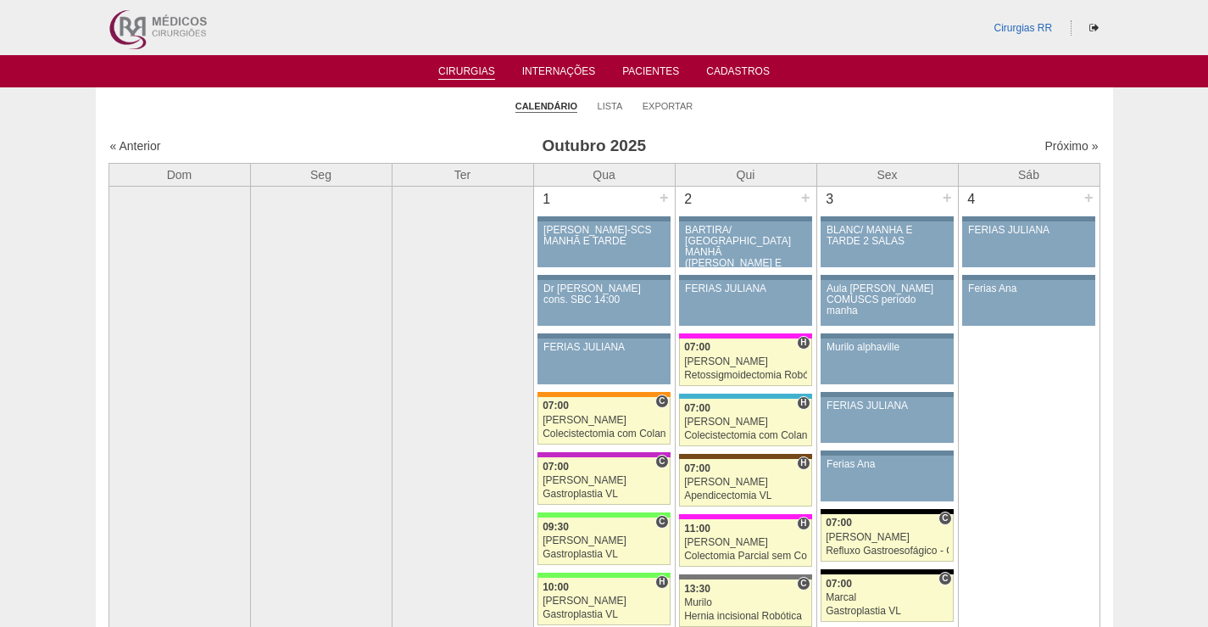
scroll to position [1102, 0]
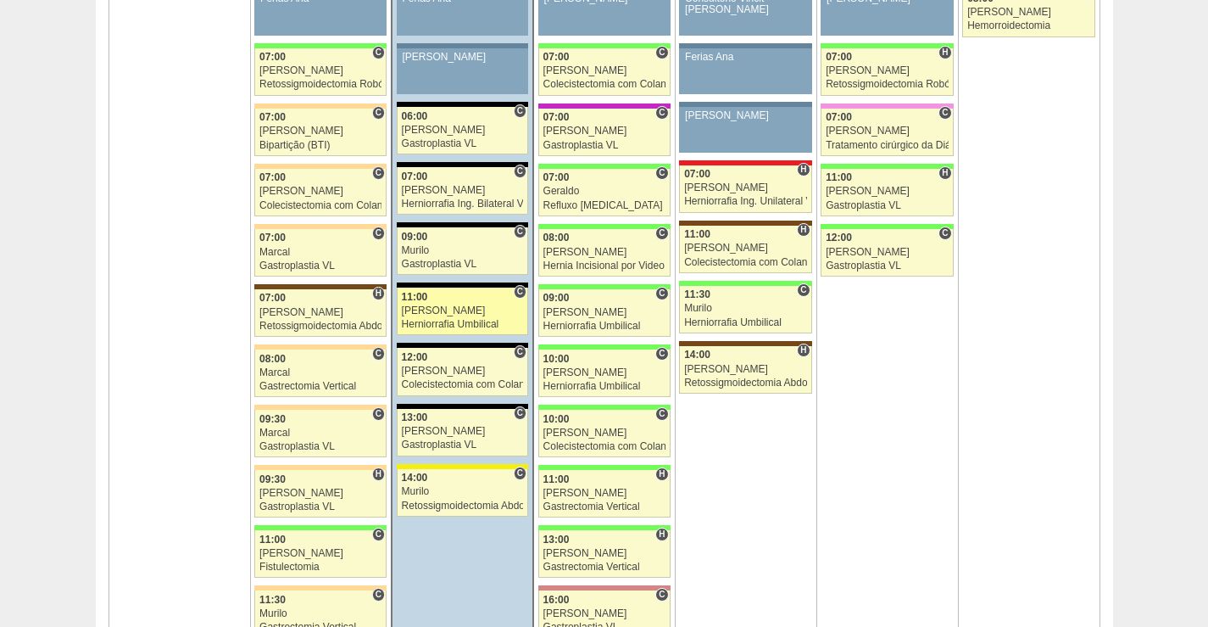
click at [477, 315] on div "[PERSON_NAME]" at bounding box center [463, 310] width 122 height 11
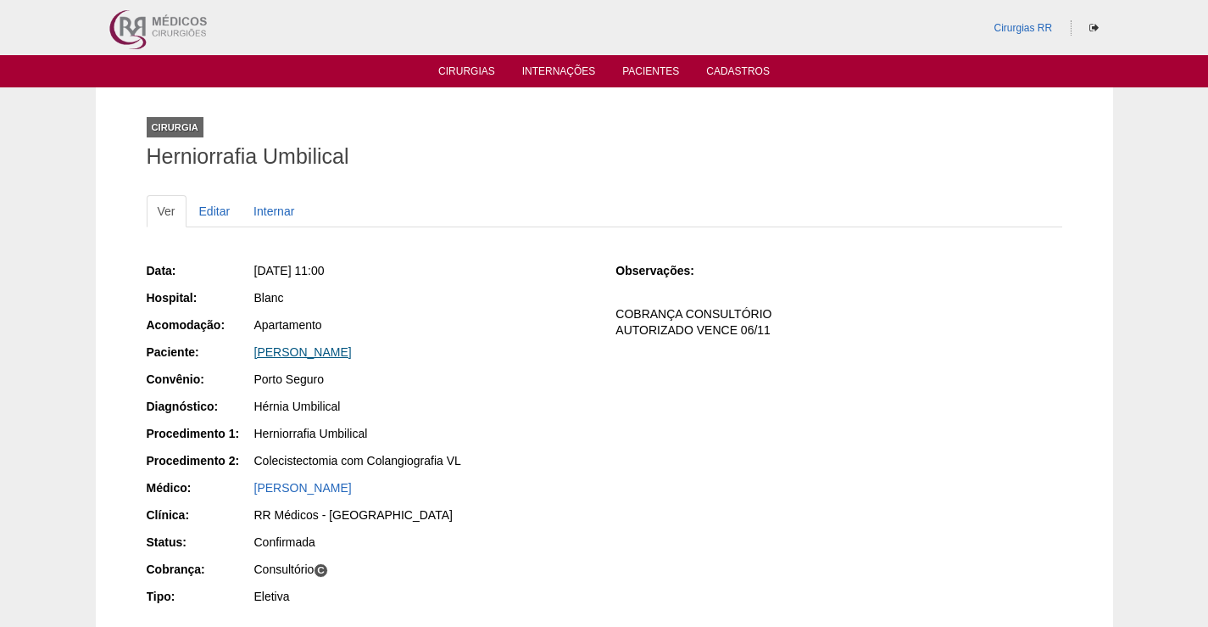
click at [352, 348] on link "JOSIANE DE SOUZA SANTOS" at bounding box center [303, 352] width 98 height 14
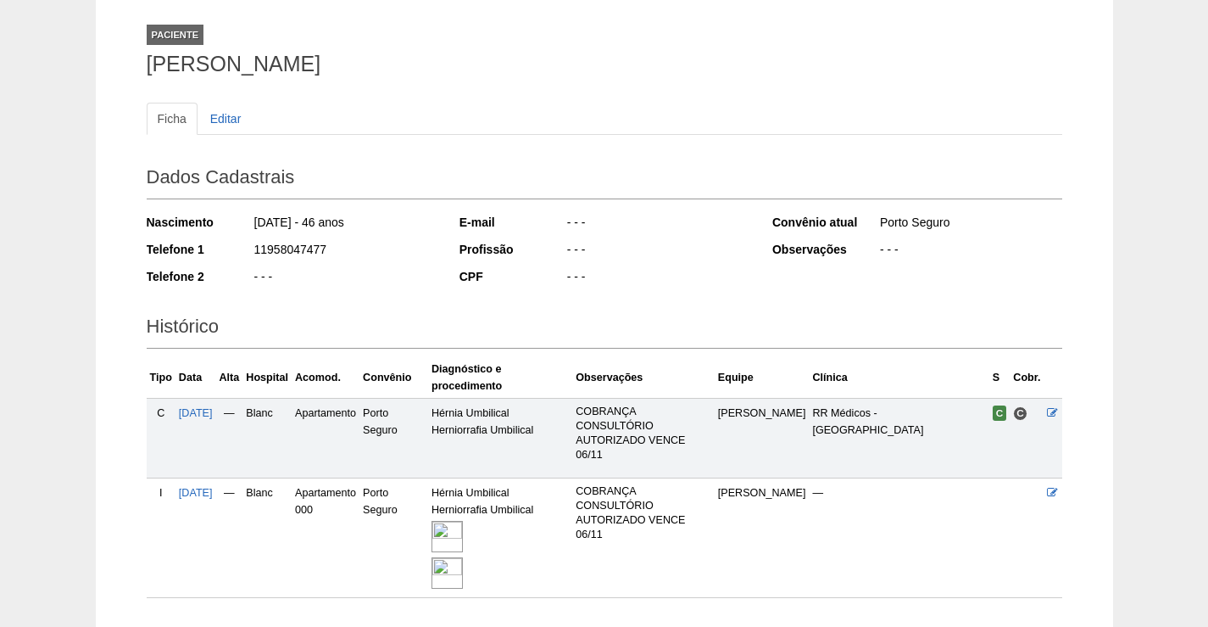
scroll to position [209, 0]
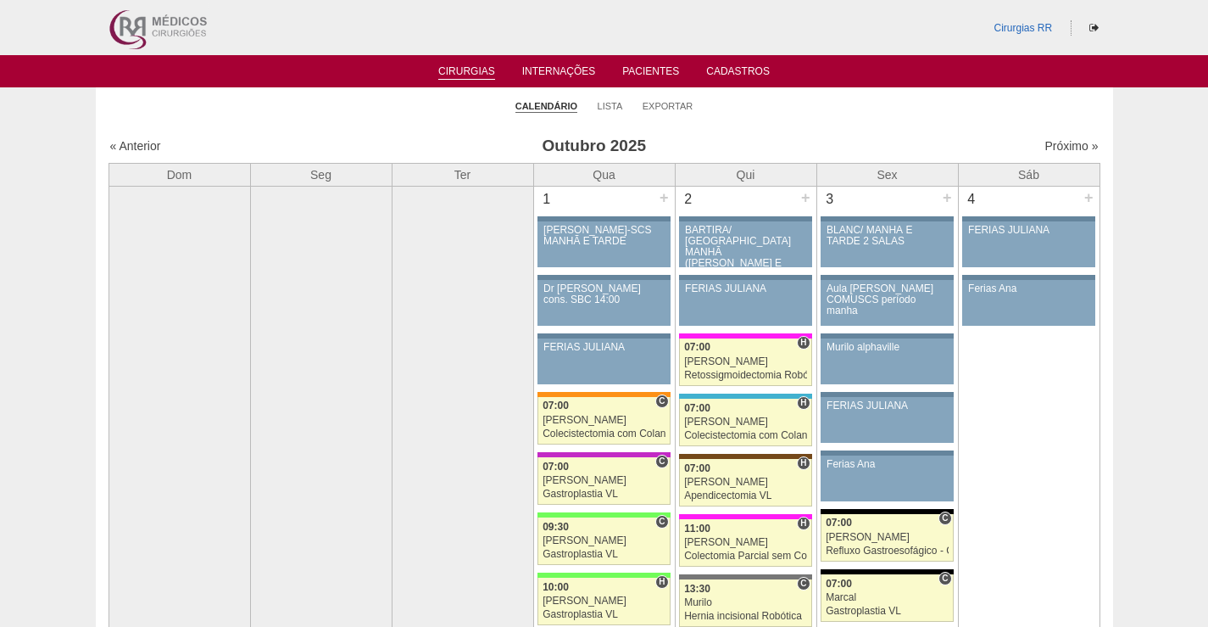
scroll to position [1102, 0]
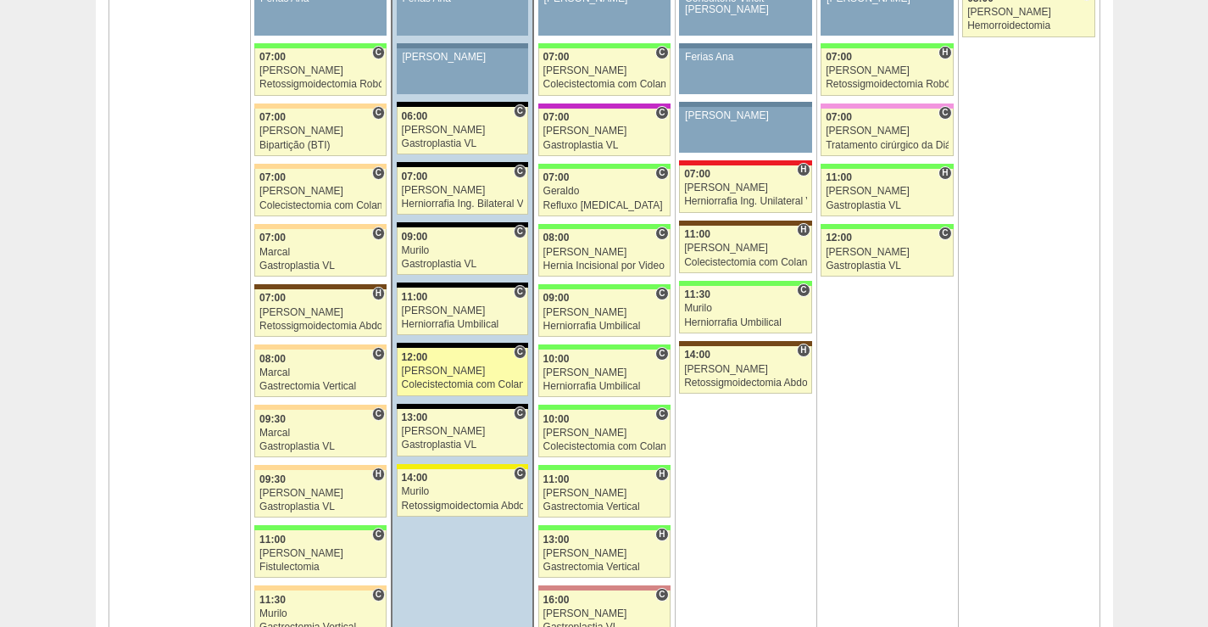
click at [475, 368] on div "[PERSON_NAME]" at bounding box center [463, 370] width 122 height 11
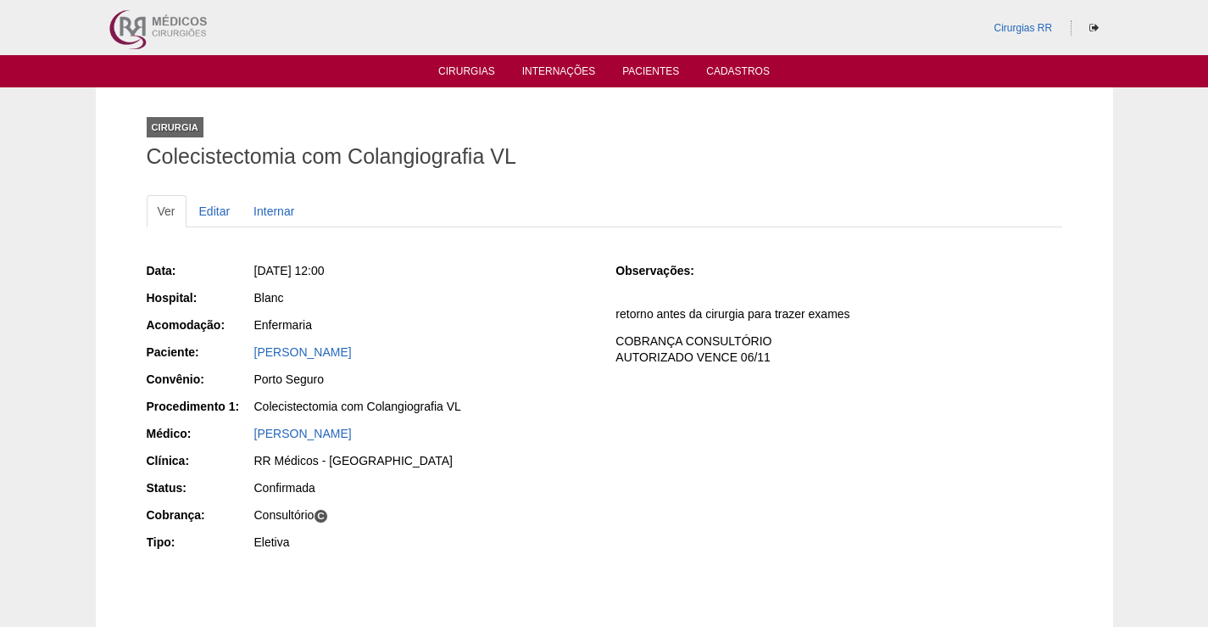
drag, startPoint x: 438, startPoint y: 345, endPoint x: 226, endPoint y: 366, distance: 213.9
click at [226, 354] on div "Paciente: [PERSON_NAME]" at bounding box center [370, 353] width 446 height 21
copy div "Paciente: [PERSON_NAME]"
drag, startPoint x: 481, startPoint y: 301, endPoint x: 471, endPoint y: 307, distance: 11.1
click at [481, 302] on div "Blanc" at bounding box center [423, 297] width 338 height 17
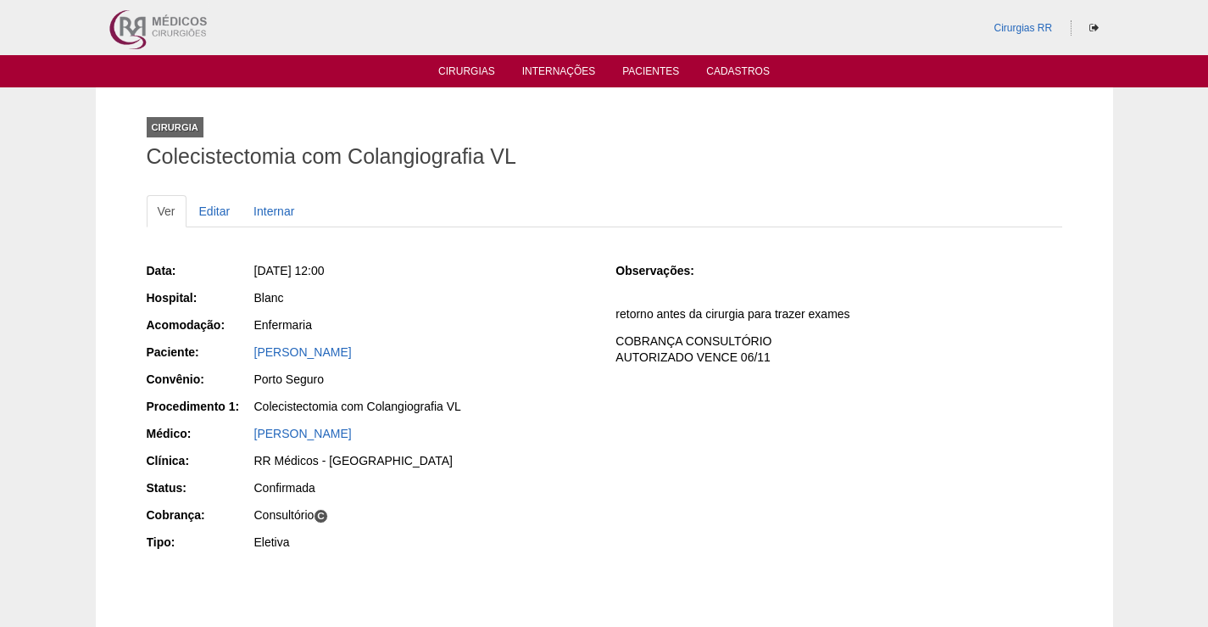
drag, startPoint x: 419, startPoint y: 341, endPoint x: 243, endPoint y: 351, distance: 176.7
click at [243, 351] on div "Data: [DATE] 12:00 Hospital: Blanc Acomodação: Enfermaria Paciente: [PERSON_NAM…" at bounding box center [370, 408] width 446 height 304
copy div "Paciente: [PERSON_NAME]"
